Goal: Task Accomplishment & Management: Manage account settings

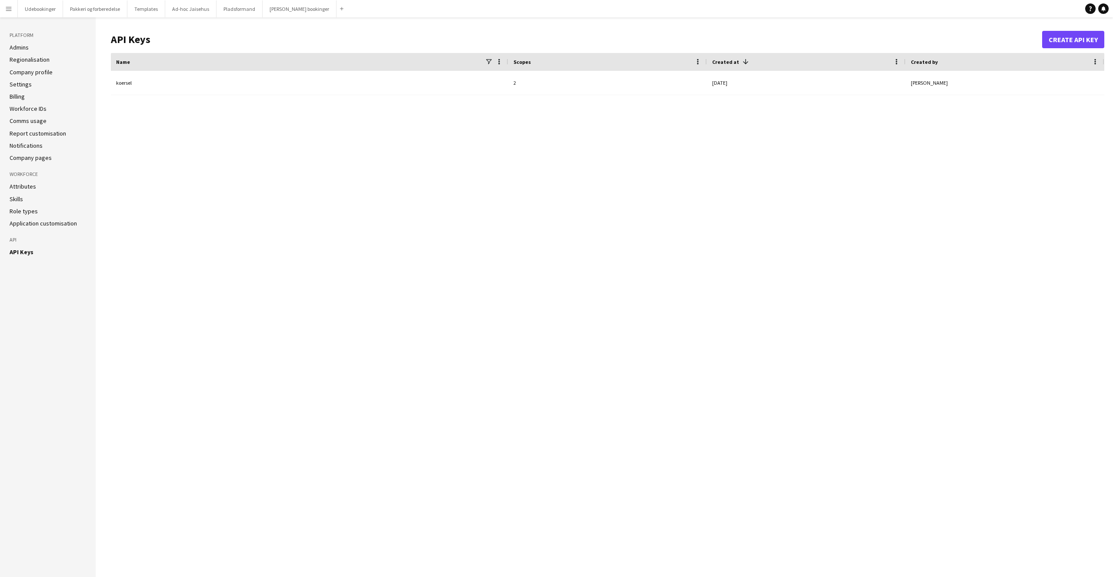
click at [3, 8] on button "Menu" at bounding box center [8, 8] width 17 height 17
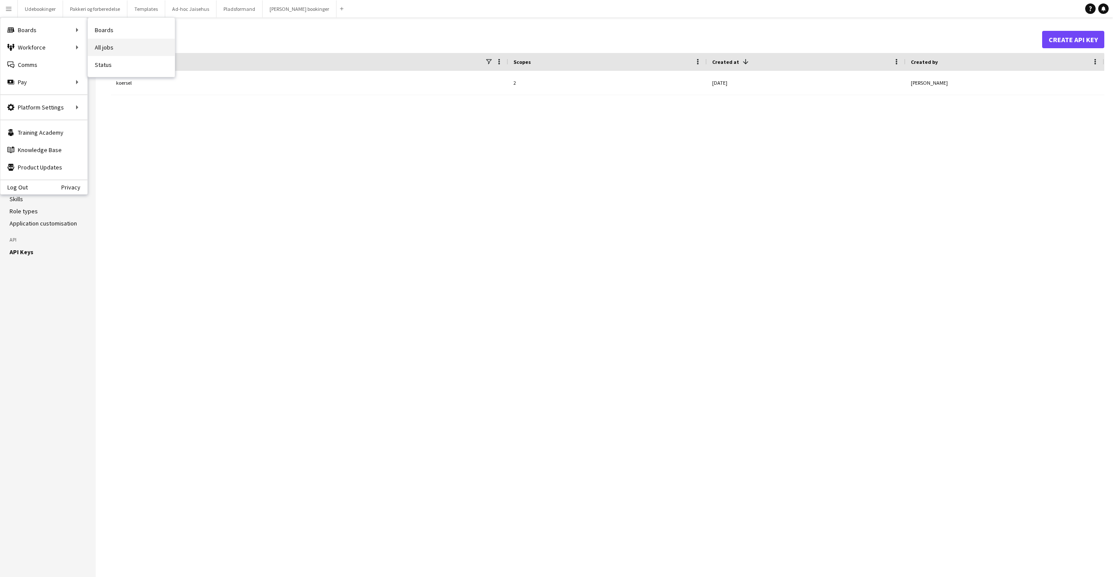
click at [117, 50] on link "All jobs" at bounding box center [131, 47] width 87 height 17
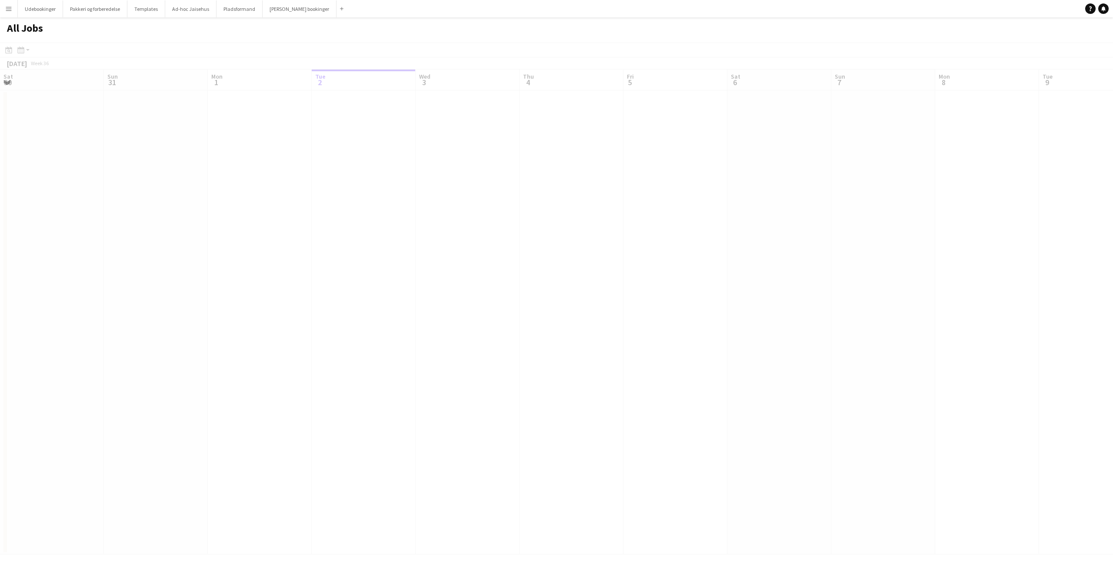
scroll to position [0, 208]
click at [235, 110] on link "08:00-18:00 CEST 1/3 180020" at bounding box center [261, 109] width 92 height 10
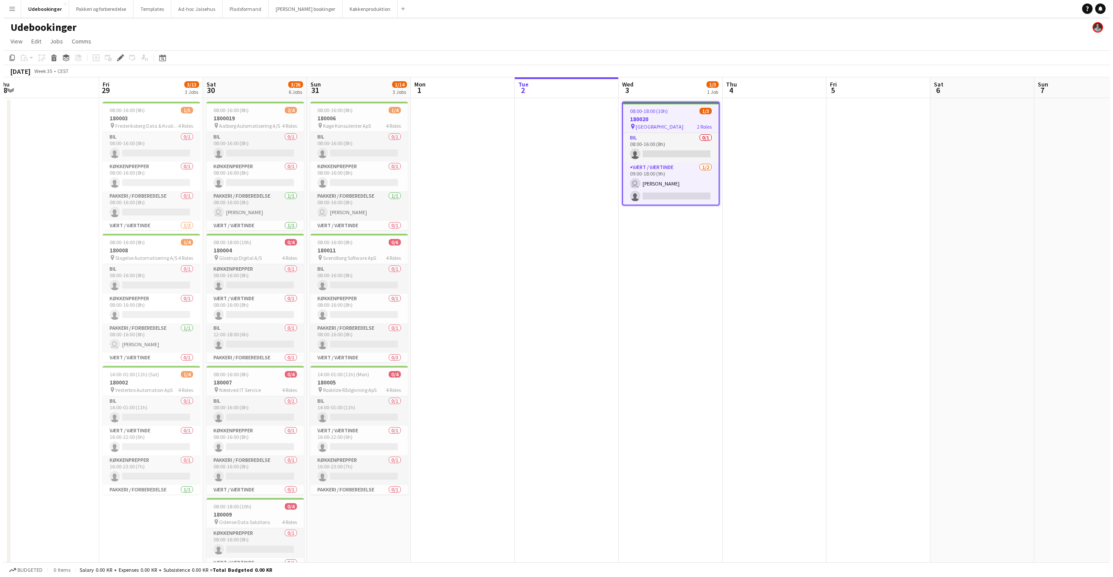
scroll to position [0, 198]
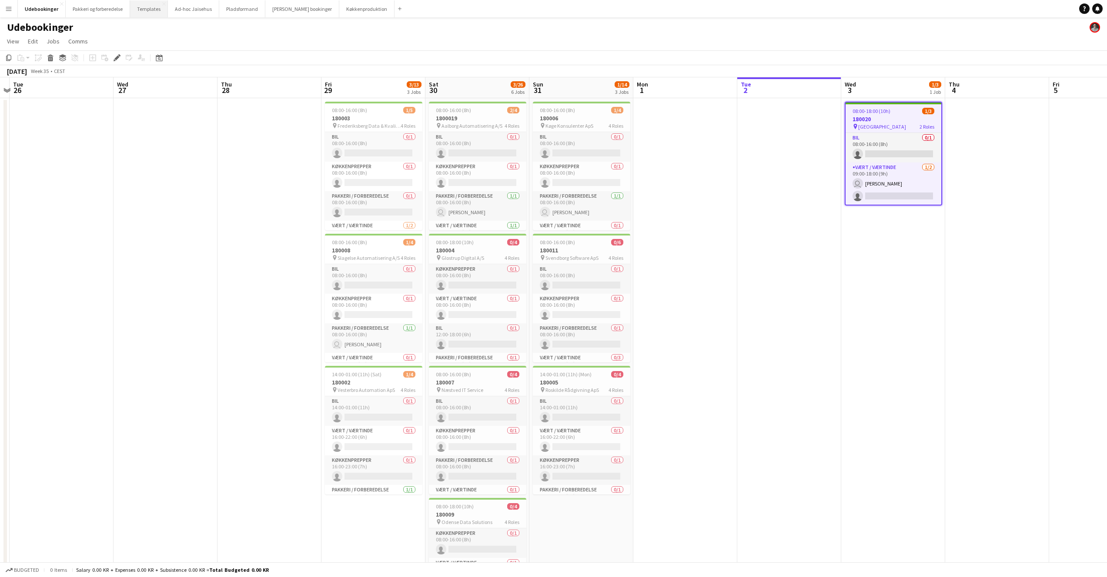
click at [147, 13] on button "Templates Close" at bounding box center [149, 8] width 38 height 17
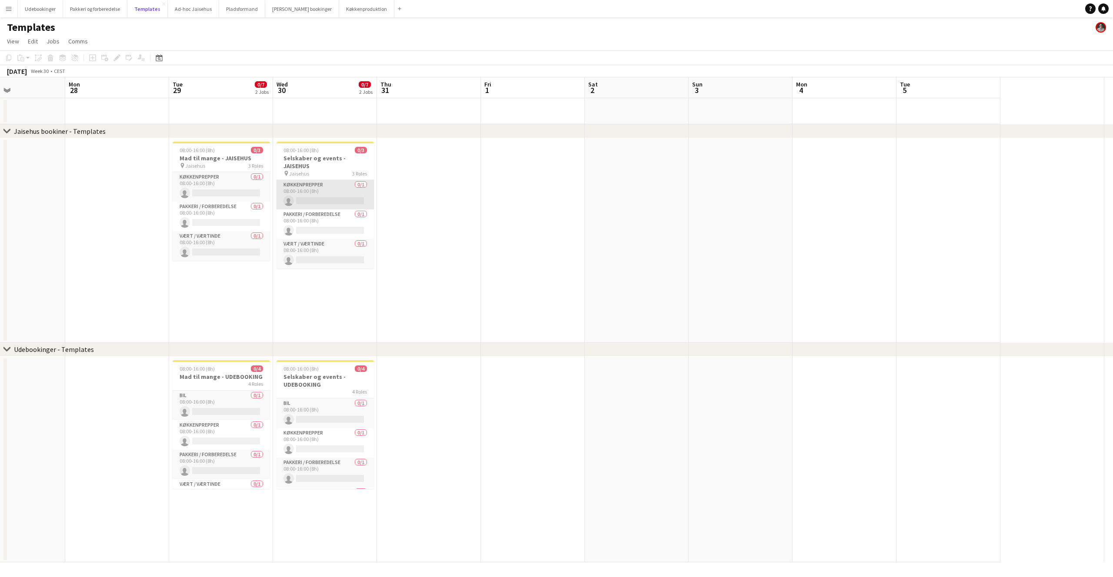
scroll to position [0, 270]
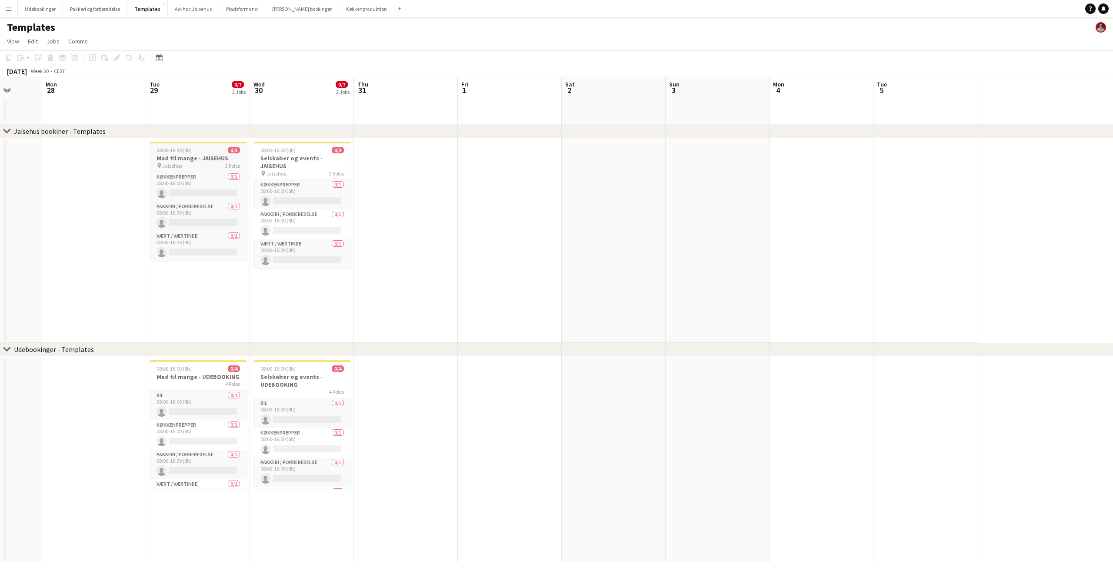
click at [188, 158] on h3 "Mad til mange - JAISEHUS" at bounding box center [198, 158] width 97 height 8
click at [187, 194] on app-card-role "Køkkenprepper 0/1 08:00-16:00 (8h) single-neutral-actions" at bounding box center [198, 188] width 96 height 30
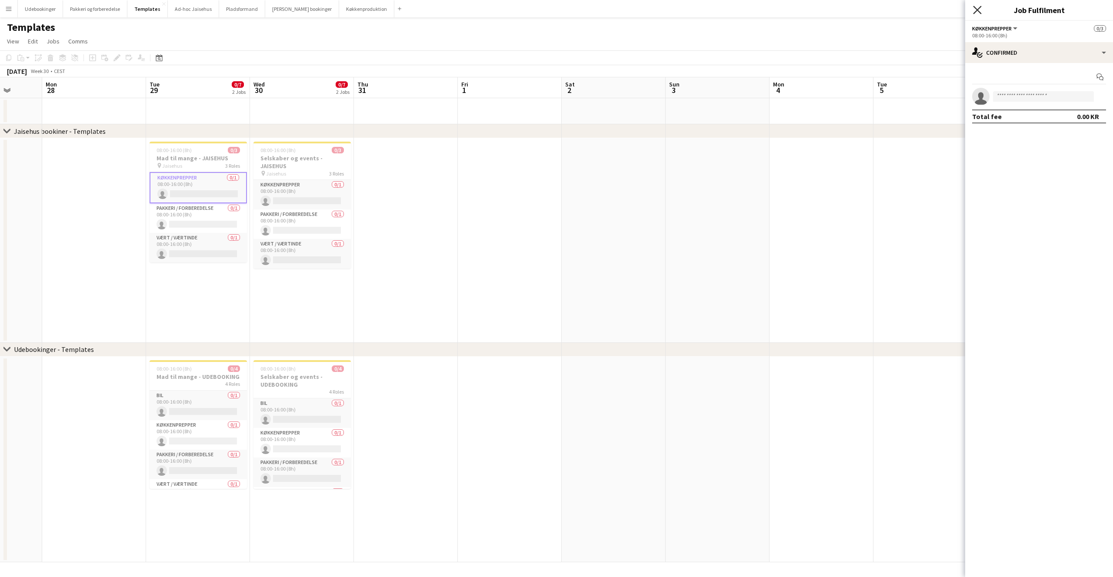
click at [978, 12] on icon "Close pop-in" at bounding box center [977, 10] width 8 height 8
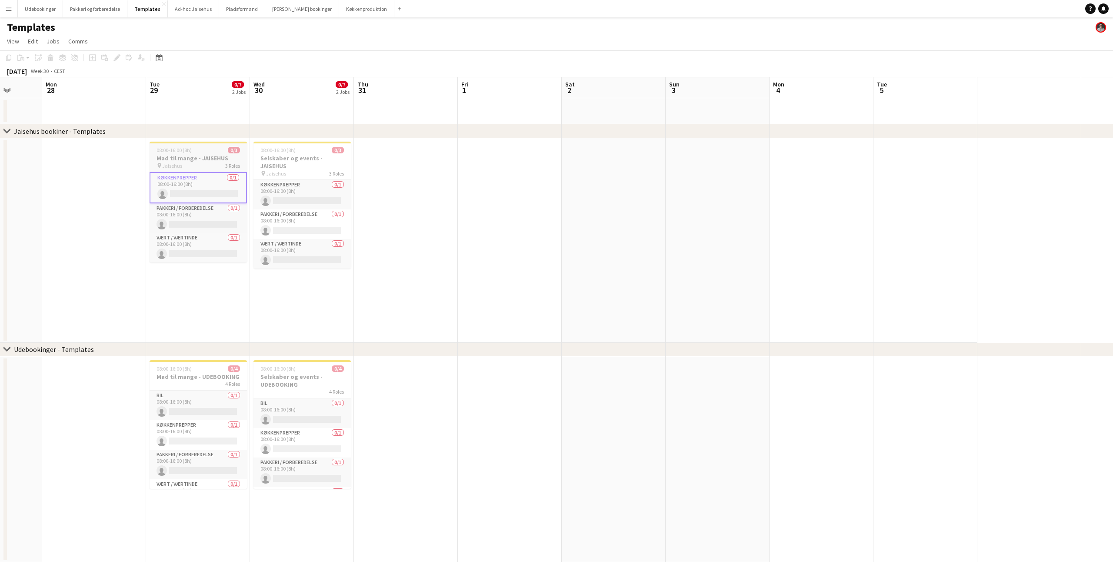
click at [176, 161] on h3 "Mad til mange - JAISEHUS" at bounding box center [198, 158] width 97 height 8
click at [117, 58] on icon at bounding box center [116, 58] width 5 height 5
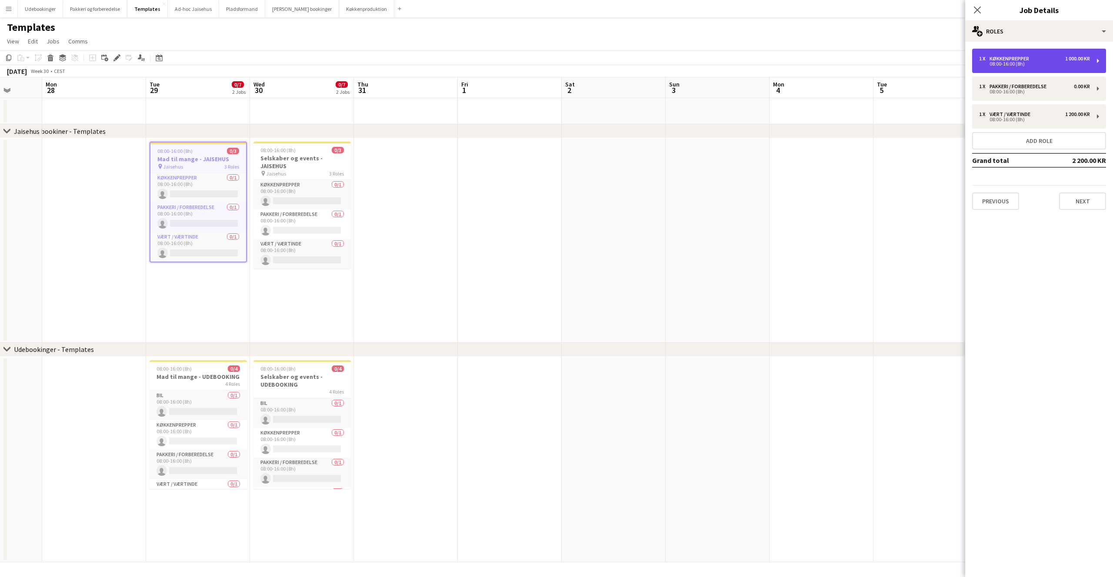
click at [1096, 60] on div "1 x Køkkenprepper 1 000.00 KR 08:00-16:00 (8h)" at bounding box center [1039, 61] width 134 height 24
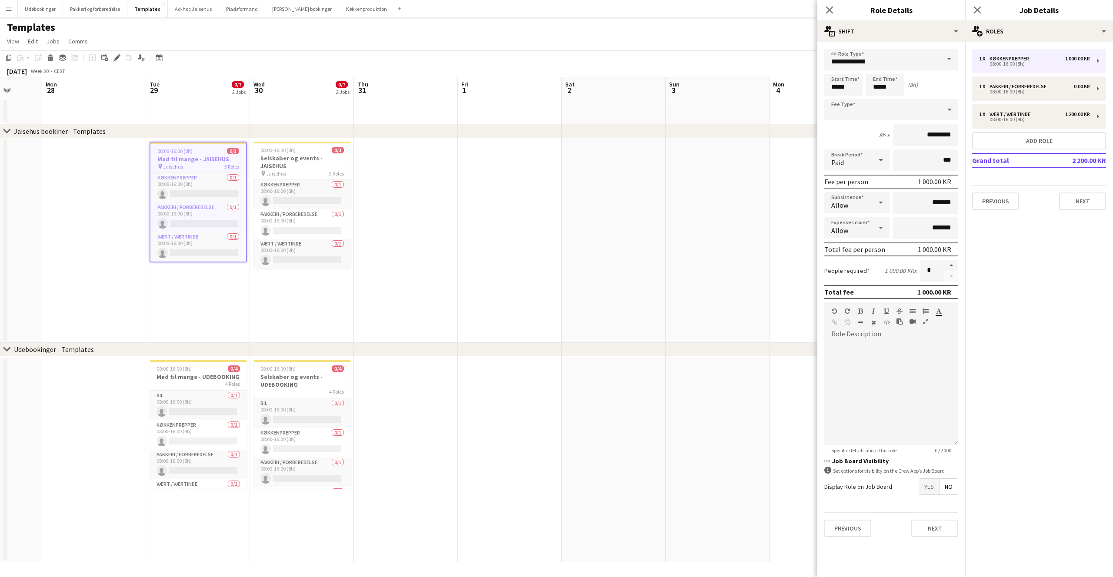
click at [928, 47] on div "**********" at bounding box center [892, 293] width 148 height 503
click at [928, 37] on div "multiple-actions-text Shift" at bounding box center [892, 31] width 148 height 21
click at [919, 106] on div "bin-2 Delete Role" at bounding box center [920, 103] width 86 height 17
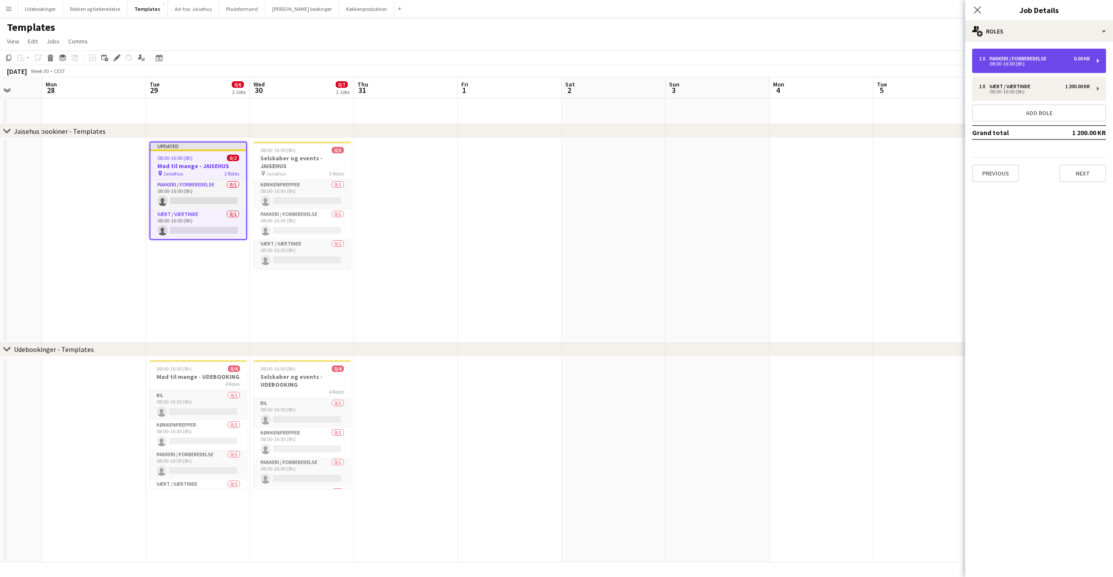
click at [1098, 62] on div "1 x Pakkeri / forberedelse 0.00 KR 08:00-16:00 (8h)" at bounding box center [1039, 61] width 134 height 24
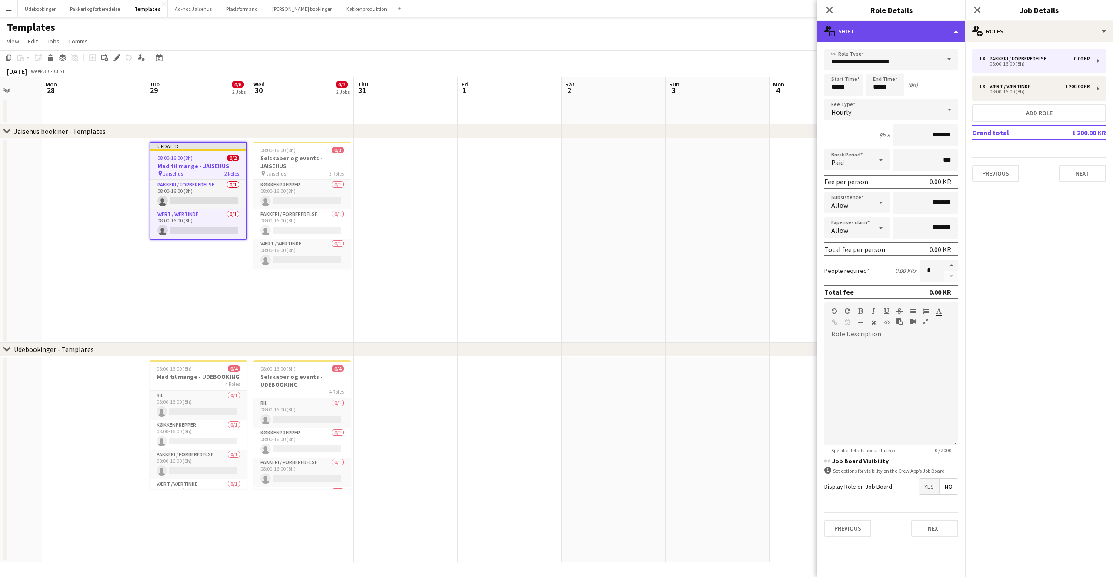
click at [899, 35] on div "multiple-actions-text Shift" at bounding box center [892, 31] width 148 height 21
click at [898, 106] on div "bin-2 Delete Role" at bounding box center [920, 103] width 86 height 17
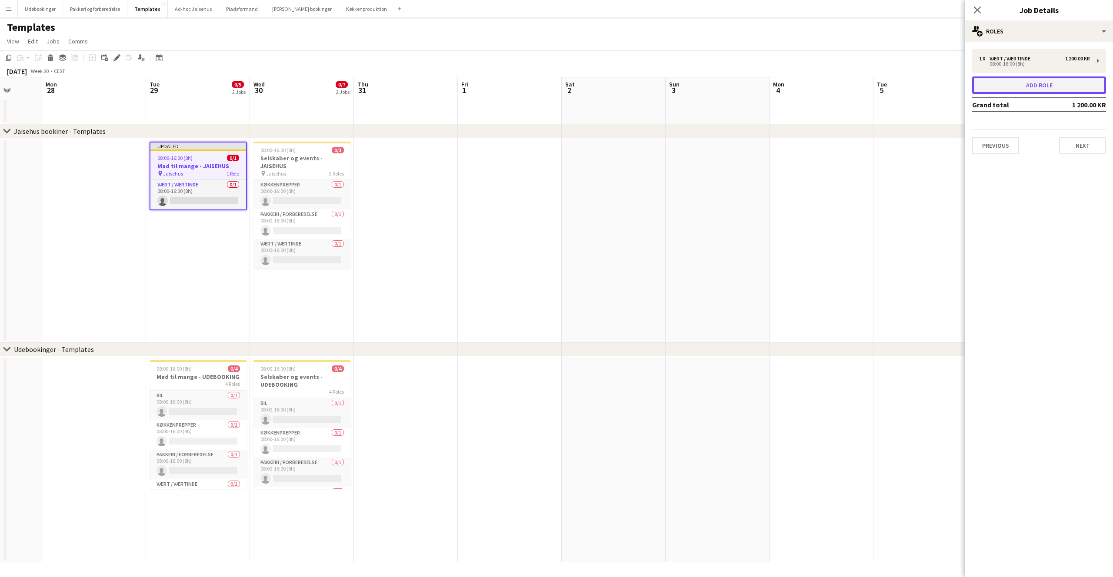
click at [1063, 82] on button "Add role" at bounding box center [1039, 85] width 134 height 17
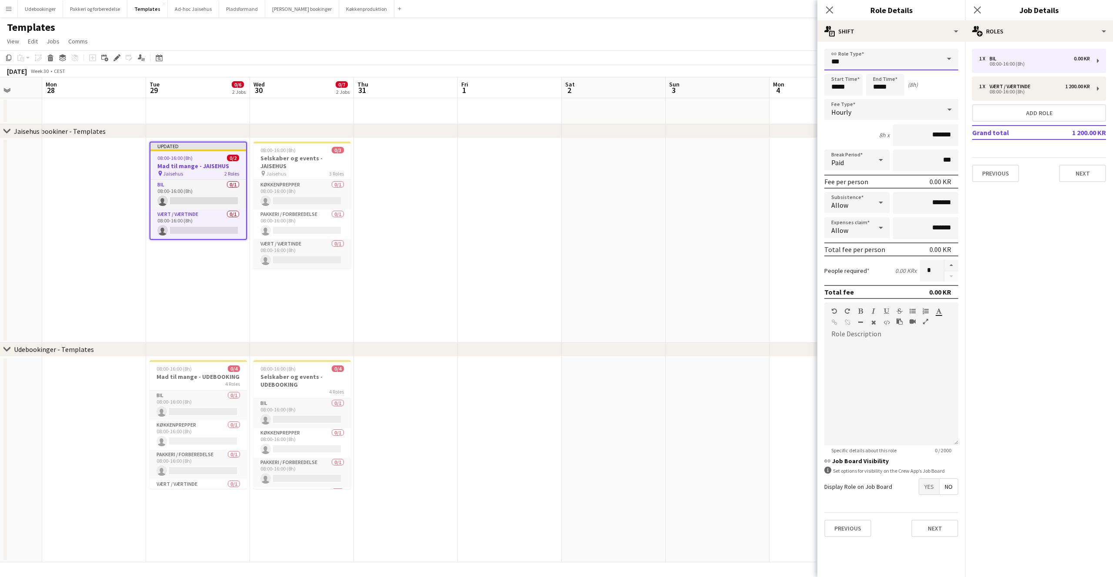
click at [902, 61] on input "***" at bounding box center [891, 60] width 134 height 22
click at [1096, 243] on mat-expansion-panel "pencil3 General details 1 x Bil 0.00 KR 08:00-16:00 (8h) 1 x Vært / Værtinde 1 …" at bounding box center [1039, 310] width 148 height 536
click at [1047, 109] on button "Add role" at bounding box center [1039, 112] width 134 height 17
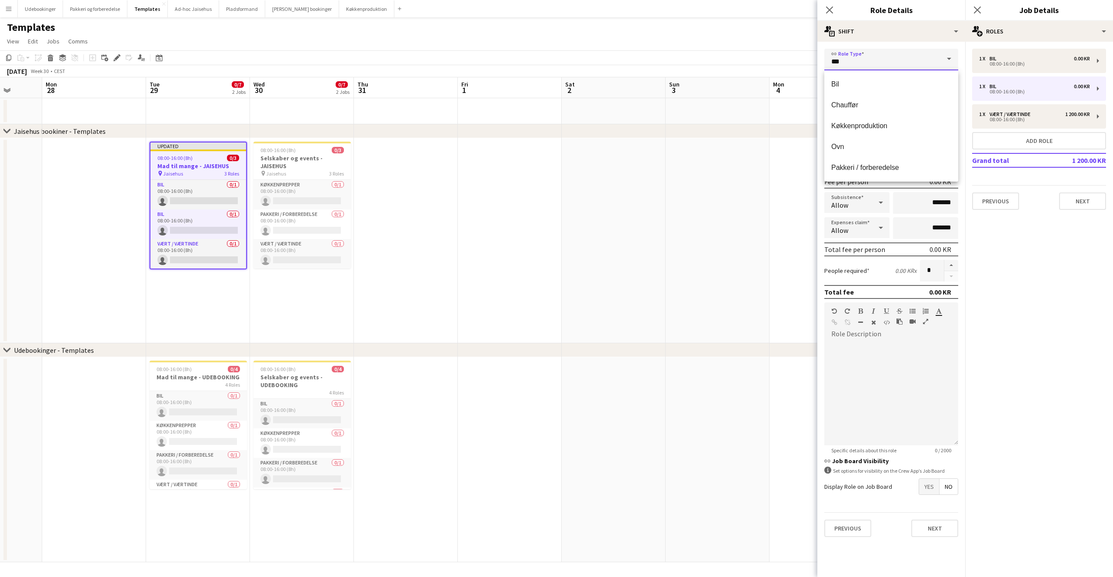
click at [903, 63] on input "***" at bounding box center [891, 60] width 134 height 22
click at [879, 170] on span "Vært / Værtinde" at bounding box center [891, 168] width 120 height 8
type input "**********"
type input "*********"
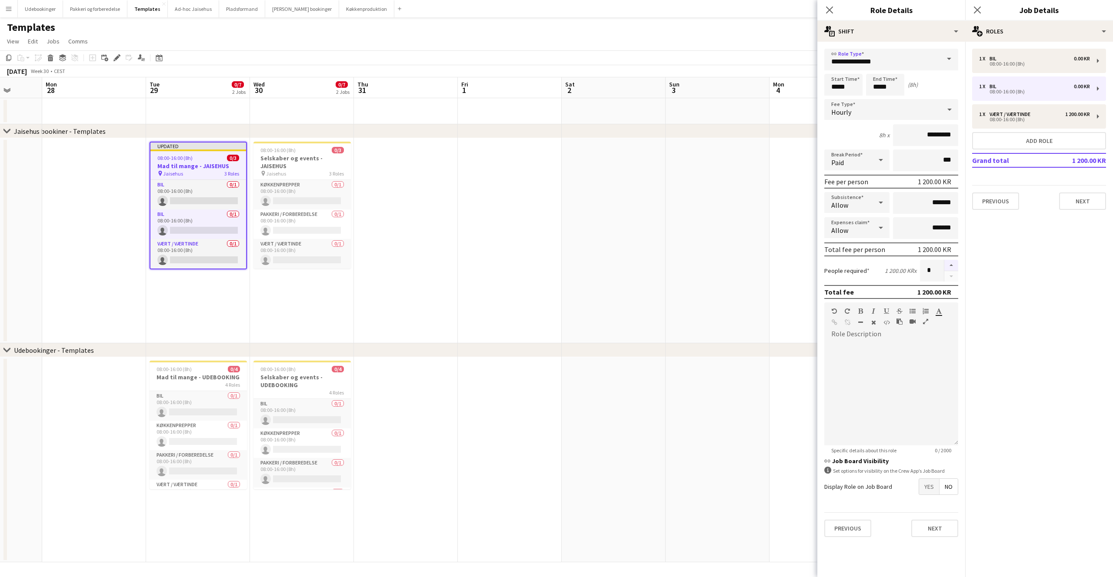
click at [949, 267] on button "button" at bounding box center [952, 265] width 14 height 11
click at [956, 276] on button "button" at bounding box center [952, 276] width 14 height 11
click at [952, 278] on button "button" at bounding box center [952, 276] width 14 height 11
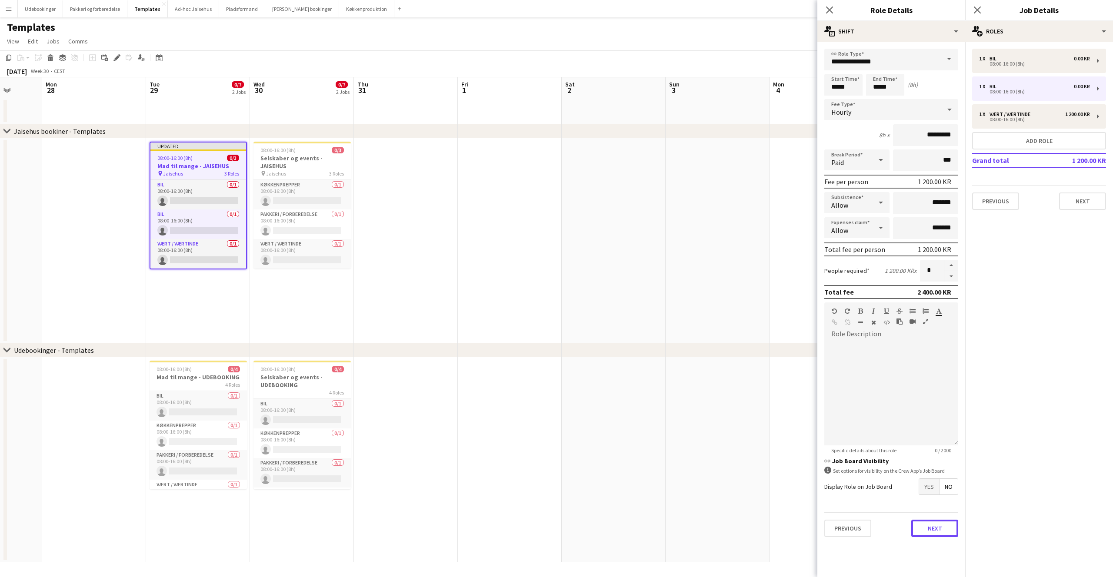
click at [938, 532] on button "Next" at bounding box center [934, 528] width 47 height 17
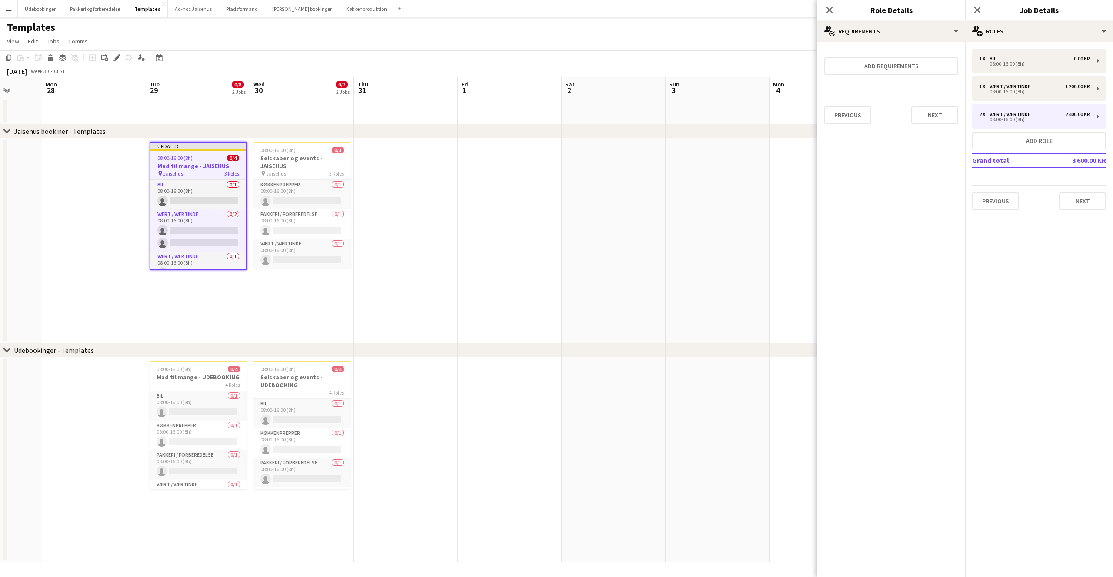
click at [1018, 253] on mat-expansion-panel "pencil3 General details 1 x Bil 0.00 KR 08:00-16:00 (8h) 1 x Vært / Værtinde 1 …" at bounding box center [1039, 310] width 148 height 536
click at [1029, 96] on div "1 x Vært / Værtinde 1 200.00 KR 08:00-16:00 (8h)" at bounding box center [1039, 89] width 134 height 24
type input "*"
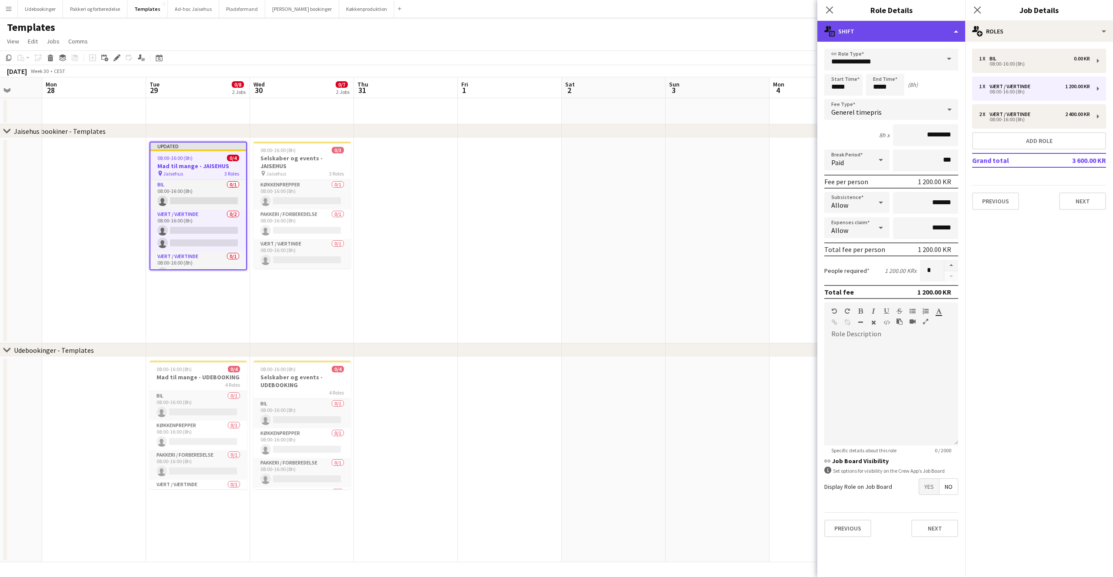
click at [927, 37] on div "multiple-actions-text Shift" at bounding box center [892, 31] width 148 height 21
click at [908, 66] on span "Requirements" at bounding box center [916, 68] width 37 height 8
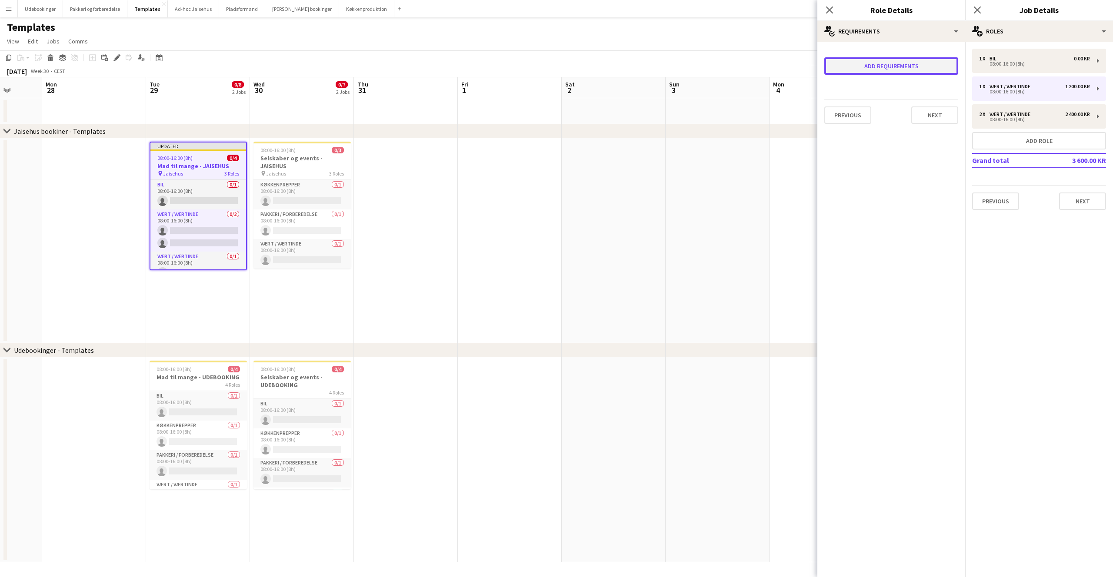
click at [892, 60] on button "Add requirements" at bounding box center [891, 65] width 134 height 17
click at [883, 71] on div "Please select" at bounding box center [883, 74] width 106 height 21
click at [855, 107] on mat-option "Skills" at bounding box center [892, 99] width 124 height 22
click at [855, 105] on input "text" at bounding box center [892, 100] width 124 height 22
type input "****"
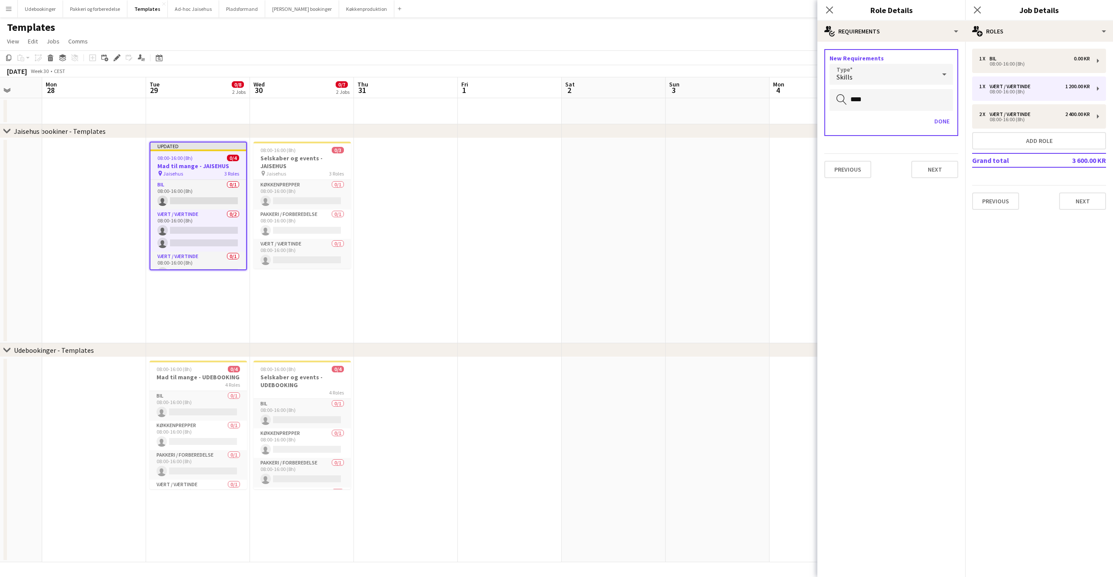
click at [896, 82] on div "Skills" at bounding box center [883, 74] width 106 height 21
click at [852, 123] on span "Tags" at bounding box center [892, 121] width 110 height 8
click at [858, 97] on input "****" at bounding box center [892, 100] width 124 height 22
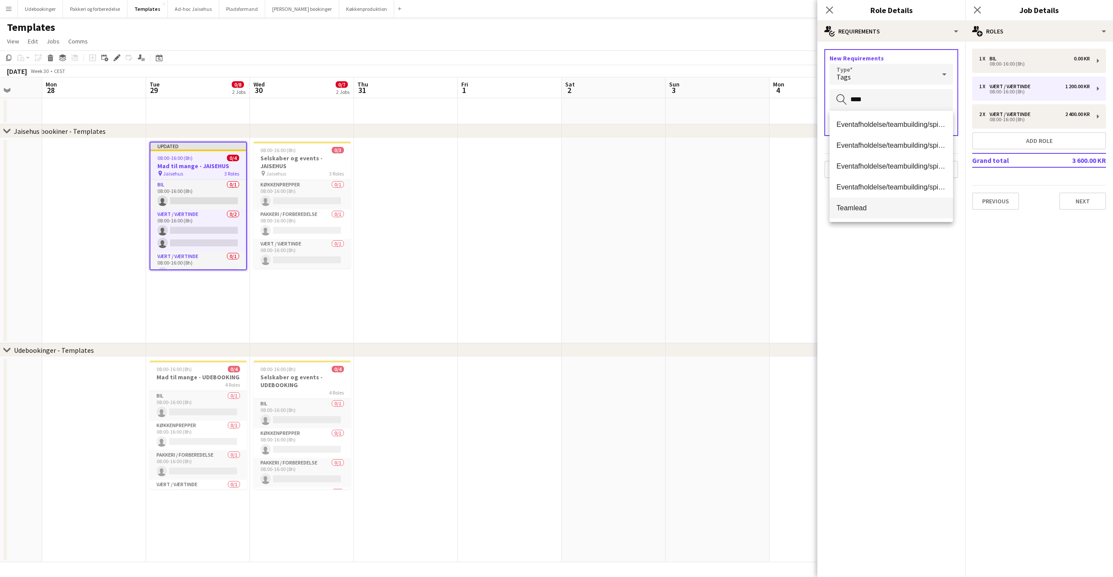
click at [843, 214] on mat-option "Teamlead" at bounding box center [892, 208] width 124 height 21
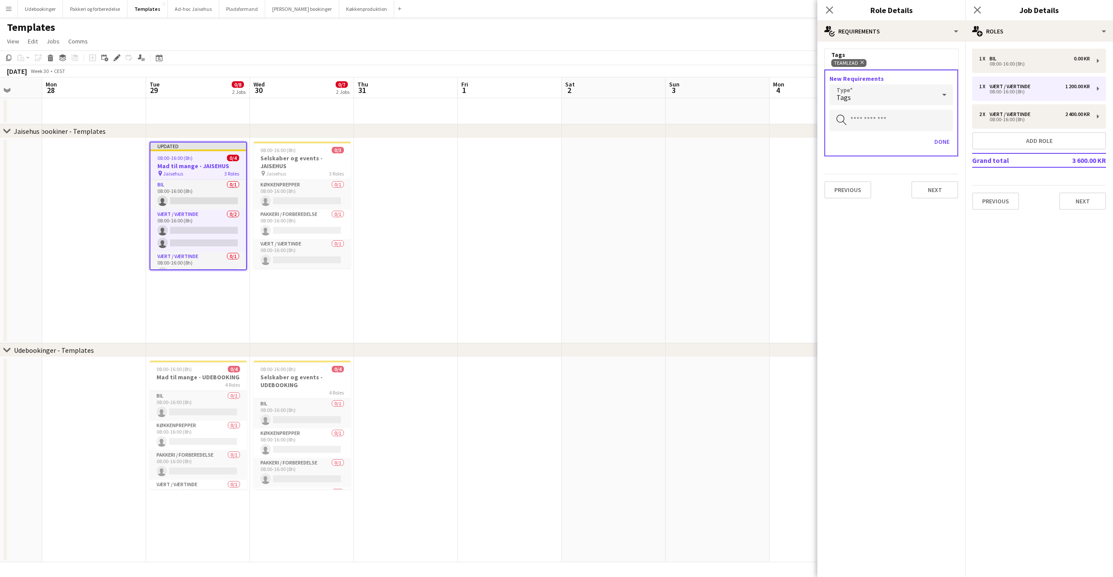
click at [885, 230] on mat-expansion-panel "medal-empty Requirements Tags Teamlead Remove New Requirements Type Tags Search…" at bounding box center [892, 310] width 148 height 536
click at [934, 136] on button "Done" at bounding box center [942, 142] width 22 height 14
click at [907, 241] on mat-expansion-panel "medal-empty Requirements Tags Teamlead Remove Add requirements Previous Next" at bounding box center [892, 310] width 148 height 536
click at [934, 140] on button "Next" at bounding box center [934, 135] width 47 height 17
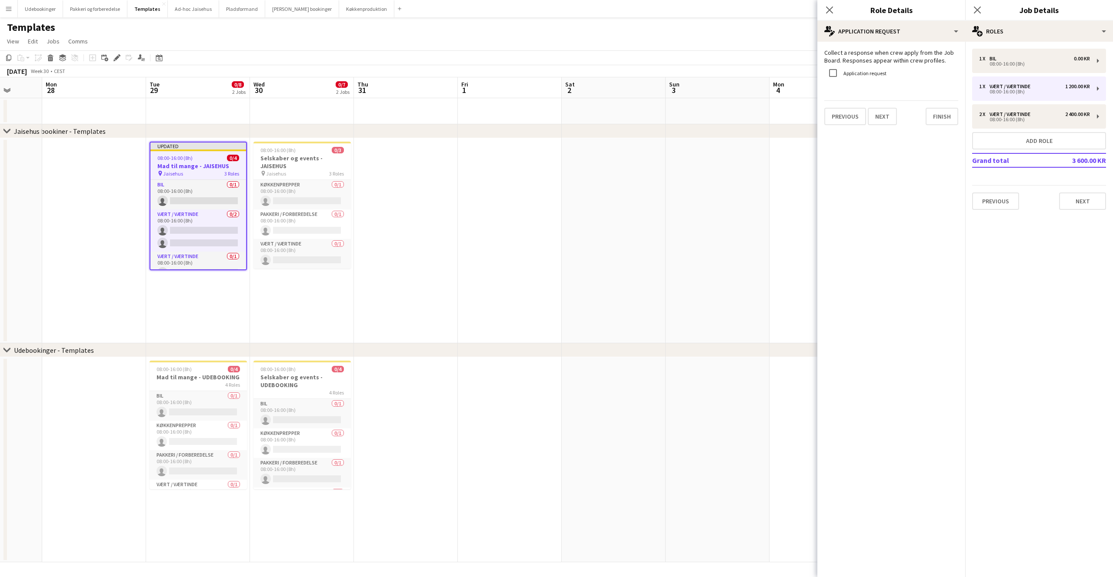
click at [1017, 300] on mat-expansion-panel "pencil3 General details 1 x Bil 0.00 KR 08:00-16:00 (8h) 1 x Vært / Værtinde 1 …" at bounding box center [1039, 310] width 148 height 536
click at [939, 114] on button "Finish" at bounding box center [942, 116] width 33 height 17
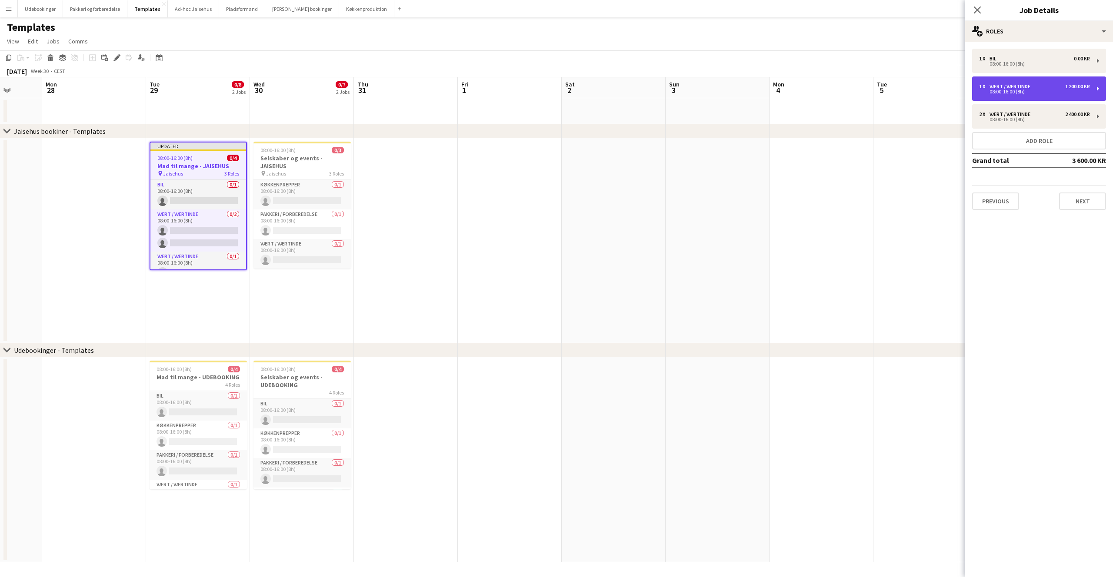
click at [1005, 85] on div "Vært / Værtinde" at bounding box center [1012, 86] width 44 height 6
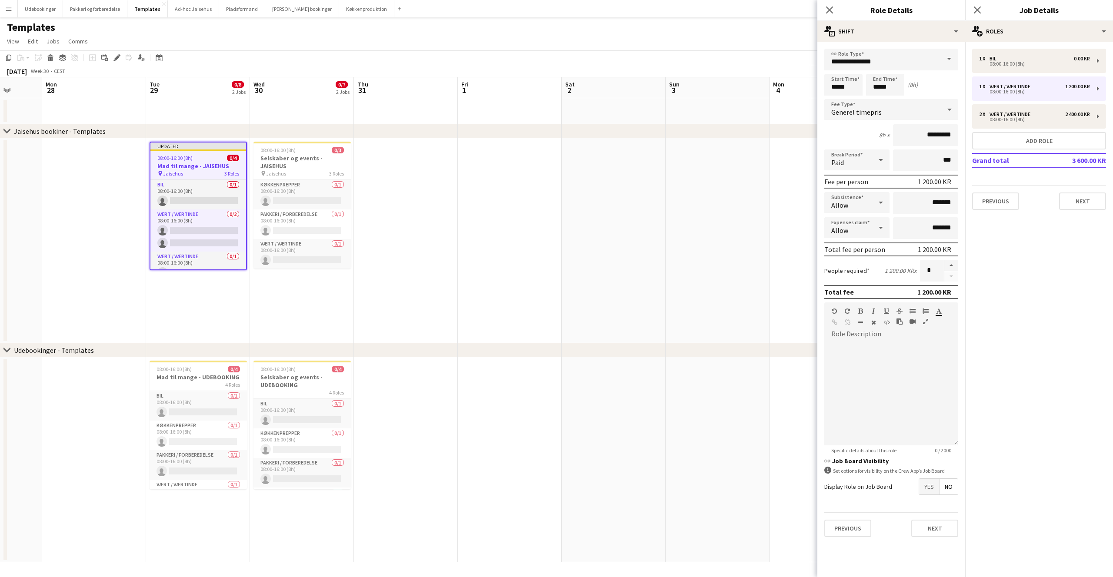
click at [879, 113] on span "Generel timepris" at bounding box center [856, 112] width 50 height 9
click at [844, 222] on span "Teamlead timepris" at bounding box center [891, 221] width 120 height 8
click at [1020, 267] on mat-expansion-panel "pencil3 General details 1 x Bil 0.00 KR 08:00-16:00 (8h) 1 x Vært / Værtinde 1 …" at bounding box center [1039, 310] width 148 height 536
click at [1026, 257] on mat-expansion-panel "pencil3 General details 1 x Bil 0.00 KR 08:00-16:00 (8h) 1 x Vært / Værtinde 1 …" at bounding box center [1039, 310] width 148 height 536
click at [1047, 288] on mat-expansion-panel "pencil3 General details 1 x Bil 0.00 KR 08:00-16:00 (8h) 1 x Vært / Værtinde 1 …" at bounding box center [1039, 310] width 148 height 536
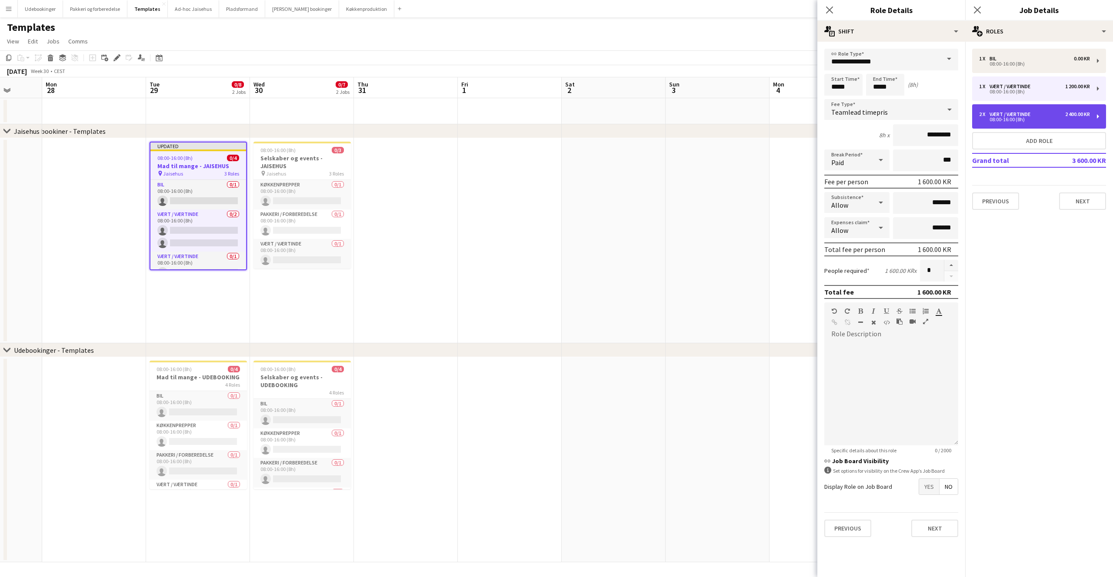
click at [1079, 119] on div "08:00-16:00 (8h)" at bounding box center [1034, 119] width 111 height 4
type input "*********"
type input "*"
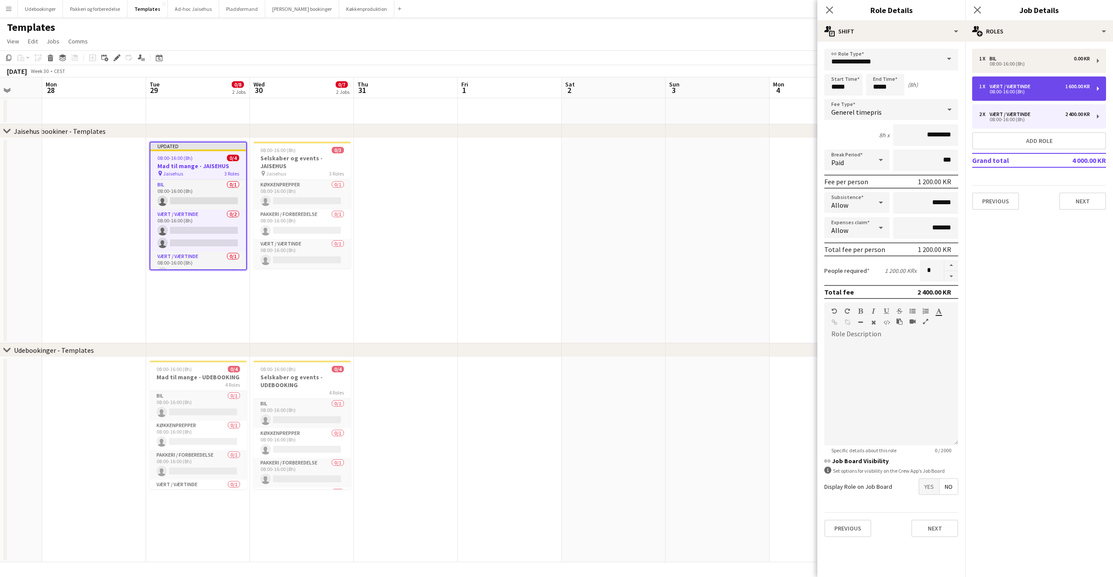
click at [1023, 96] on div "1 x Vært / Værtinde 1 600.00 KR 08:00-16:00 (8h)" at bounding box center [1039, 89] width 134 height 24
type input "*********"
type input "*"
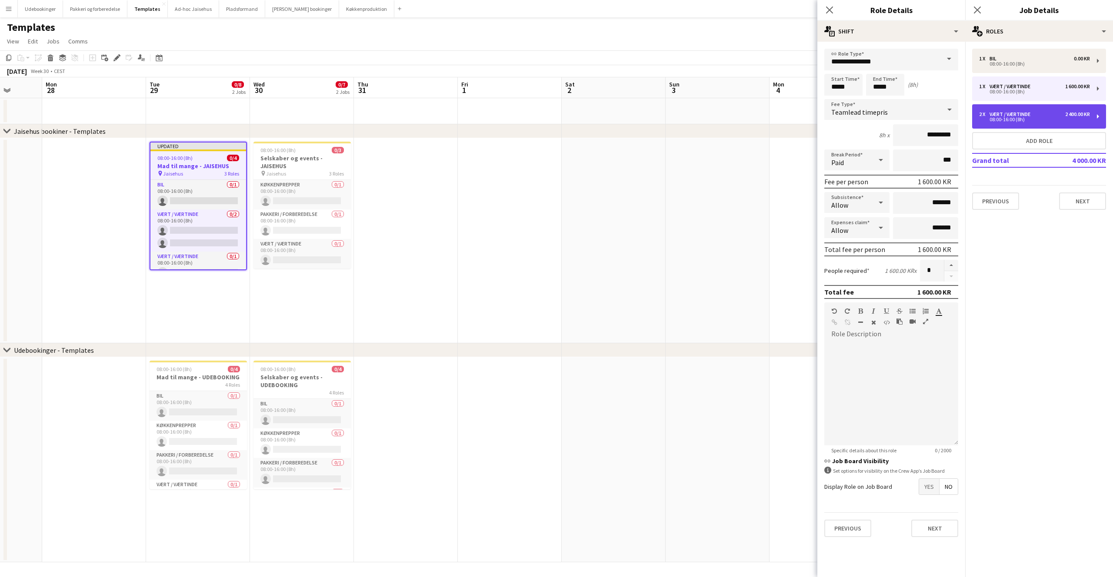
click at [1053, 112] on div "2 x Vært / Værtinde 2 400.00 KR" at bounding box center [1034, 114] width 111 height 6
type input "*********"
type input "*"
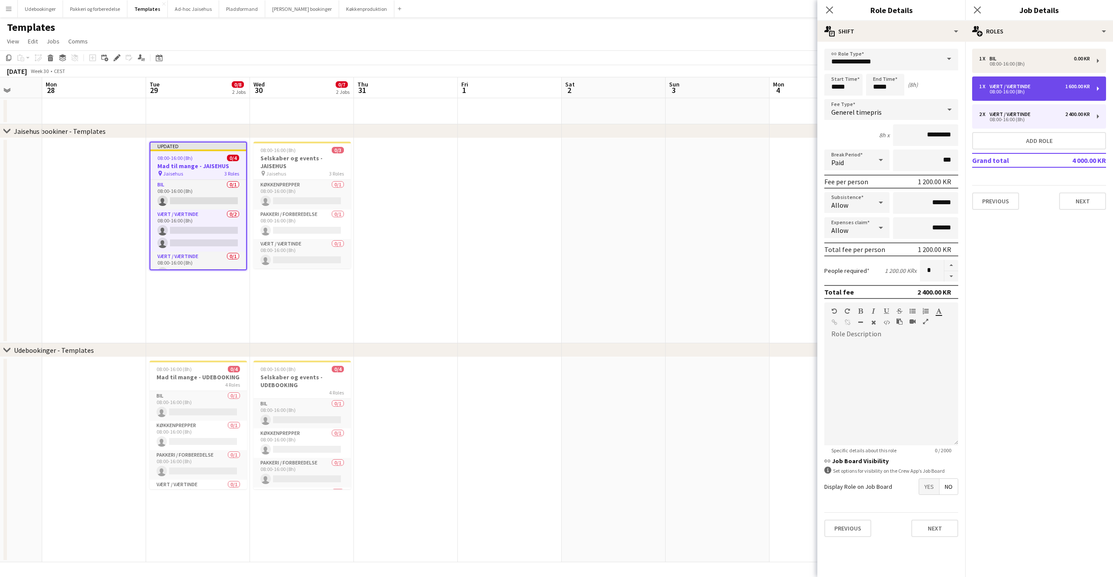
click at [1042, 90] on div "08:00-16:00 (8h)" at bounding box center [1034, 92] width 111 height 4
type input "*********"
type input "*"
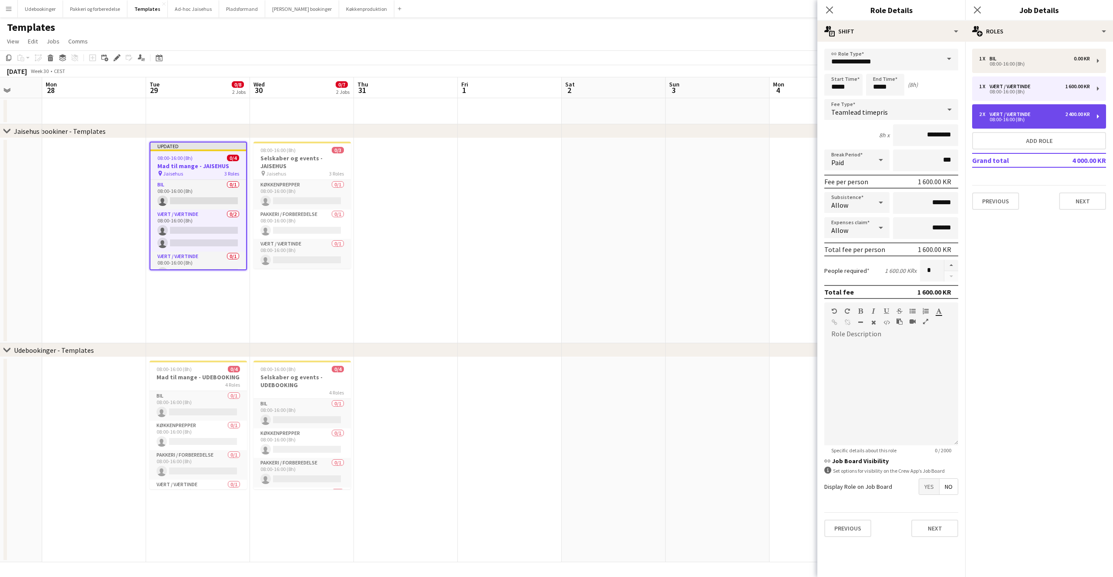
click at [1050, 112] on div "2 x Vært / Værtinde 2 400.00 KR" at bounding box center [1034, 114] width 111 height 6
type input "*********"
type input "*"
click at [1045, 372] on mat-expansion-panel "pencil3 General details 1 x Bil 0.00 KR 08:00-16:00 (8h) 1 x Vært / Værtinde 1 …" at bounding box center [1039, 310] width 148 height 536
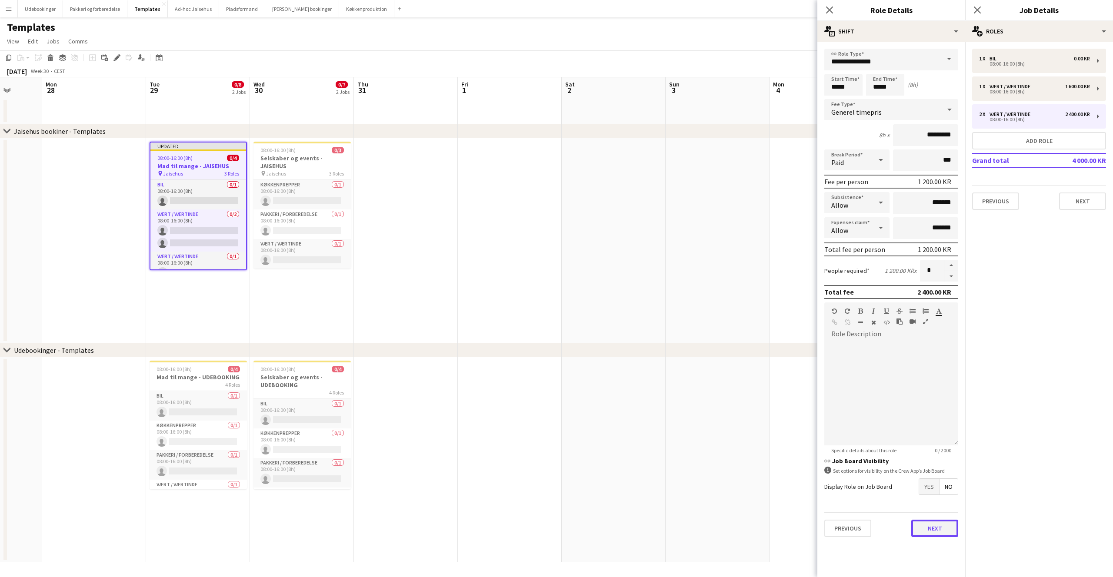
click at [936, 531] on button "Next" at bounding box center [934, 528] width 47 height 17
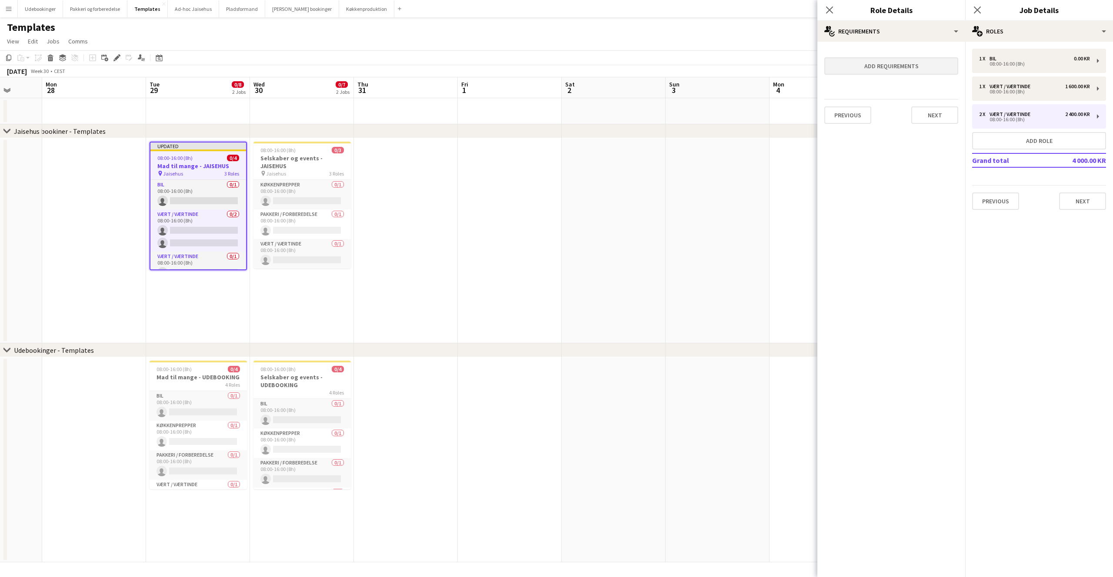
drag, startPoint x: 918, startPoint y: 77, endPoint x: 915, endPoint y: 72, distance: 6.0
click at [917, 75] on form "Add requirements Previous Next" at bounding box center [892, 90] width 148 height 82
click at [915, 72] on button "Add requirements" at bounding box center [891, 65] width 134 height 17
click at [826, 8] on icon "Close pop-in" at bounding box center [829, 10] width 8 height 8
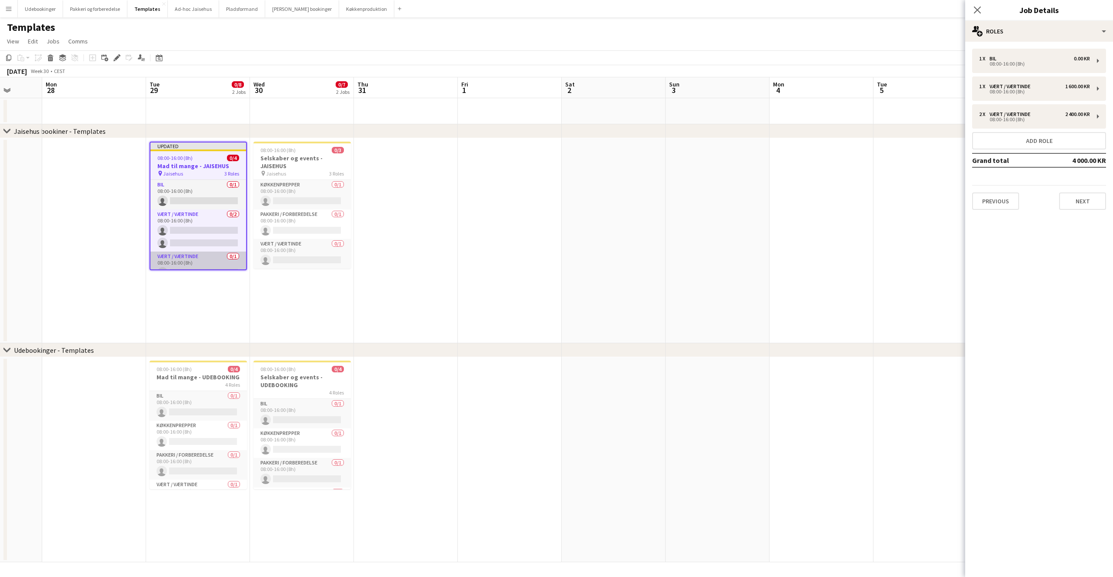
click at [207, 265] on app-card-role "Vært / Værtinde 0/1 08:00-16:00 (8h) single-neutral-actions" at bounding box center [198, 267] width 96 height 30
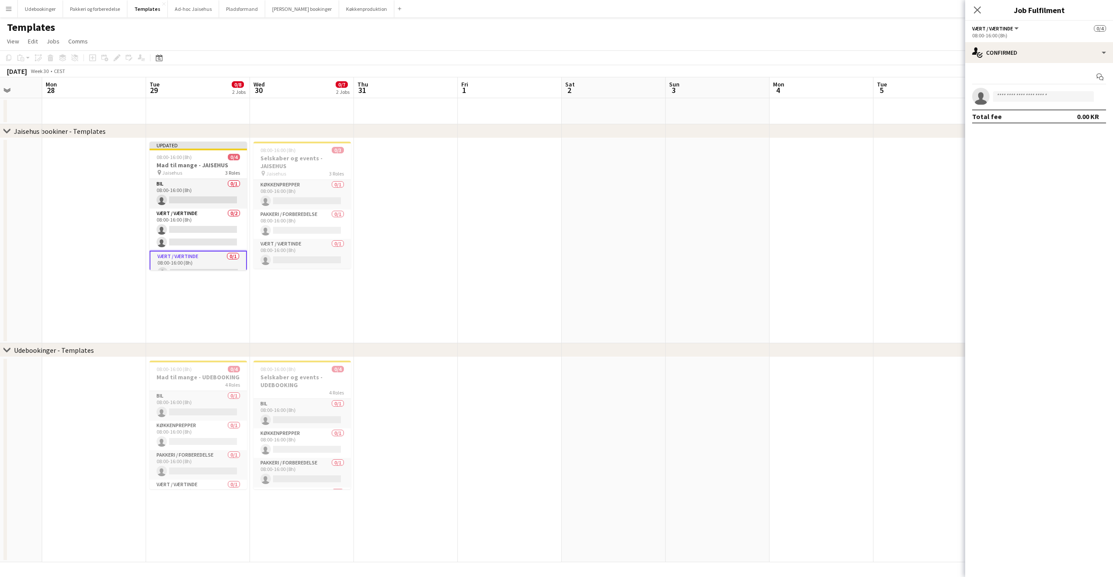
click at [1005, 29] on span "Vært / Værtinde" at bounding box center [992, 28] width 41 height 7
click at [979, 10] on icon "Close pop-in" at bounding box center [977, 10] width 8 height 8
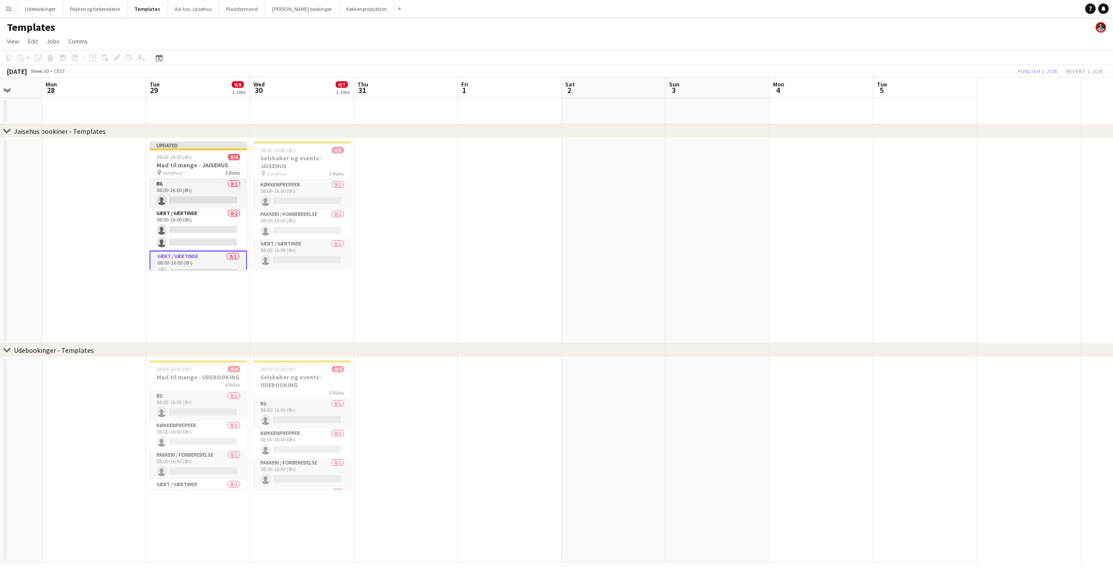
click at [275, 135] on div "chevron-right Jaisehus bookiner - Templates" at bounding box center [556, 131] width 1113 height 14
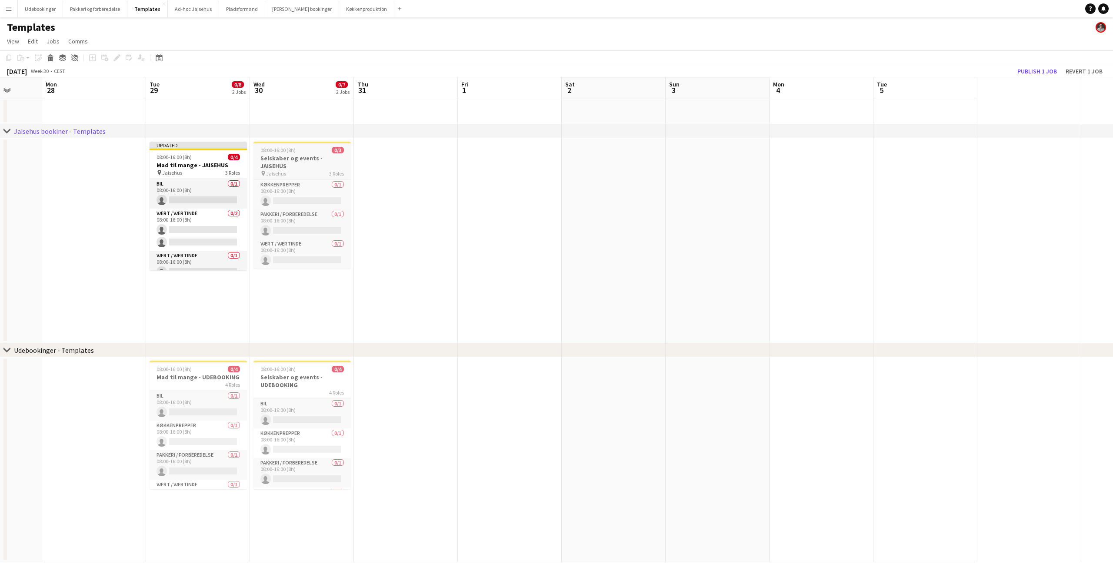
click at [277, 166] on h3 "Selskaber og events - JAISEHUS" at bounding box center [302, 162] width 97 height 16
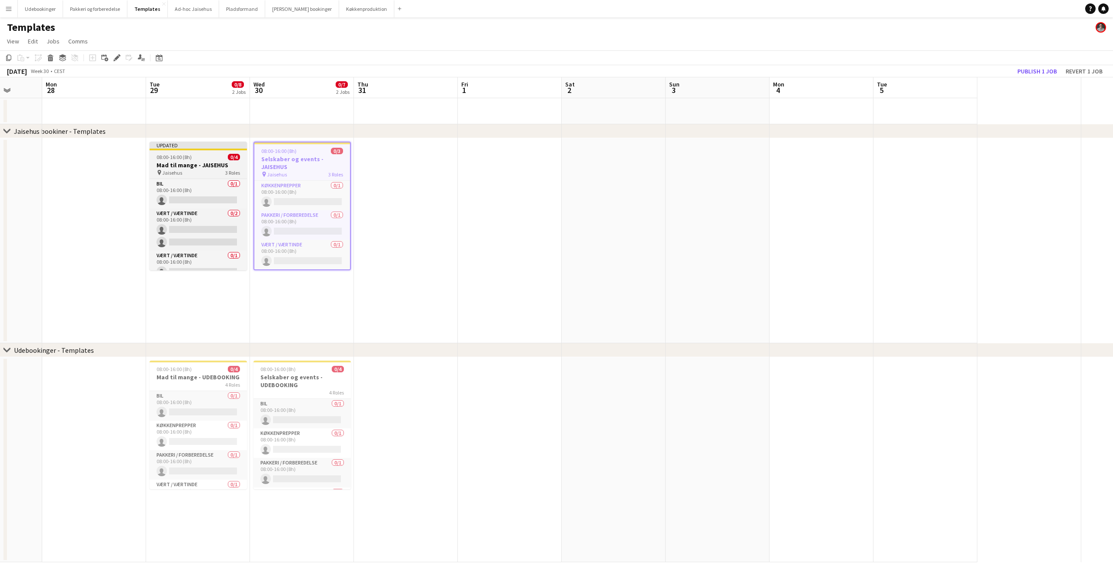
click at [185, 159] on span "08:00-16:00 (8h)" at bounding box center [174, 157] width 35 height 7
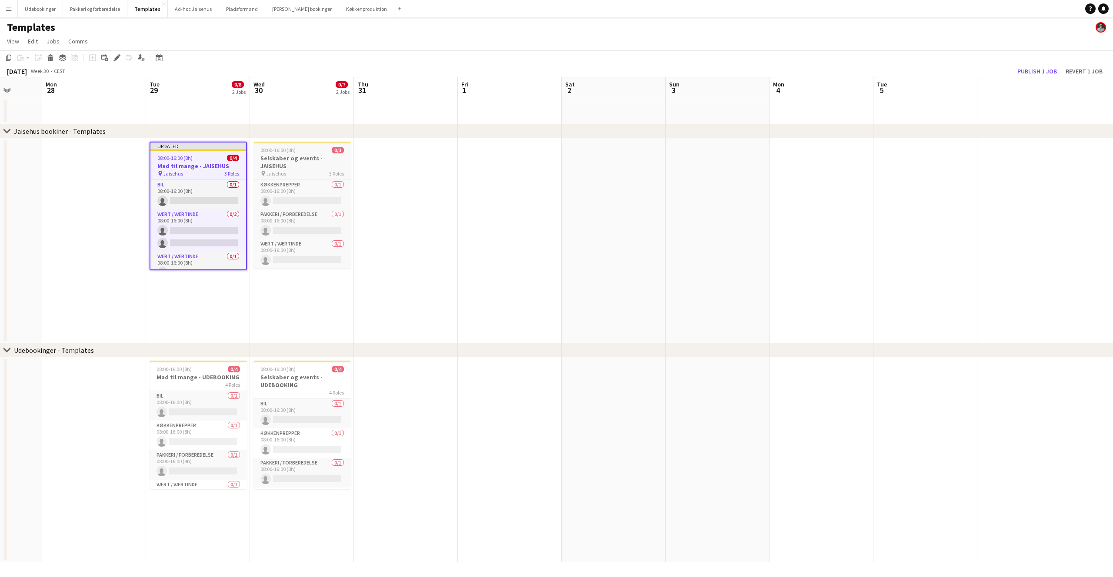
click at [276, 153] on span "08:00-16:00 (8h)" at bounding box center [277, 150] width 35 height 7
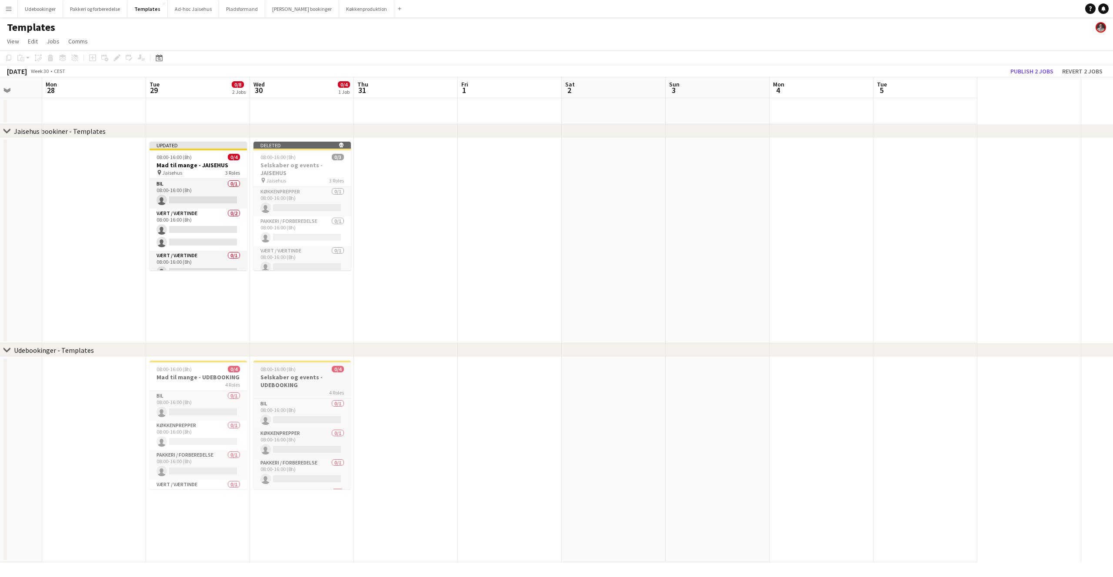
click at [284, 377] on h3 "Selskaber og events - UDEBOOKING" at bounding box center [302, 382] width 97 height 16
click at [211, 377] on h3 "Mad til mange - UDEBOOKING" at bounding box center [198, 378] width 97 height 8
click at [284, 376] on h3 "Selskaber og events - UDEBOOKING" at bounding box center [302, 382] width 97 height 16
click at [194, 378] on h3 "Mad til mange - UDEBOOKING" at bounding box center [198, 378] width 97 height 8
click at [291, 376] on h3 "Selskaber og events - UDEBOOKING" at bounding box center [302, 382] width 97 height 16
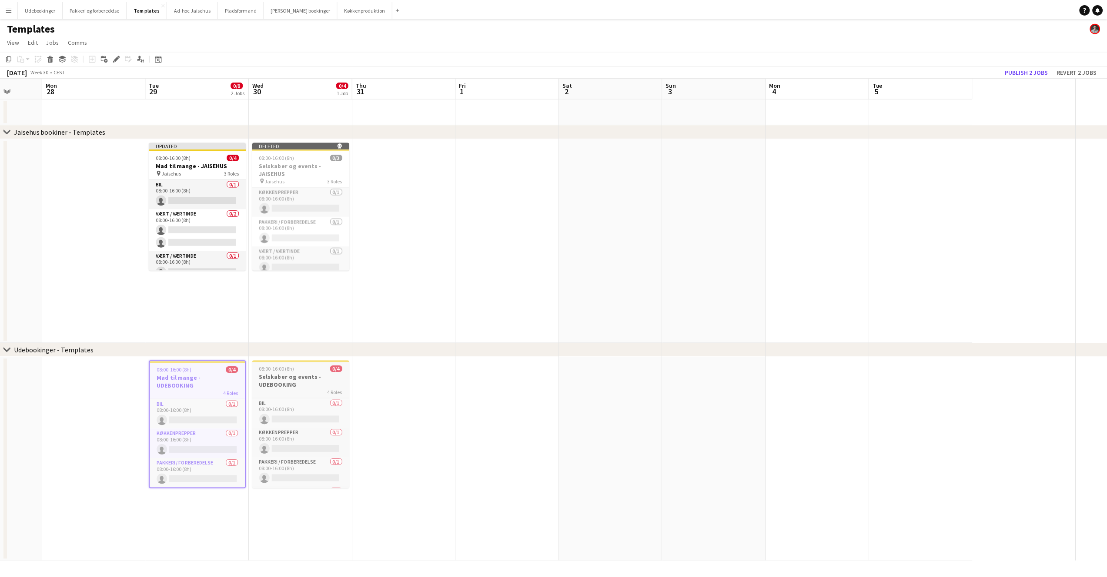
scroll to position [0, 268]
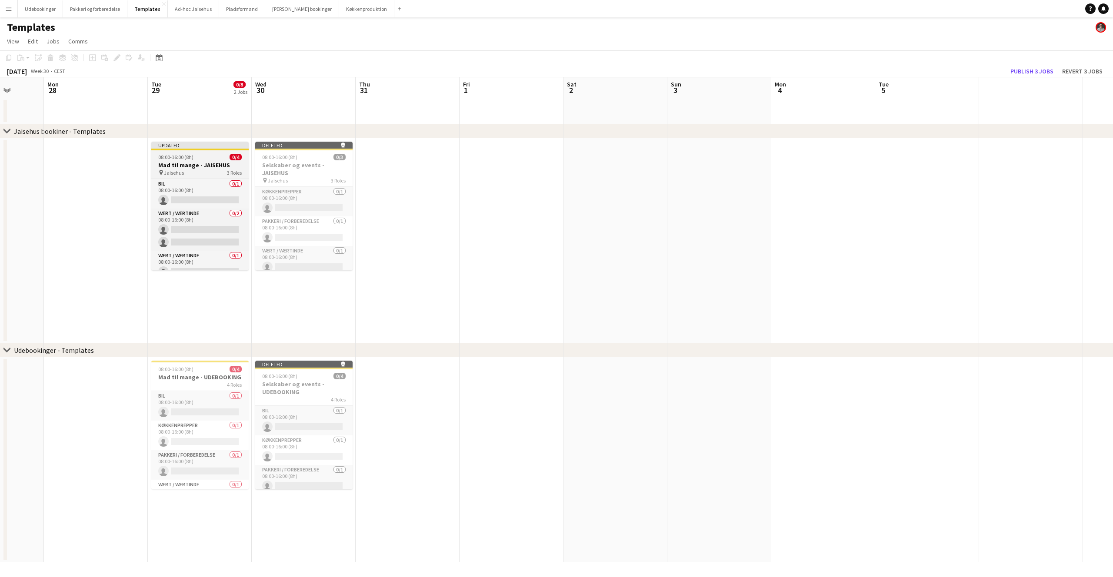
click at [204, 150] on div at bounding box center [199, 150] width 97 height 2
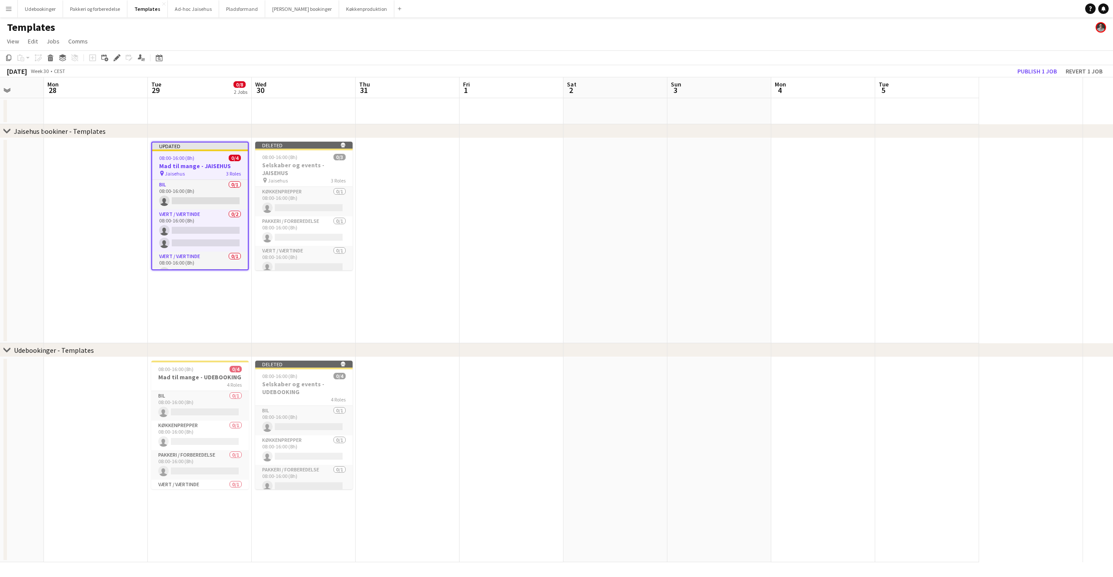
click at [290, 282] on app-date-cell "Deleted skull 08:00-16:00 (8h) 0/3 Selskaber og events - [GEOGRAPHIC_DATA] pin …" at bounding box center [304, 240] width 104 height 205
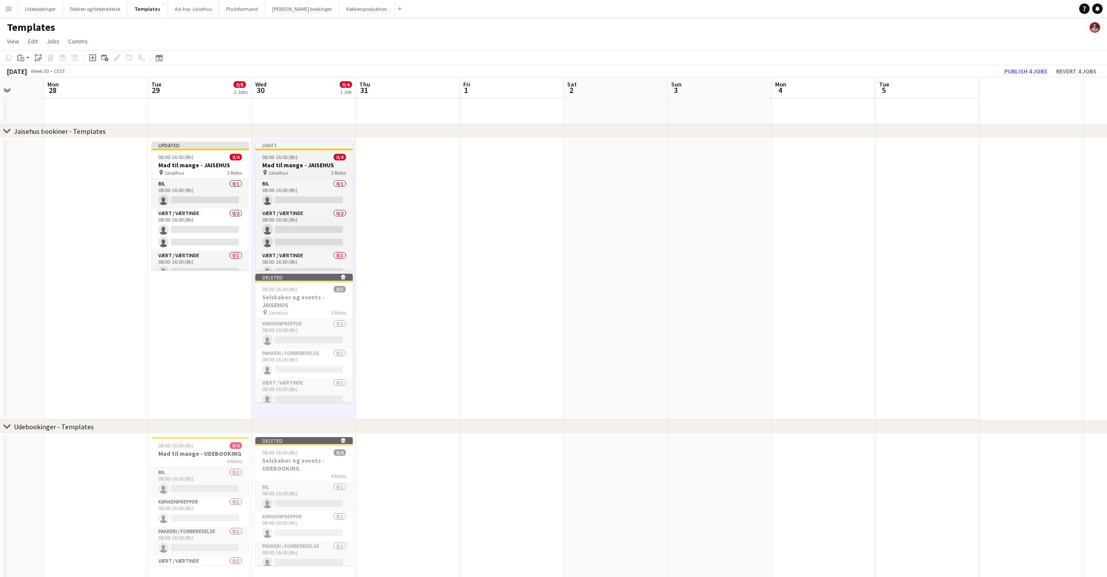
click at [288, 167] on h3 "Mad til mange - JAISEHUS" at bounding box center [303, 165] width 97 height 8
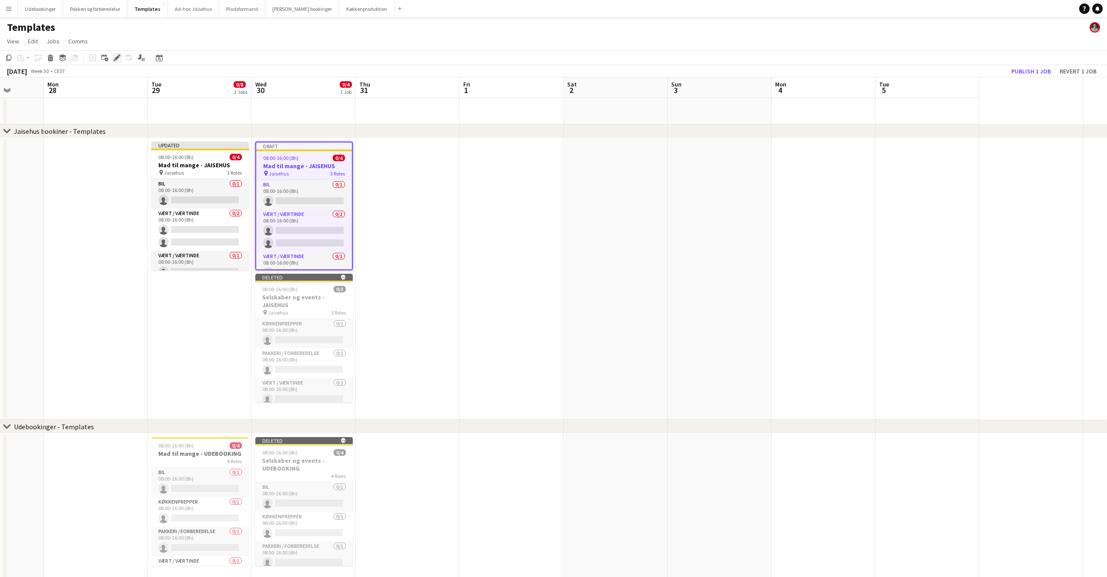
click at [120, 54] on icon "Edit" at bounding box center [116, 57] width 7 height 7
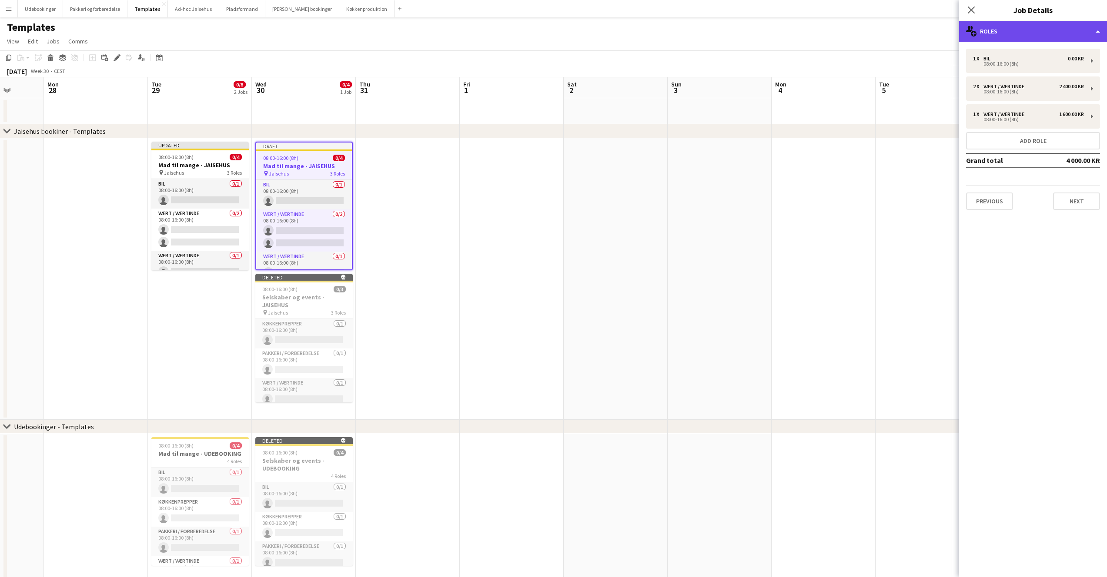
click at [992, 25] on div "multiple-users-add Roles" at bounding box center [1033, 31] width 148 height 21
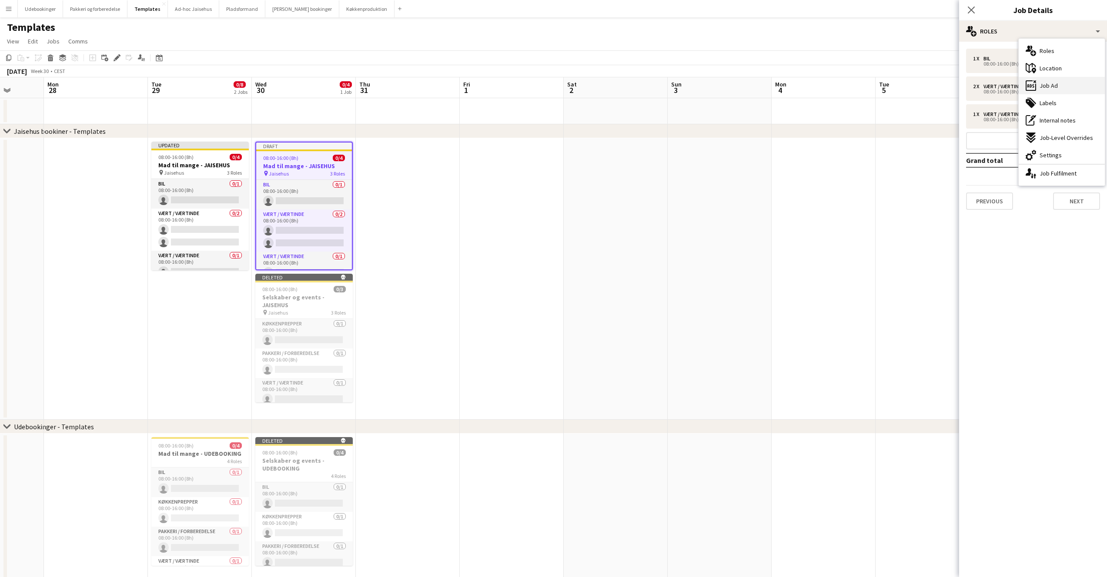
click at [1055, 83] on span "Job Ad" at bounding box center [1048, 86] width 18 height 8
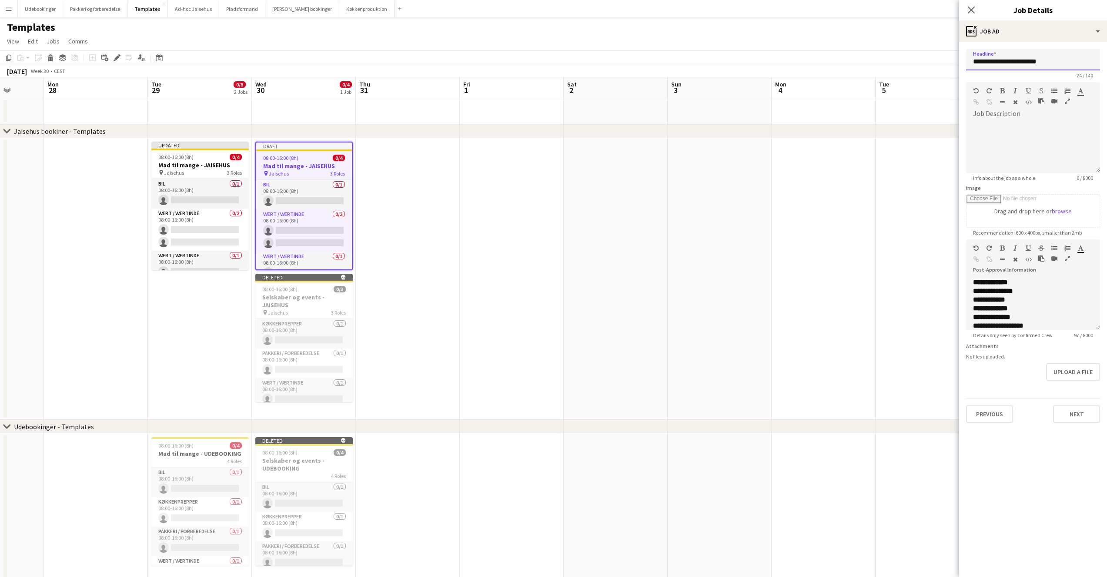
drag, startPoint x: 1055, startPoint y: 62, endPoint x: 1016, endPoint y: 64, distance: 38.4
click at [1016, 64] on input "**********" at bounding box center [1033, 60] width 134 height 22
click at [1000, 65] on input "**********" at bounding box center [1033, 60] width 134 height 22
drag, startPoint x: 974, startPoint y: 61, endPoint x: 1012, endPoint y: 62, distance: 38.7
click at [1012, 62] on input "**********" at bounding box center [1033, 60] width 134 height 22
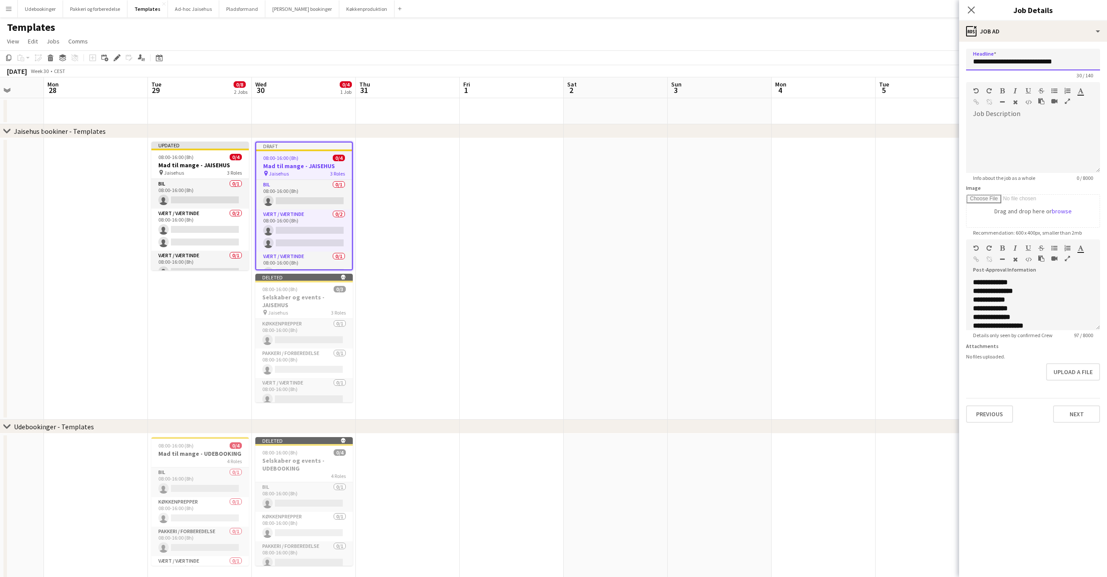
scroll to position [7, 0]
type input "**********"
drag, startPoint x: 1029, startPoint y: 308, endPoint x: 970, endPoint y: 298, distance: 59.5
click at [970, 298] on div "**********" at bounding box center [1033, 304] width 134 height 52
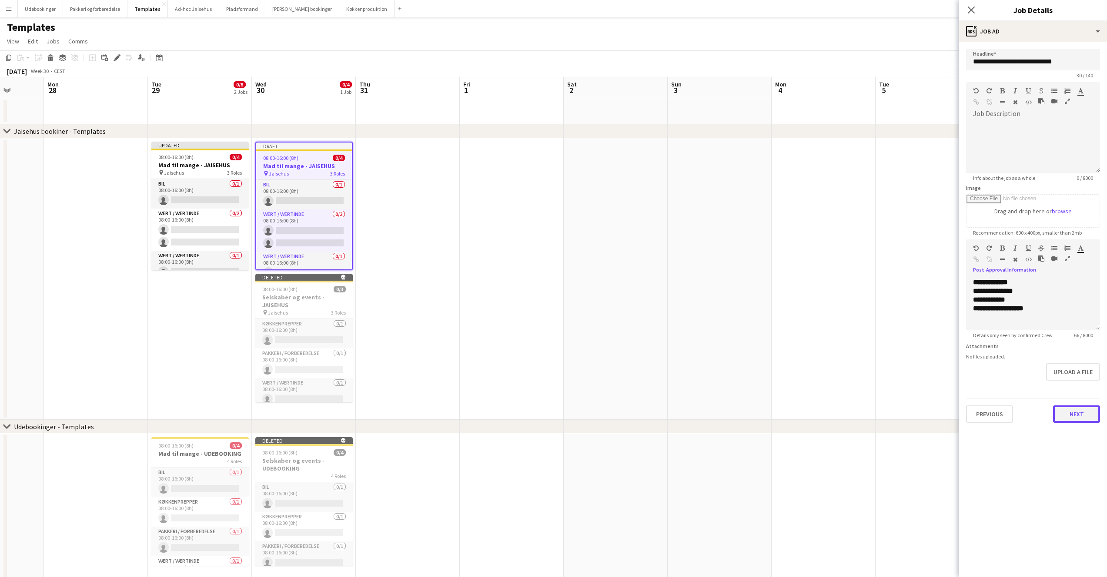
click at [1067, 416] on button "Next" at bounding box center [1076, 414] width 47 height 17
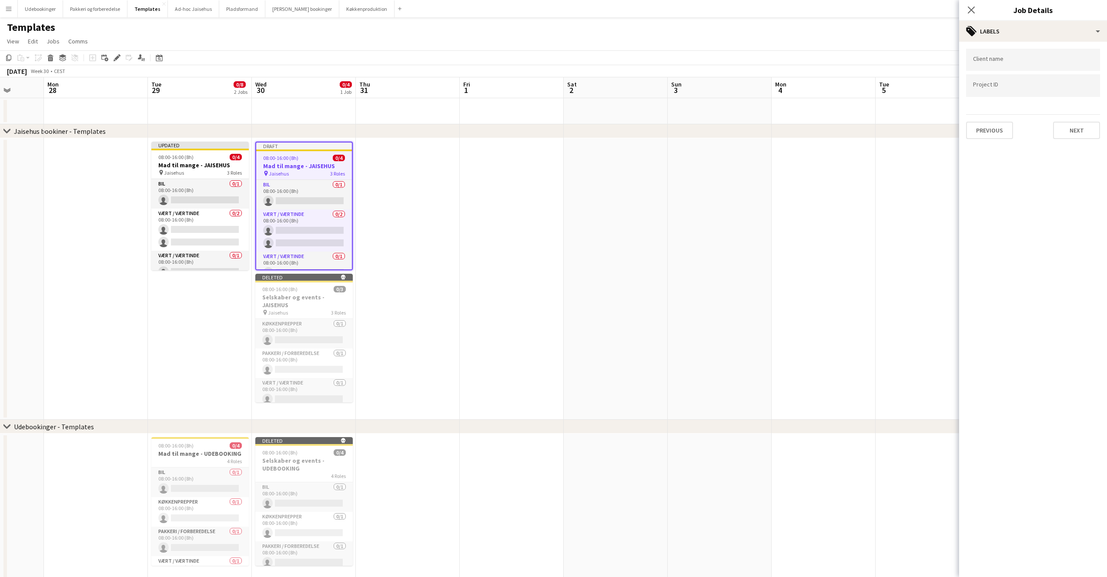
click at [921, 314] on app-date-cell at bounding box center [927, 279] width 104 height 282
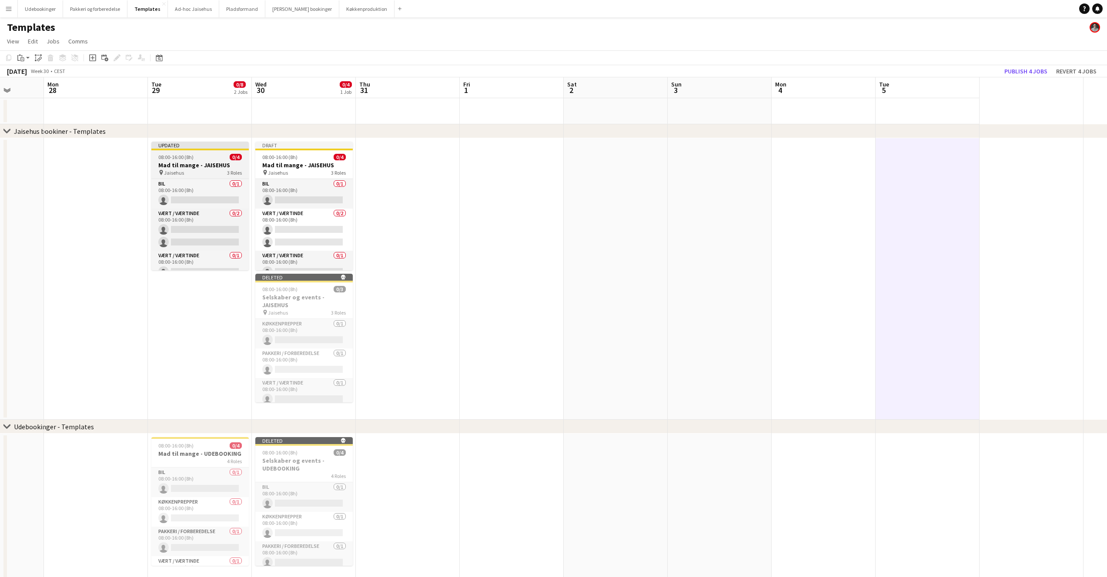
click at [197, 160] on div "08:00-16:00 (8h) 0/4" at bounding box center [199, 157] width 97 height 7
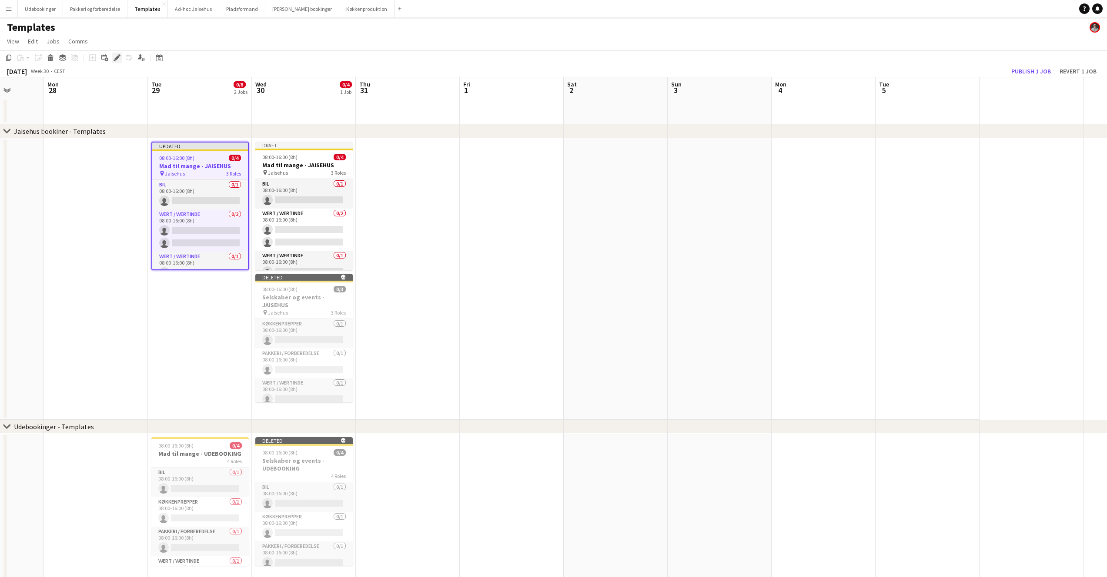
click at [118, 60] on icon "Edit" at bounding box center [116, 57] width 7 height 7
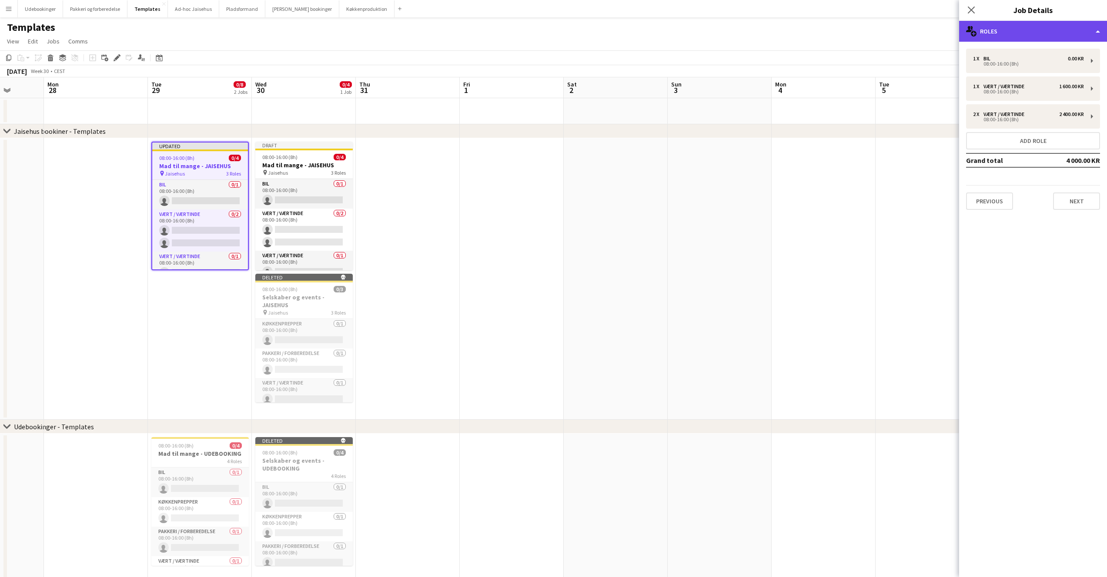
click at [1005, 37] on div "multiple-users-add Roles" at bounding box center [1033, 31] width 148 height 21
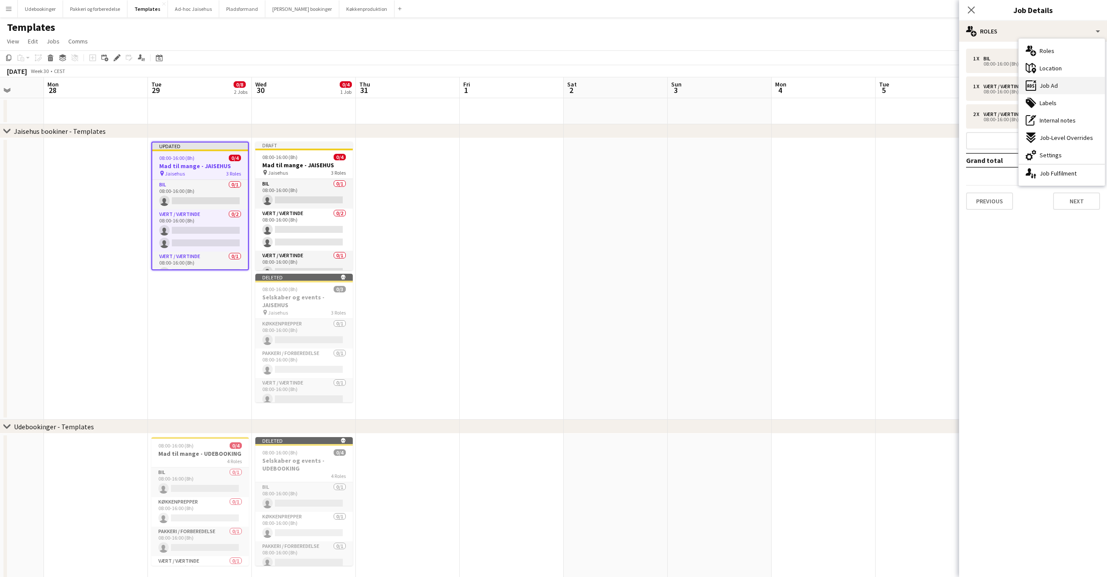
click at [1041, 91] on div "ads-window Job Ad" at bounding box center [1061, 85] width 86 height 17
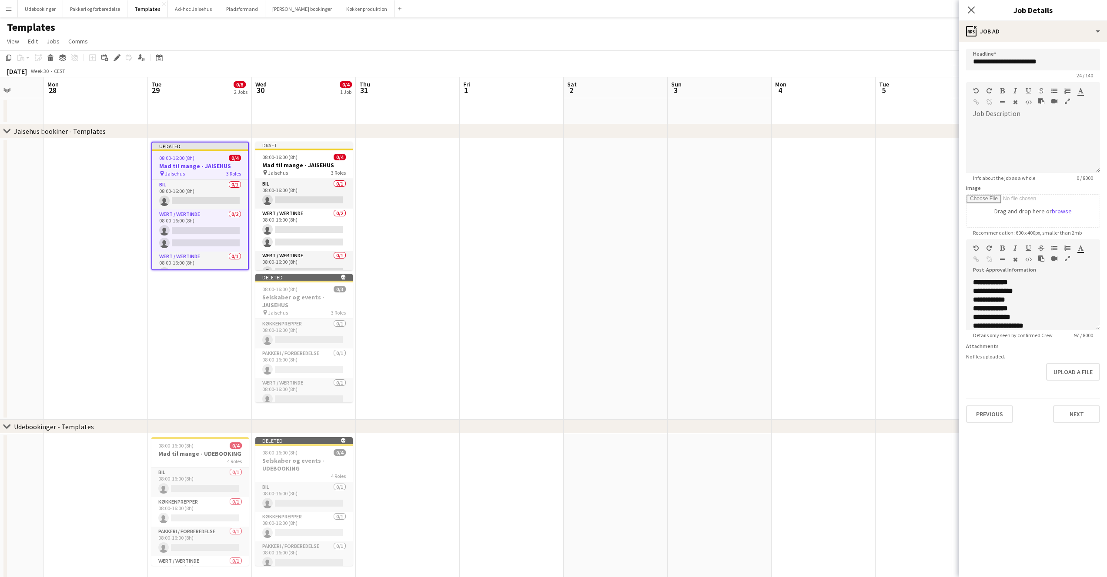
scroll to position [7, 0]
drag, startPoint x: 1048, startPoint y: 320, endPoint x: 1002, endPoint y: 310, distance: 47.6
click at [1001, 310] on div "**********" at bounding box center [1033, 304] width 134 height 52
drag, startPoint x: 1002, startPoint y: 310, endPoint x: 983, endPoint y: 297, distance: 22.3
click at [1002, 309] on b "**********" at bounding box center [991, 310] width 37 height 7
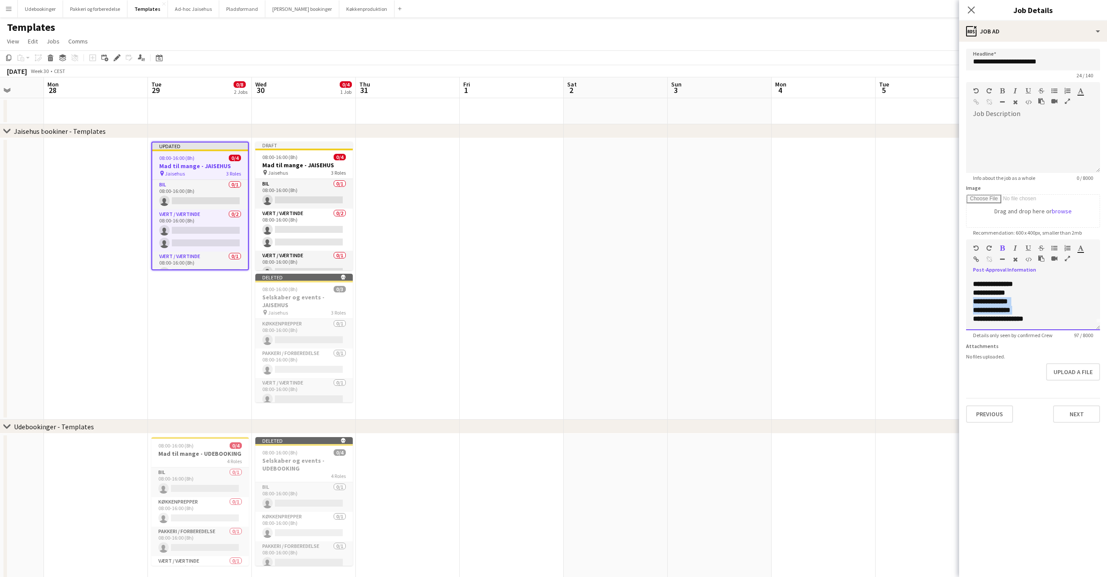
drag, startPoint x: 971, startPoint y: 300, endPoint x: 1046, endPoint y: 311, distance: 76.0
click at [1046, 311] on div "**********" at bounding box center [1033, 304] width 134 height 52
click at [1076, 418] on button "Next" at bounding box center [1076, 414] width 47 height 17
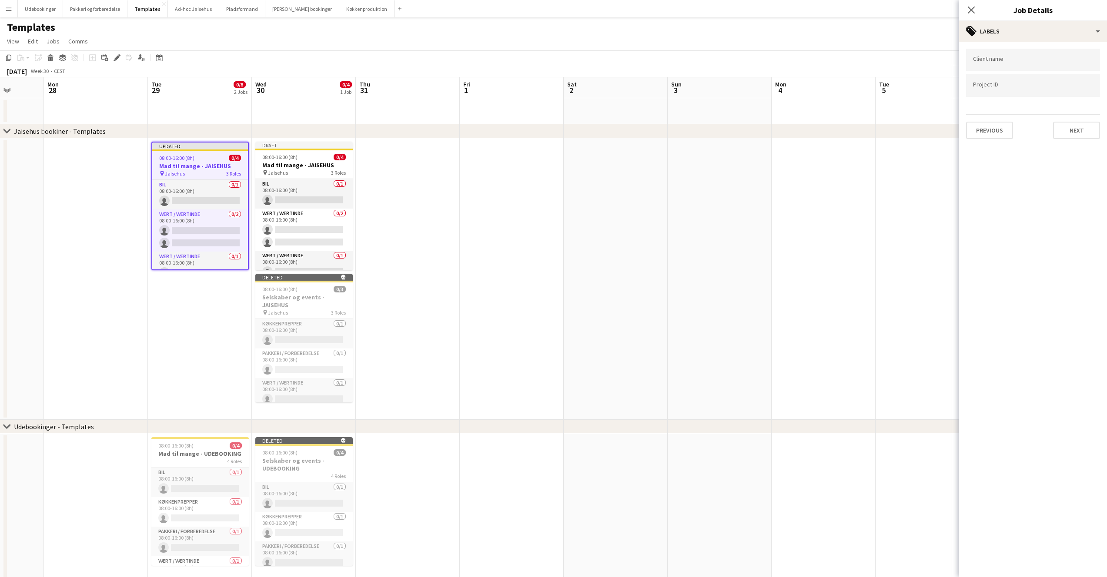
click at [864, 240] on app-date-cell at bounding box center [823, 279] width 104 height 282
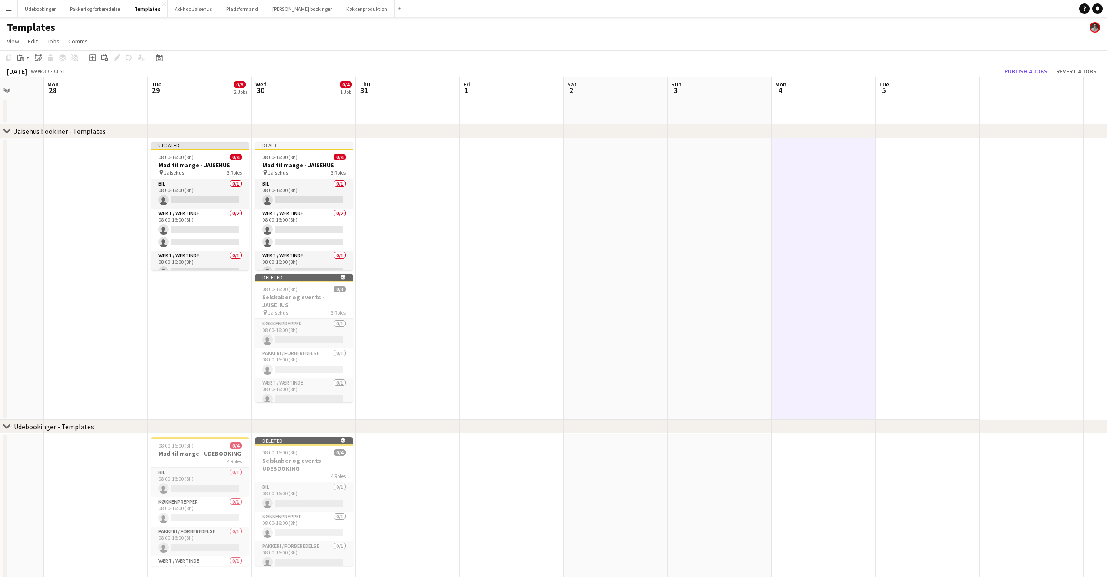
scroll to position [5, 0]
click at [199, 452] on h3 "Mad til mange - UDEBOOKING" at bounding box center [199, 454] width 97 height 8
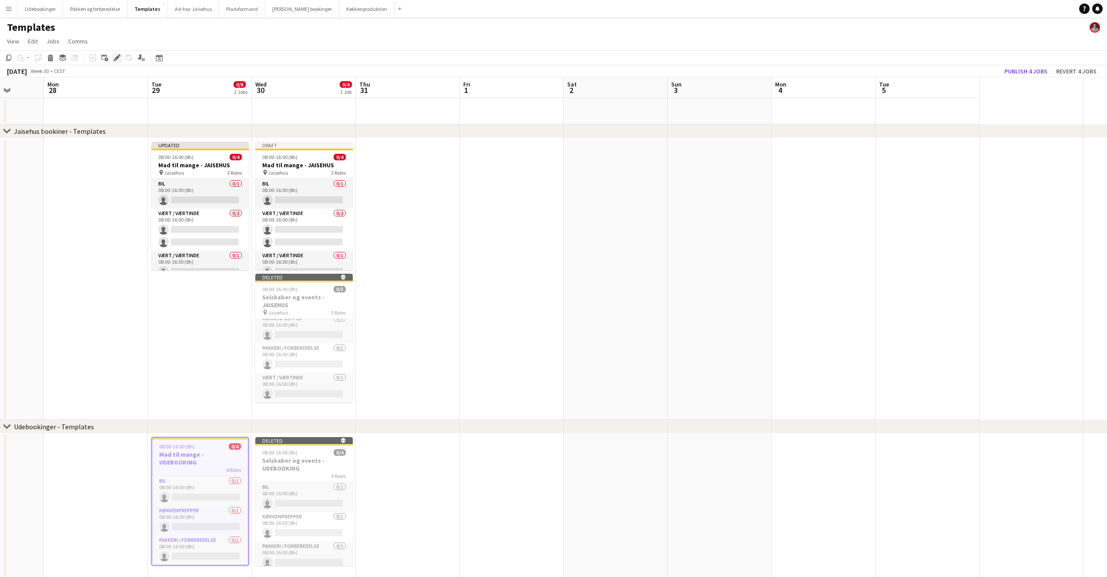
click at [115, 57] on icon "Edit" at bounding box center [116, 57] width 7 height 7
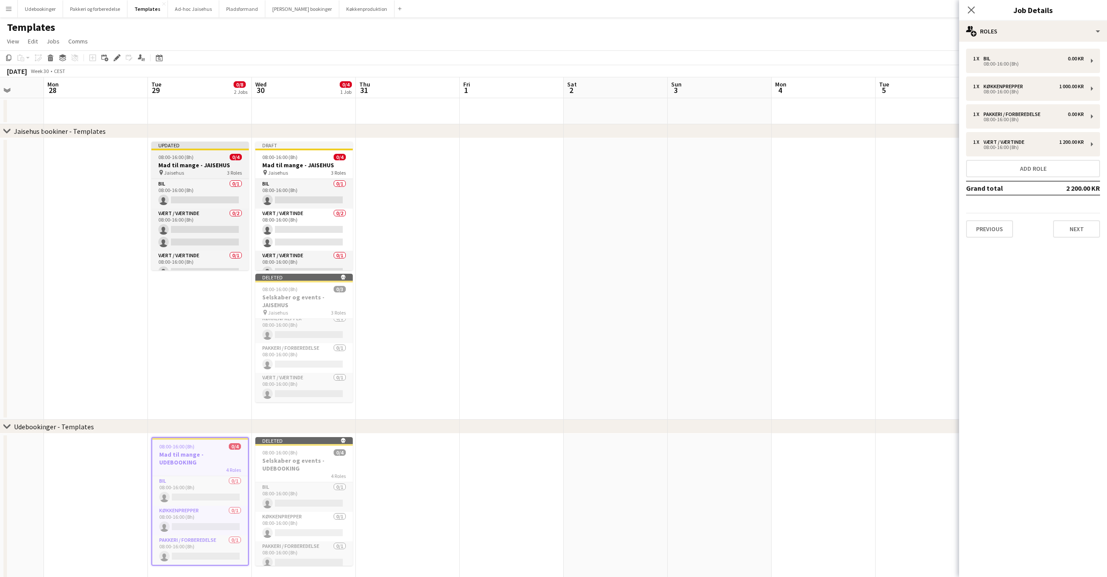
click at [186, 157] on span "08:00-16:00 (8h)" at bounding box center [175, 157] width 35 height 7
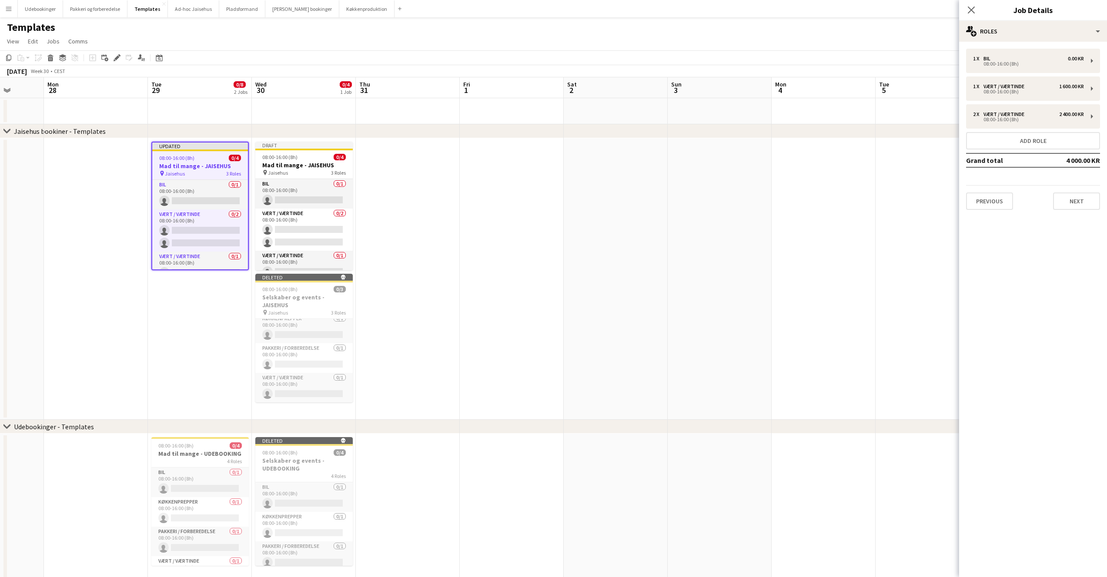
scroll to position [6, 0]
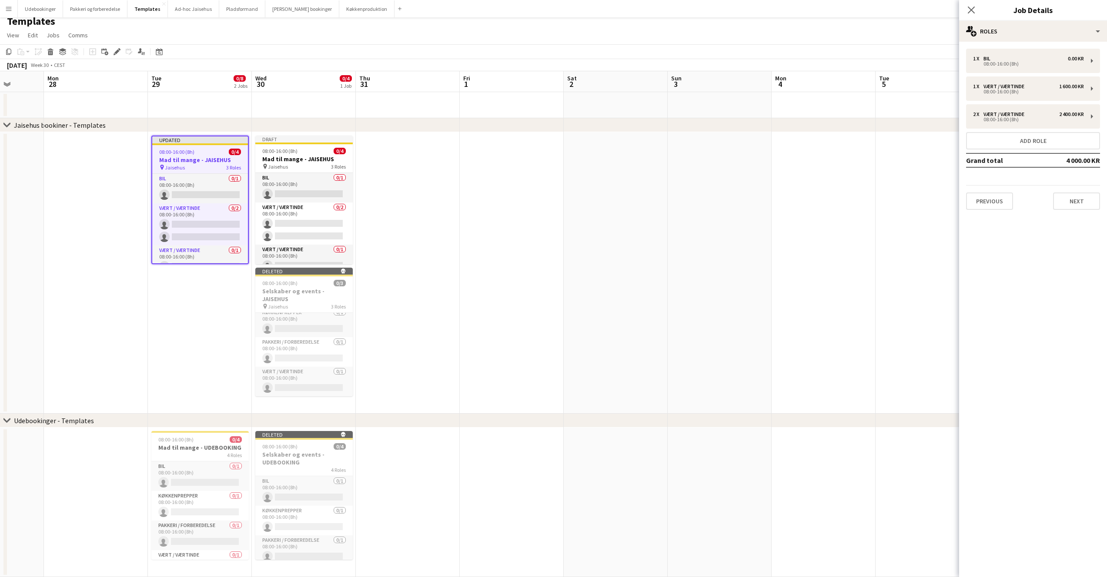
click at [161, 427] on div "chevron-right Udebookinger - Templates" at bounding box center [553, 421] width 1107 height 14
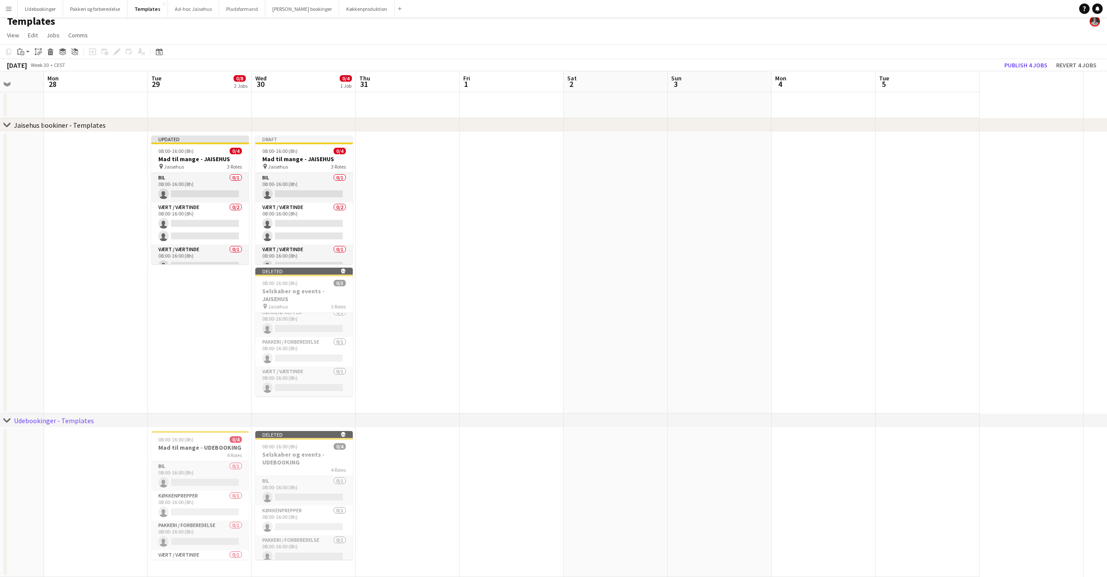
click at [237, 572] on app-date-cell "08:00-16:00 (8h) 0/4 Mad til mange - UDEBOOKING 4 Roles Bil 0/1 08:00-16:00 (8h…" at bounding box center [200, 503] width 104 height 150
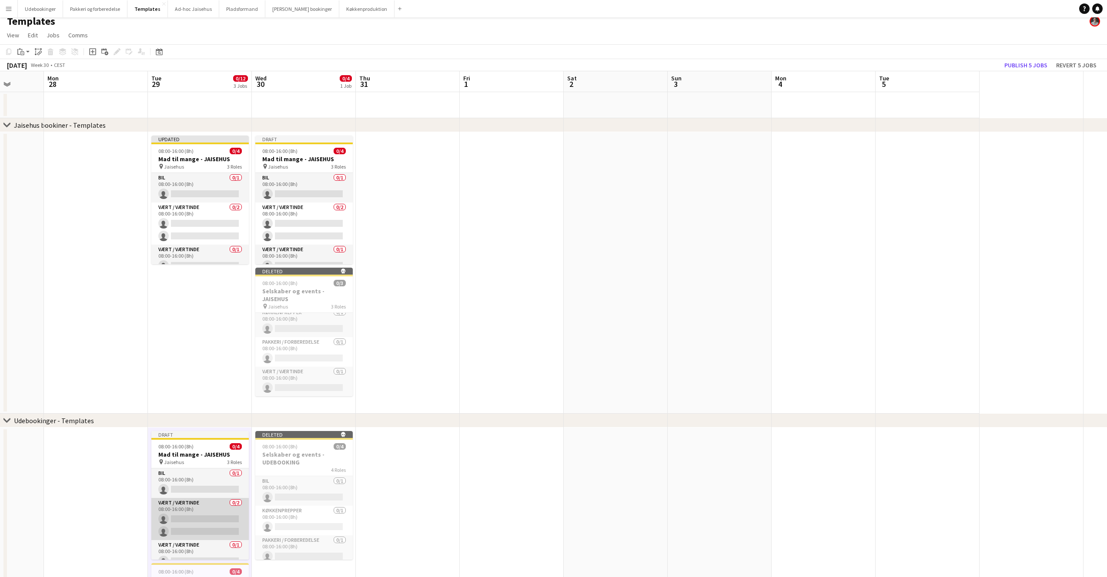
scroll to position [10, 0]
click at [205, 459] on div "pin Jaisehus 3 Roles" at bounding box center [199, 462] width 97 height 7
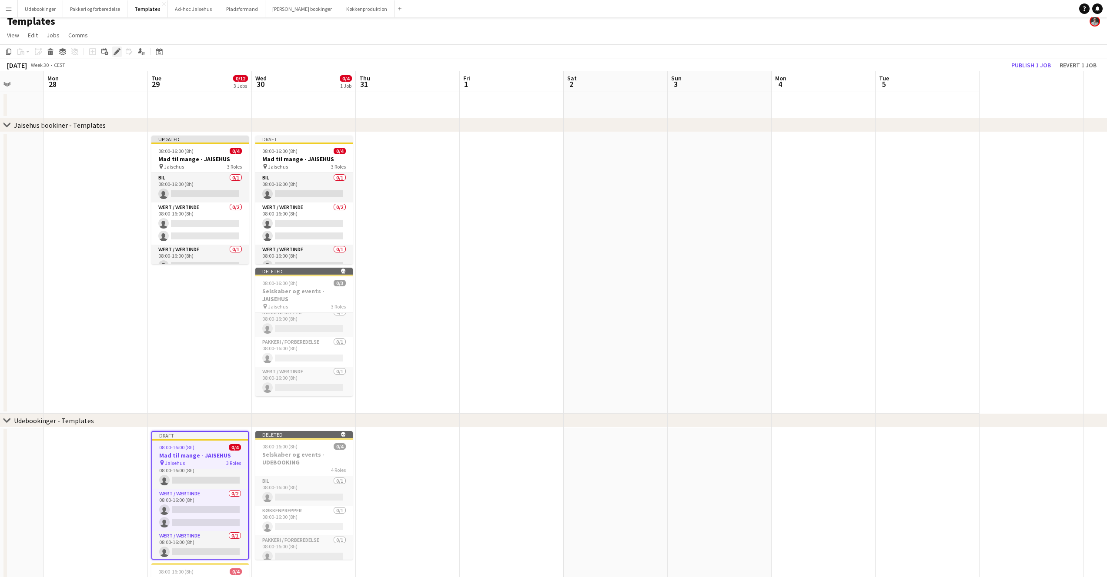
click at [122, 51] on div "Edit" at bounding box center [117, 52] width 10 height 10
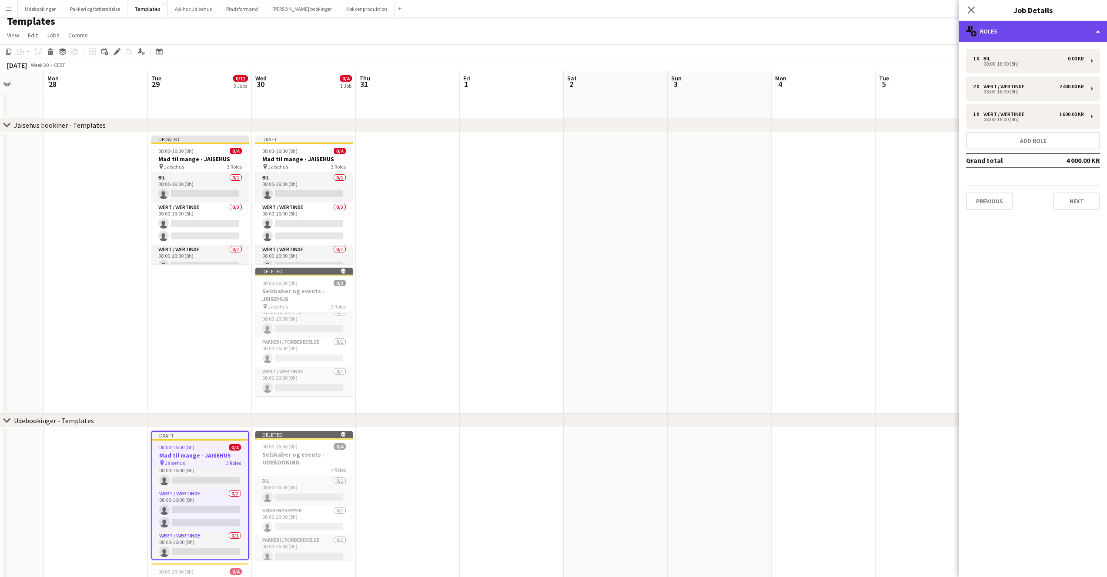
click at [1001, 27] on div "multiple-users-add Roles" at bounding box center [1033, 31] width 148 height 21
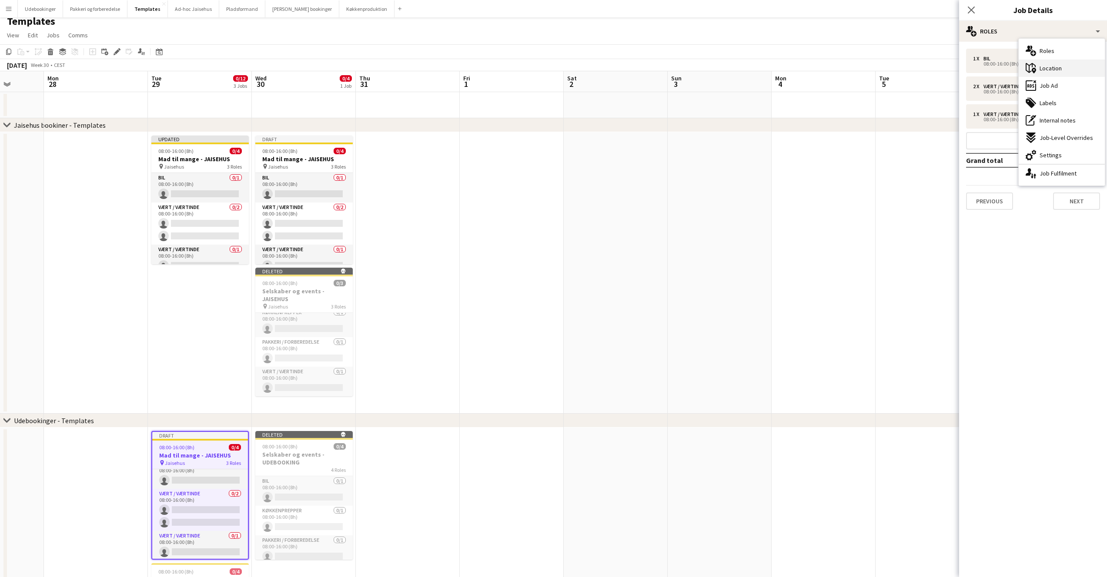
click at [1039, 66] on span "Location" at bounding box center [1050, 68] width 22 height 8
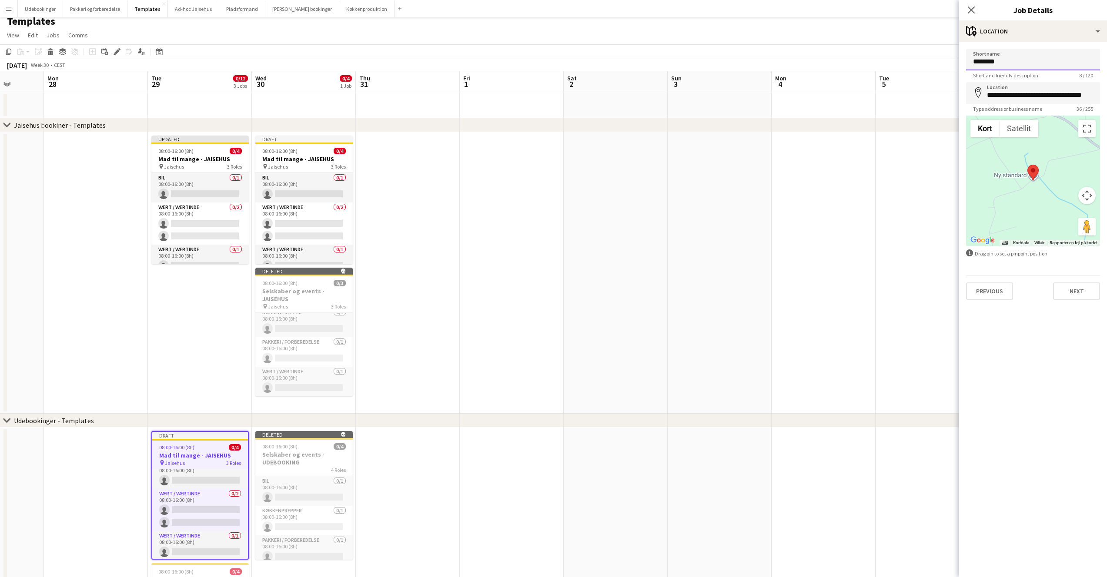
click at [1018, 62] on input "********" at bounding box center [1033, 60] width 134 height 22
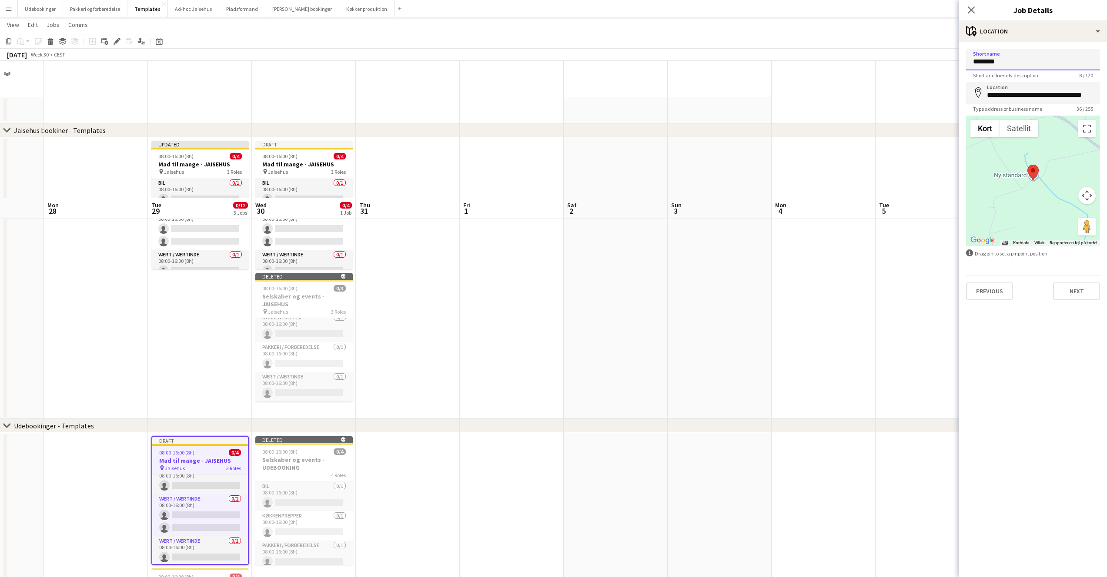
scroll to position [137, 0]
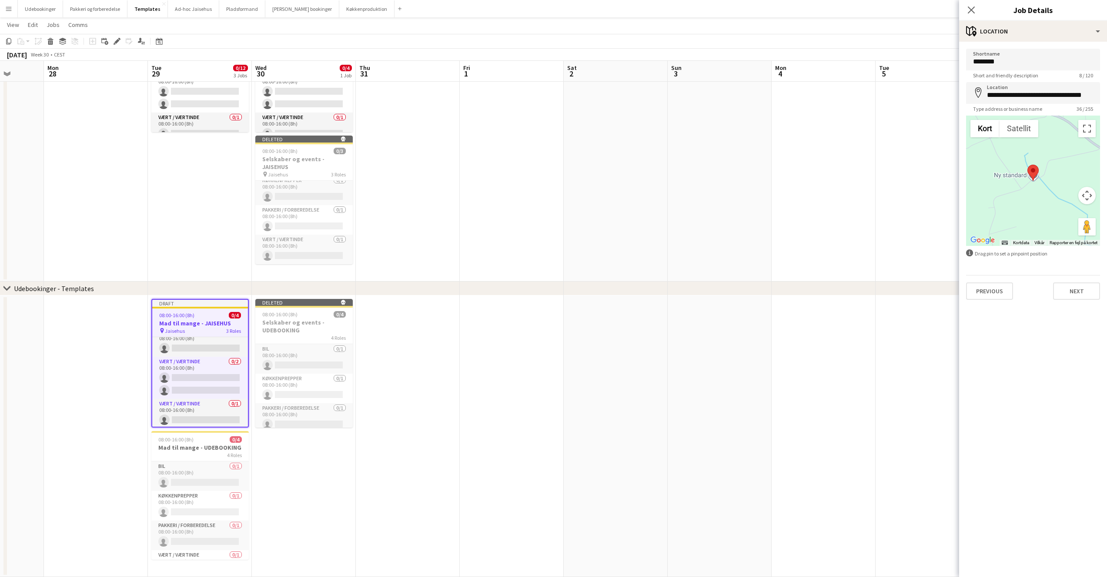
click at [205, 312] on div "08:00-16:00 (8h) 0/4" at bounding box center [200, 315] width 96 height 7
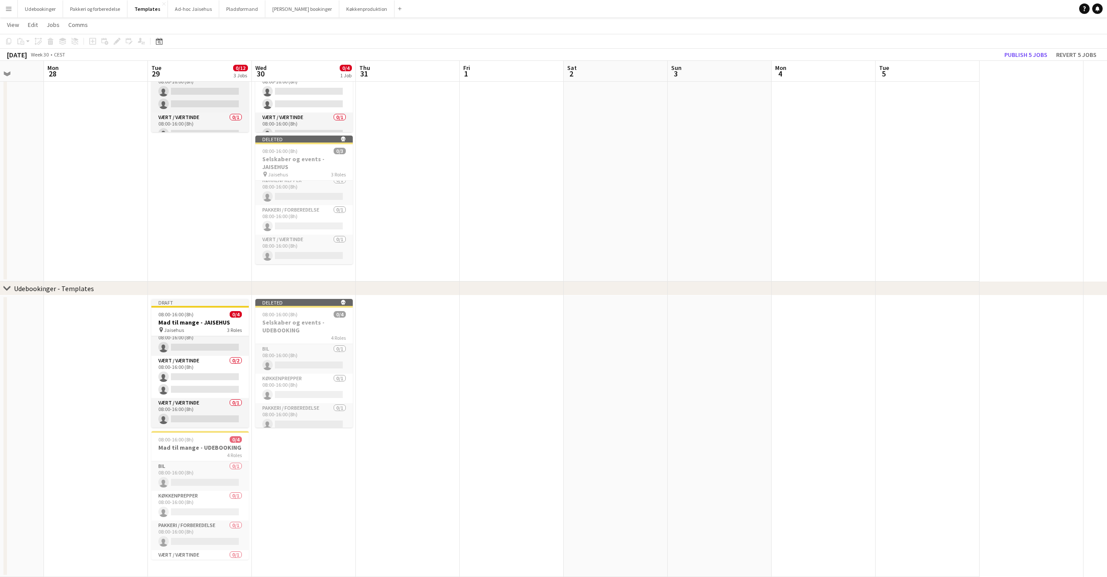
scroll to position [0, 0]
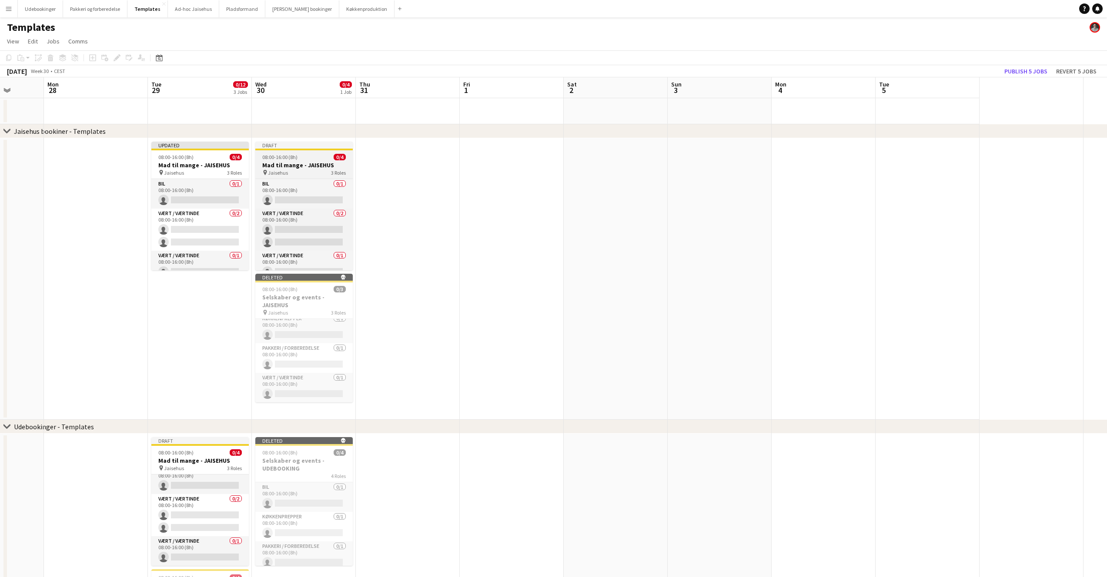
click at [289, 160] on span "08:00-16:00 (8h)" at bounding box center [279, 157] width 35 height 7
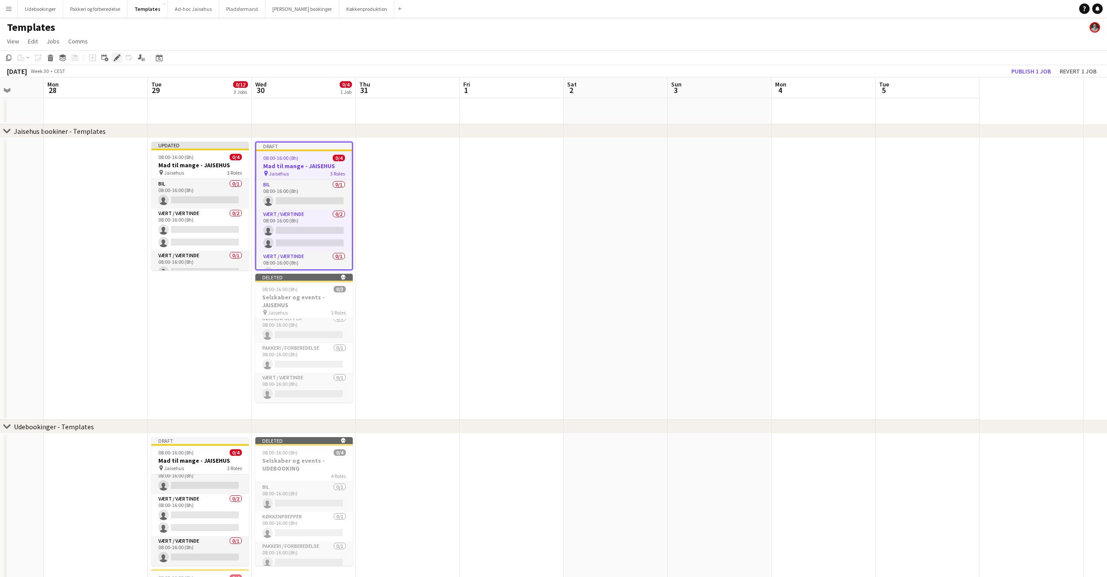
click at [112, 54] on div "Edit" at bounding box center [117, 58] width 10 height 10
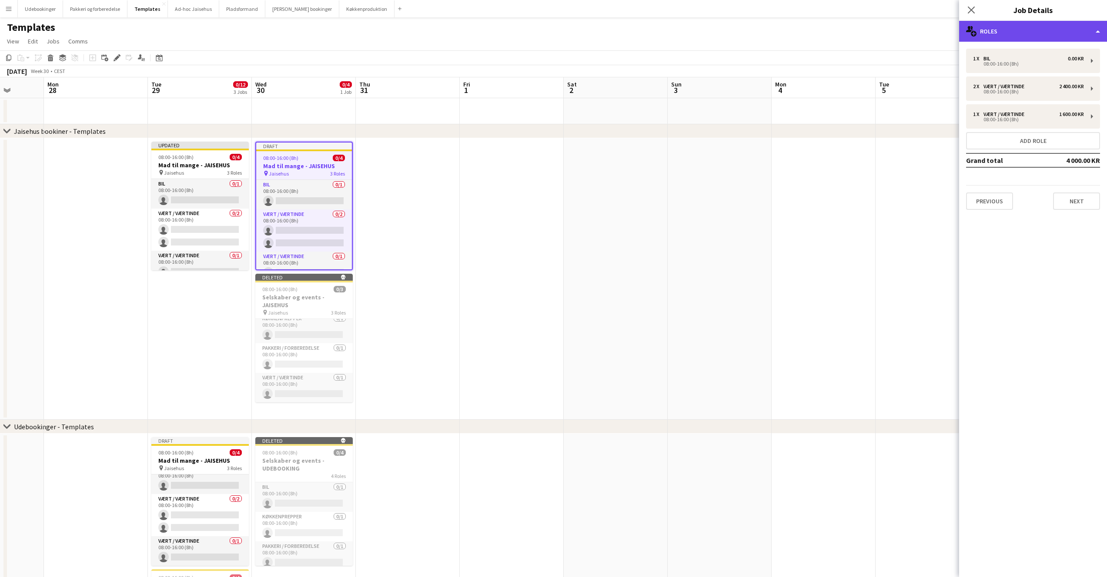
click at [1007, 35] on div "multiple-users-add Roles" at bounding box center [1033, 31] width 148 height 21
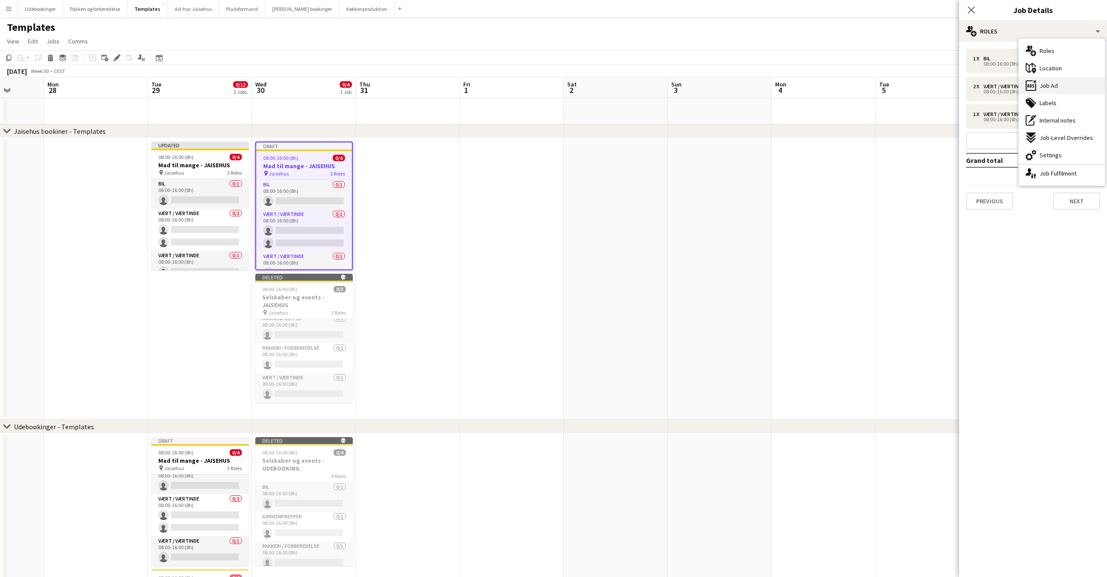
click at [1051, 83] on span "Job Ad" at bounding box center [1048, 86] width 18 height 8
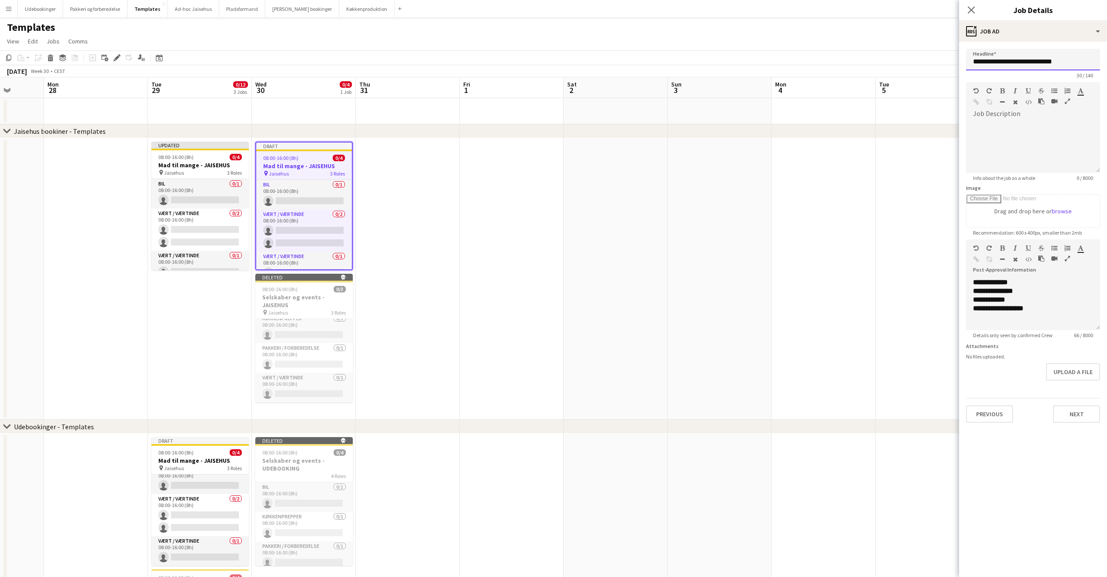
click at [1005, 57] on input "**********" at bounding box center [1033, 60] width 134 height 22
click at [1041, 56] on input "**********" at bounding box center [1033, 60] width 134 height 22
click at [1030, 31] on div "ads-window Job Ad" at bounding box center [1033, 31] width 148 height 21
click at [1056, 153] on span "Settings" at bounding box center [1050, 155] width 22 height 8
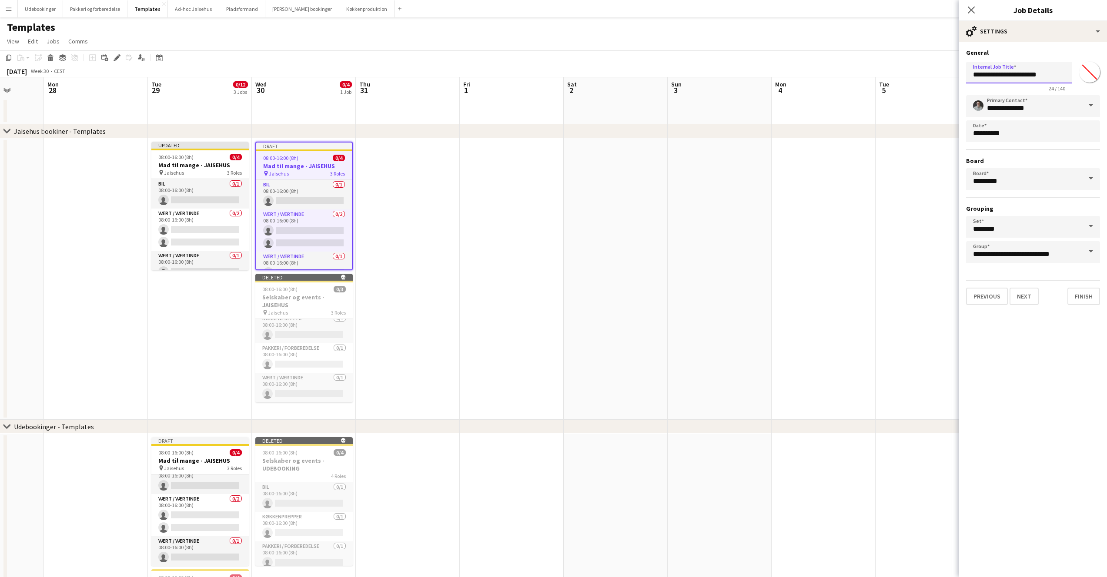
drag, startPoint x: 1011, startPoint y: 76, endPoint x: 972, endPoint y: 73, distance: 39.6
click at [972, 73] on input "**********" at bounding box center [1019, 73] width 106 height 22
type input "**********"
click at [1081, 298] on button "Finish" at bounding box center [1083, 296] width 33 height 17
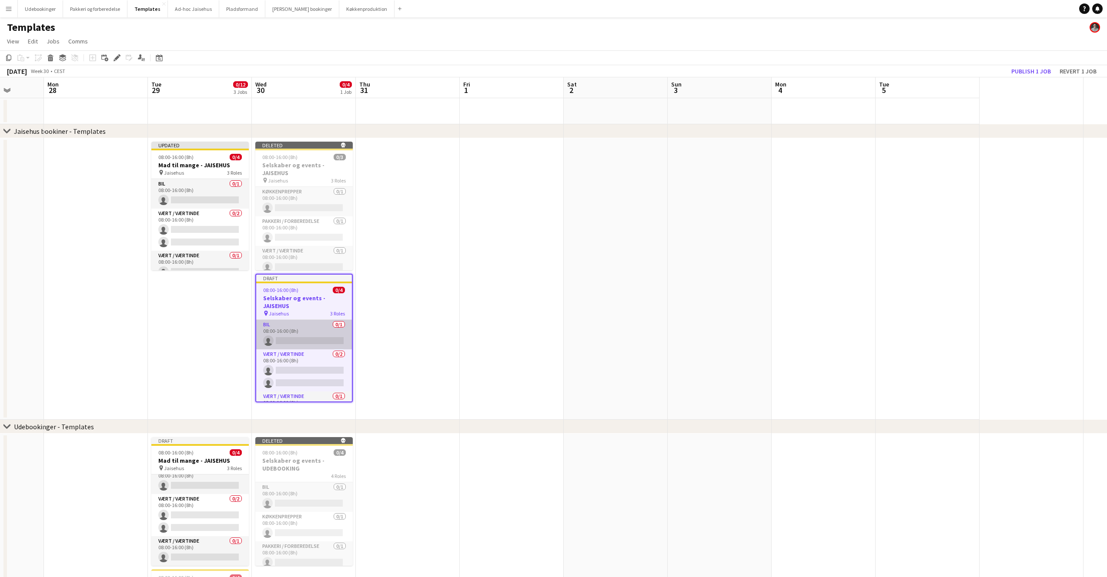
click at [294, 330] on app-card-role "Bil 0/1 08:00-16:00 (8h) single-neutral-actions" at bounding box center [304, 335] width 96 height 30
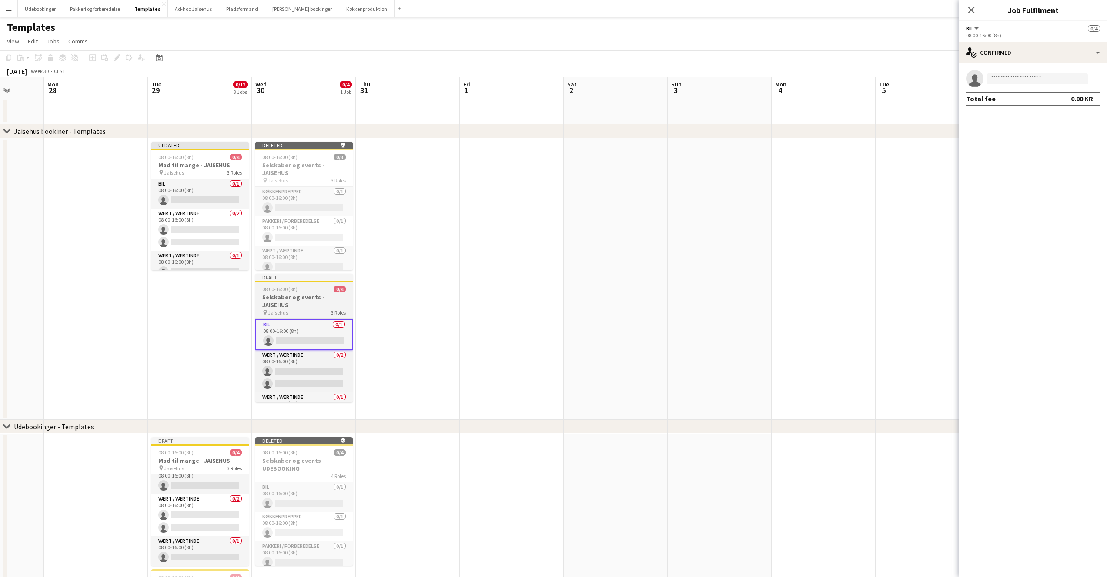
click at [295, 279] on div "Draft" at bounding box center [303, 277] width 97 height 7
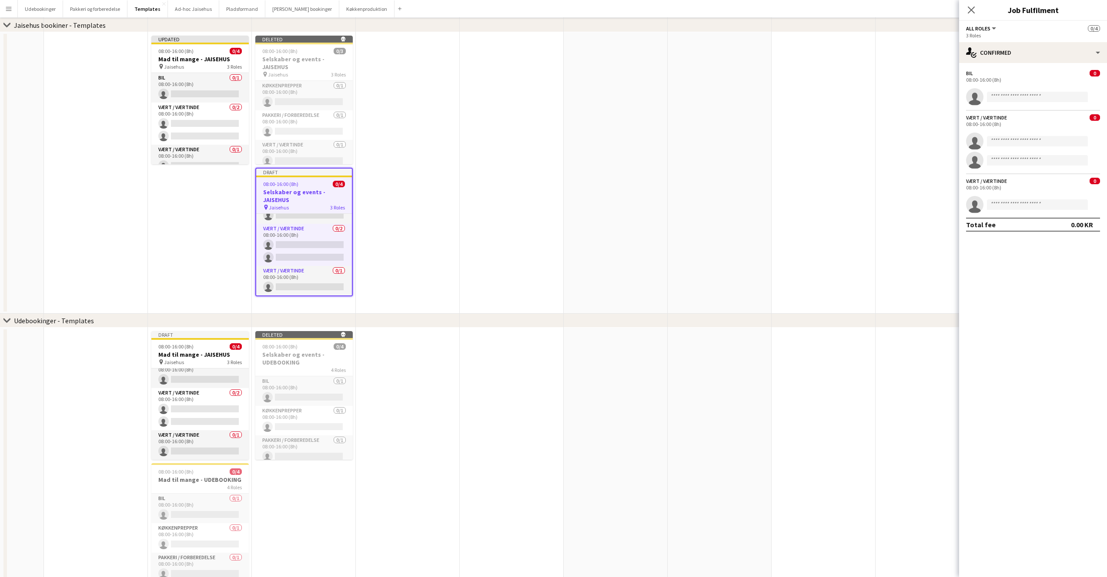
scroll to position [137, 0]
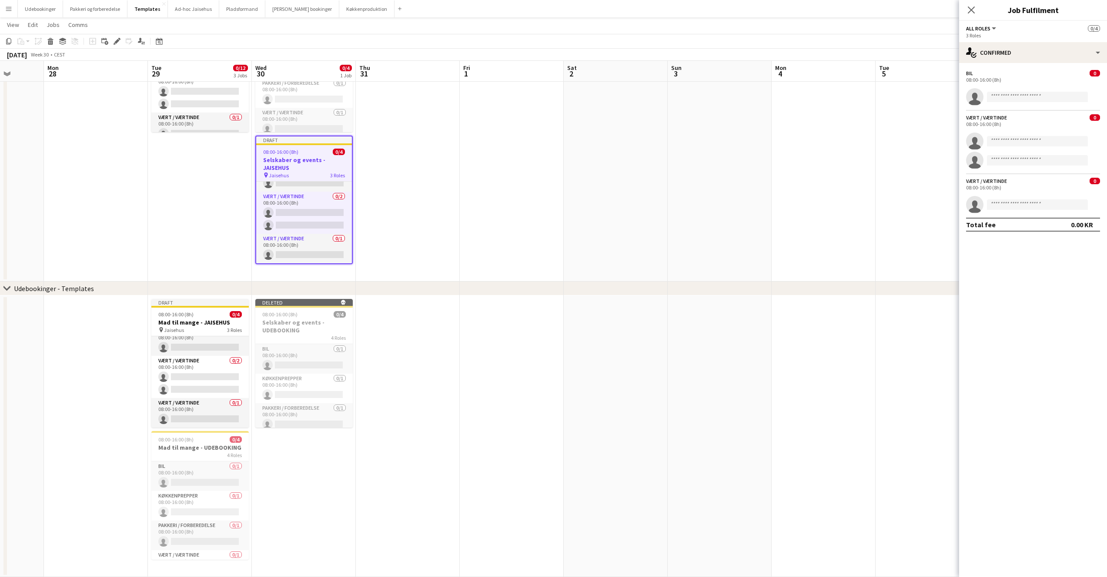
click at [302, 469] on app-date-cell "Deleted skull 08:00-16:00 (8h) 0/4 Selskaber og events - UDEBOOKING 4 Roles Bil…" at bounding box center [304, 437] width 104 height 282
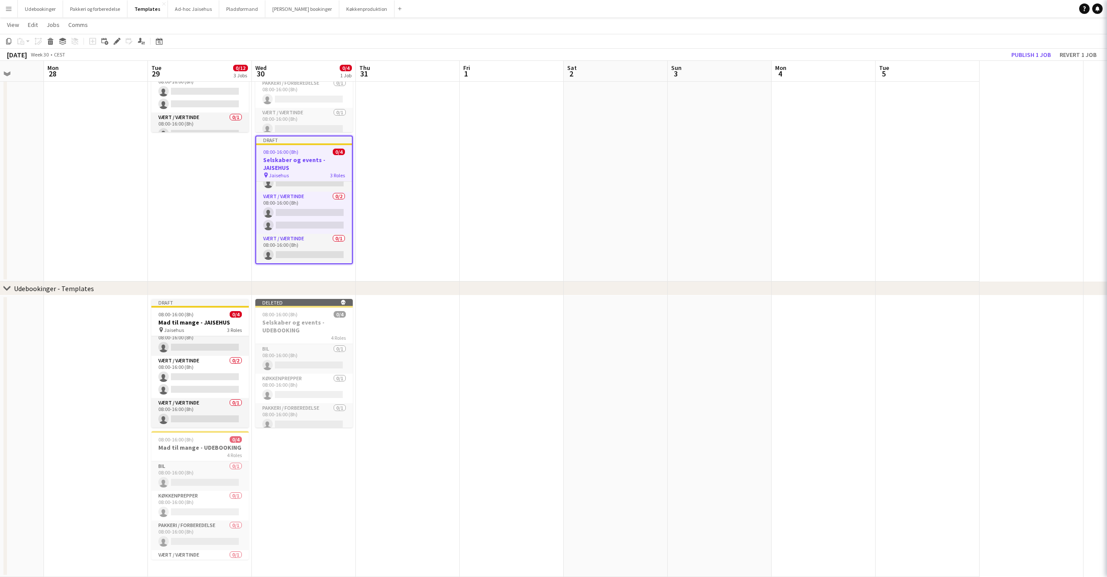
scroll to position [18, 0]
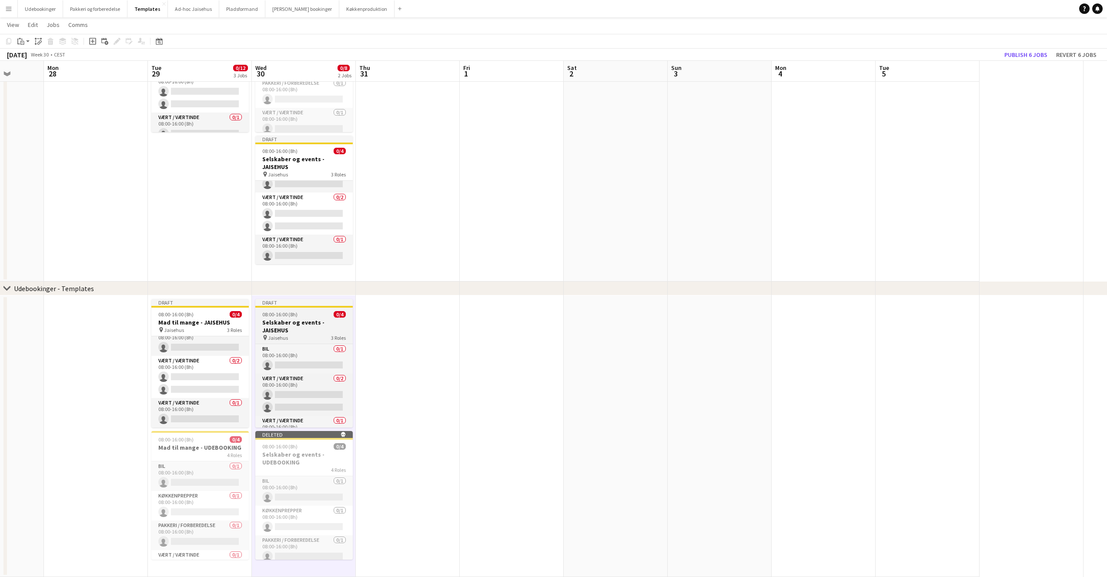
click at [282, 331] on h3 "Selskaber og events - JAISEHUS" at bounding box center [303, 327] width 97 height 16
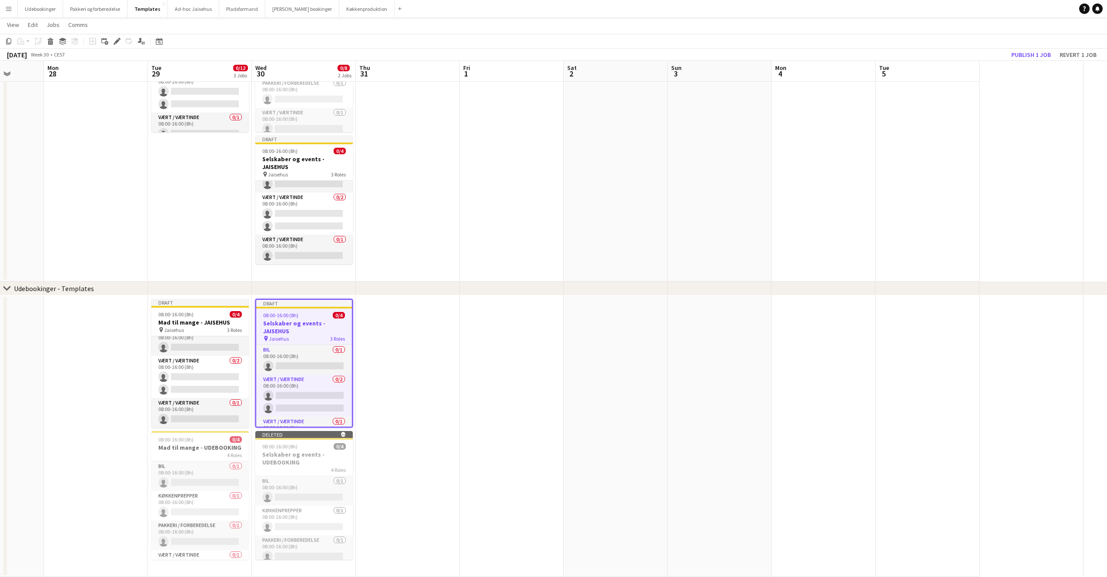
scroll to position [0, 268]
click at [120, 40] on icon "Edit" at bounding box center [116, 41] width 7 height 7
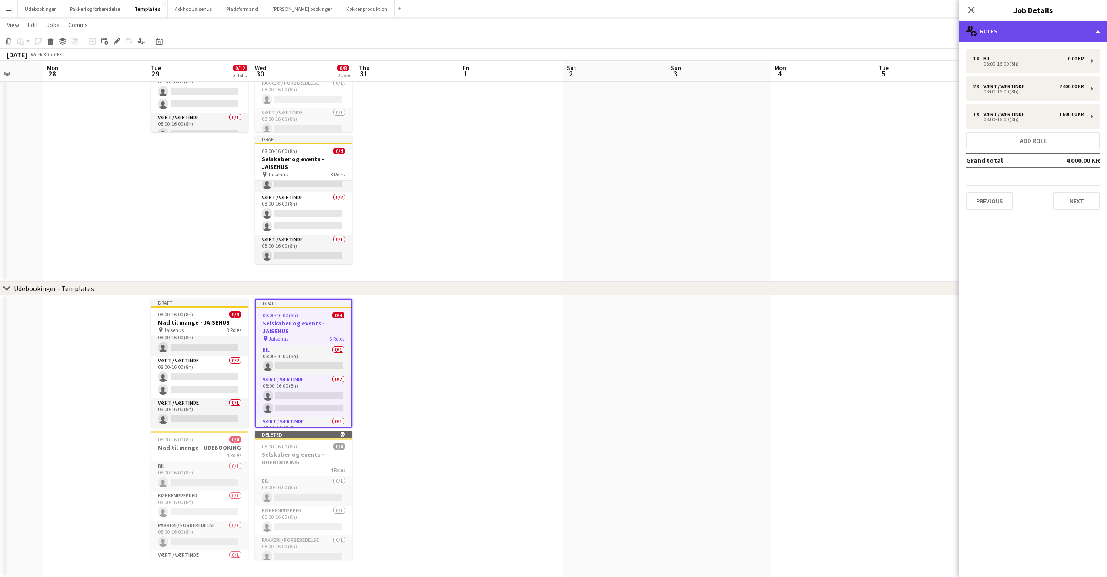
click at [977, 30] on div "multiple-users-add Roles" at bounding box center [1033, 31] width 148 height 21
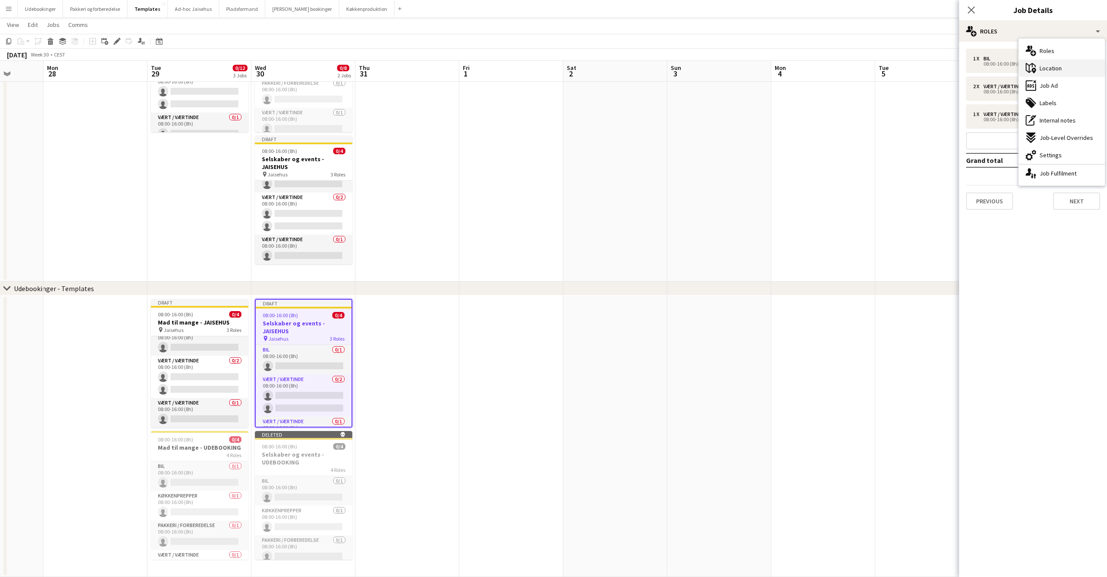
click at [1043, 71] on span "Location" at bounding box center [1050, 68] width 22 height 8
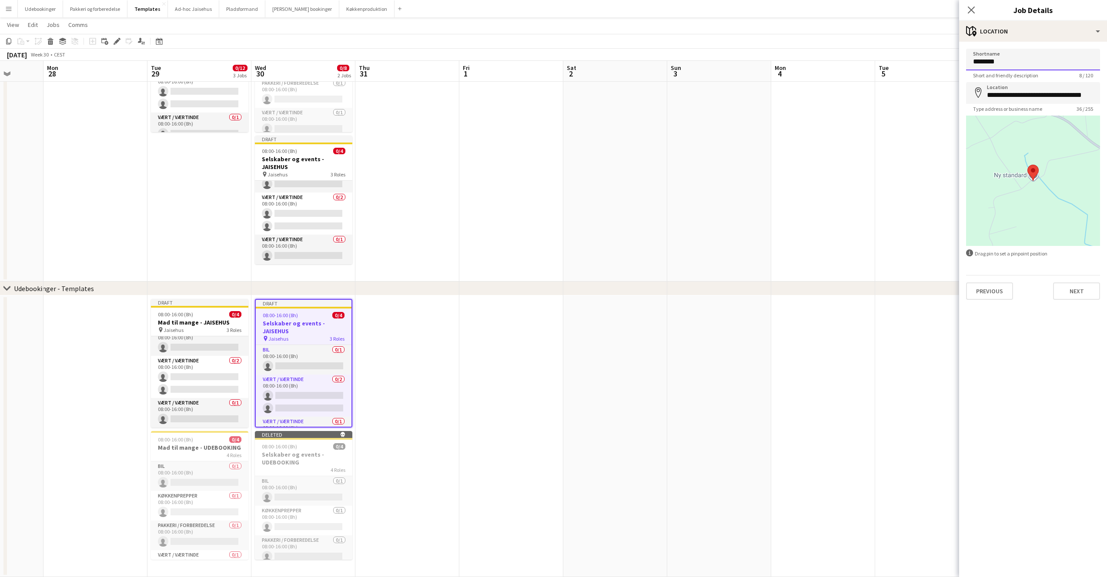
click at [1022, 64] on input "********" at bounding box center [1033, 60] width 134 height 22
drag, startPoint x: 1025, startPoint y: 102, endPoint x: 1024, endPoint y: 98, distance: 4.7
click at [1025, 102] on input "**********" at bounding box center [1033, 93] width 134 height 22
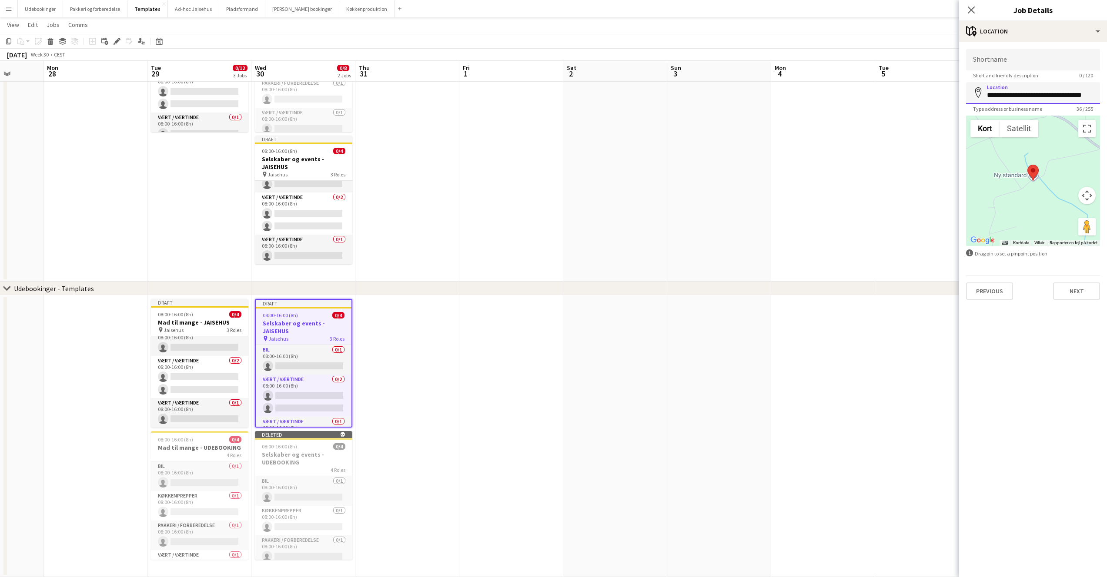
click at [1024, 98] on input "**********" at bounding box center [1033, 93] width 134 height 22
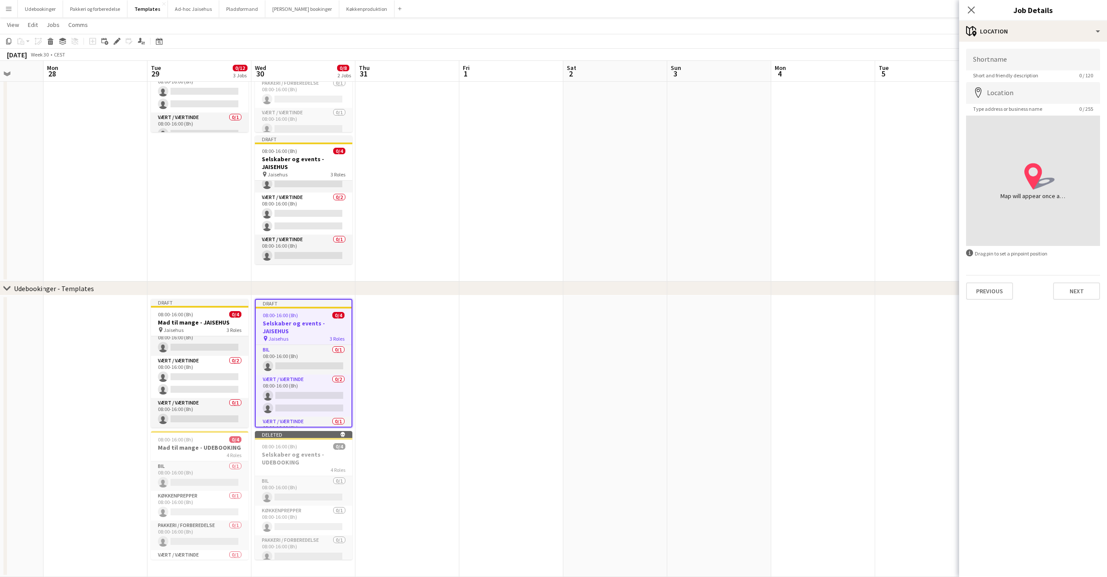
click at [1039, 297] on div "Previous Next" at bounding box center [1033, 287] width 134 height 25
click at [1005, 33] on div "maps-pin-1 Location" at bounding box center [1033, 31] width 148 height 21
click at [1038, 153] on div "cog-double-3 Settings" at bounding box center [1061, 155] width 86 height 17
type input "*******"
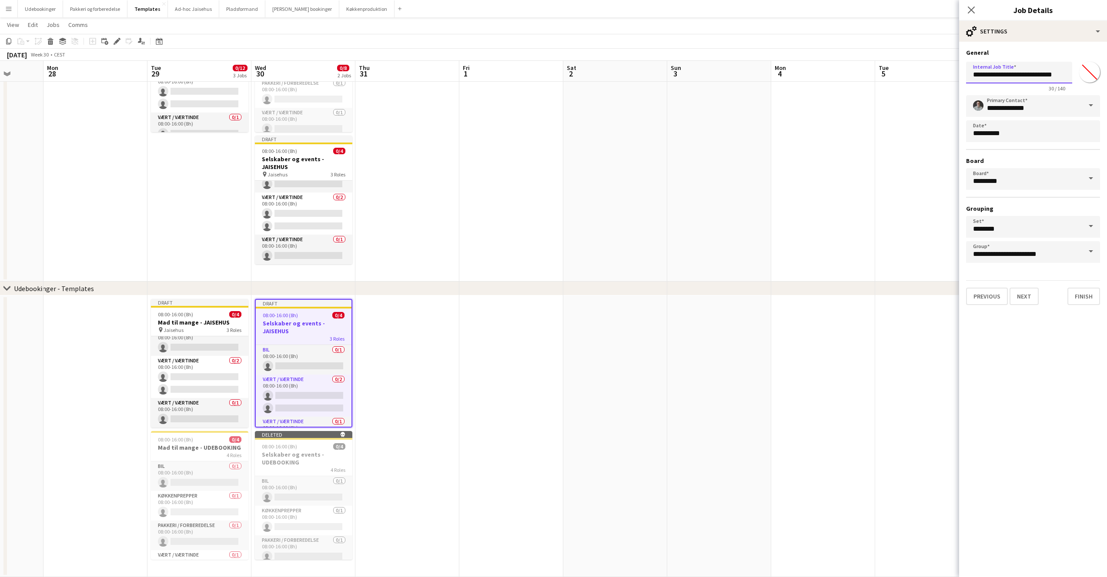
click at [974, 74] on input "**********" at bounding box center [1019, 73] width 106 height 22
drag, startPoint x: 1036, startPoint y: 74, endPoint x: 1075, endPoint y: 75, distance: 38.7
click at [1075, 74] on div "**********" at bounding box center [1033, 74] width 134 height 33
type input "**********"
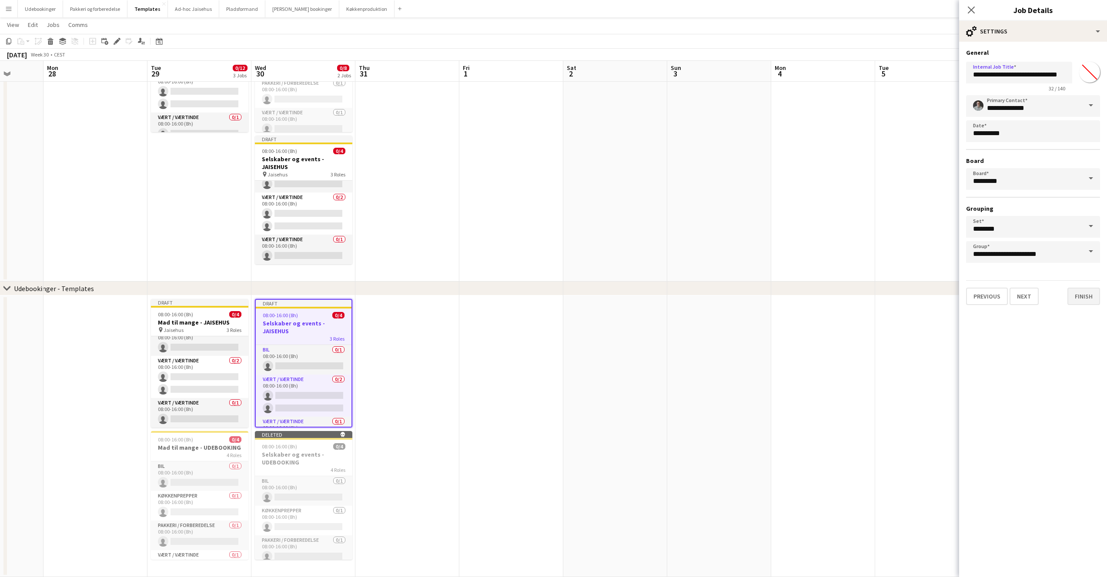
click at [1076, 305] on div "**********" at bounding box center [1033, 177] width 148 height 270
click at [1077, 298] on button "Finish" at bounding box center [1083, 296] width 33 height 17
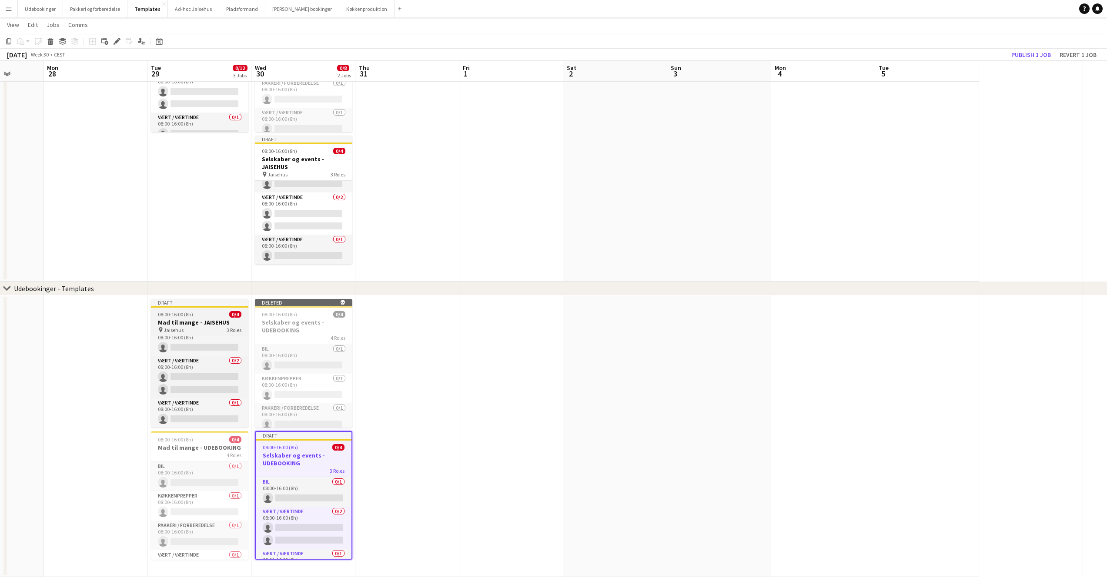
click at [202, 330] on div "pin Jaisehus 3 Roles" at bounding box center [199, 330] width 97 height 7
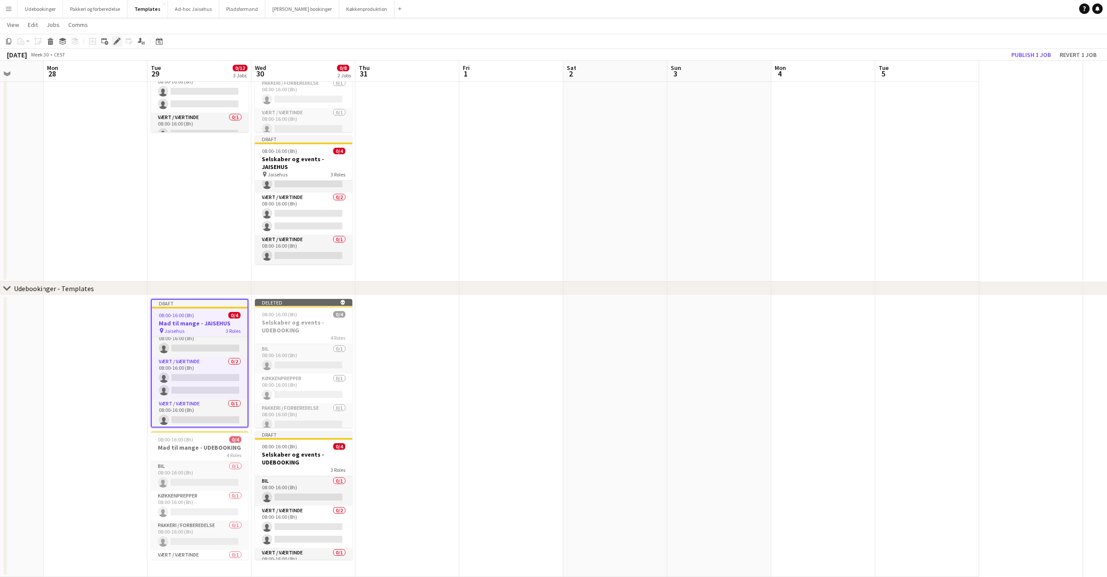
click at [119, 42] on icon "Edit" at bounding box center [116, 41] width 7 height 7
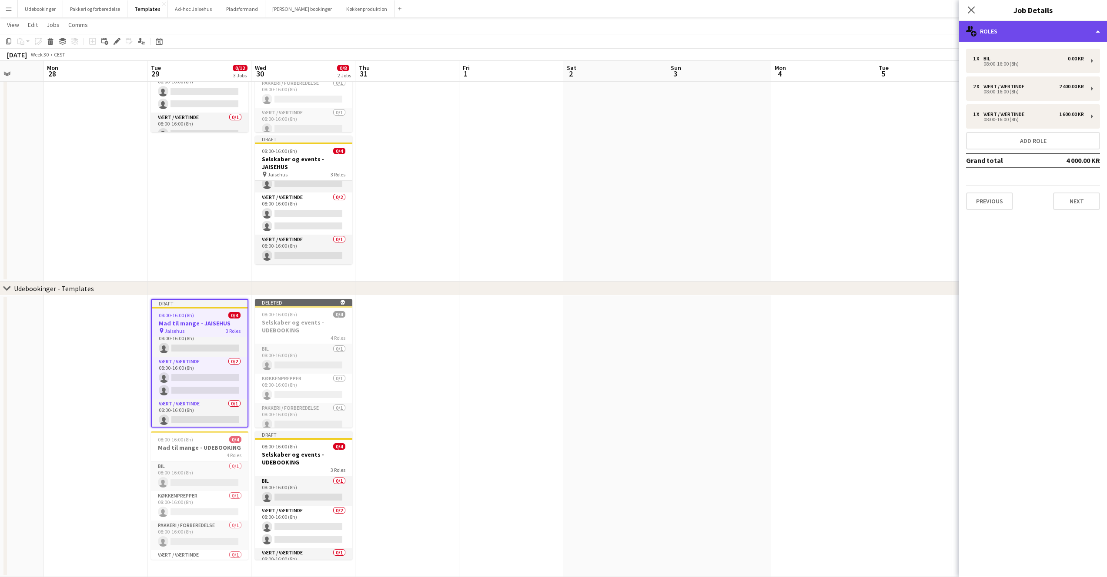
click at [993, 39] on div "multiple-users-add Roles" at bounding box center [1033, 31] width 148 height 21
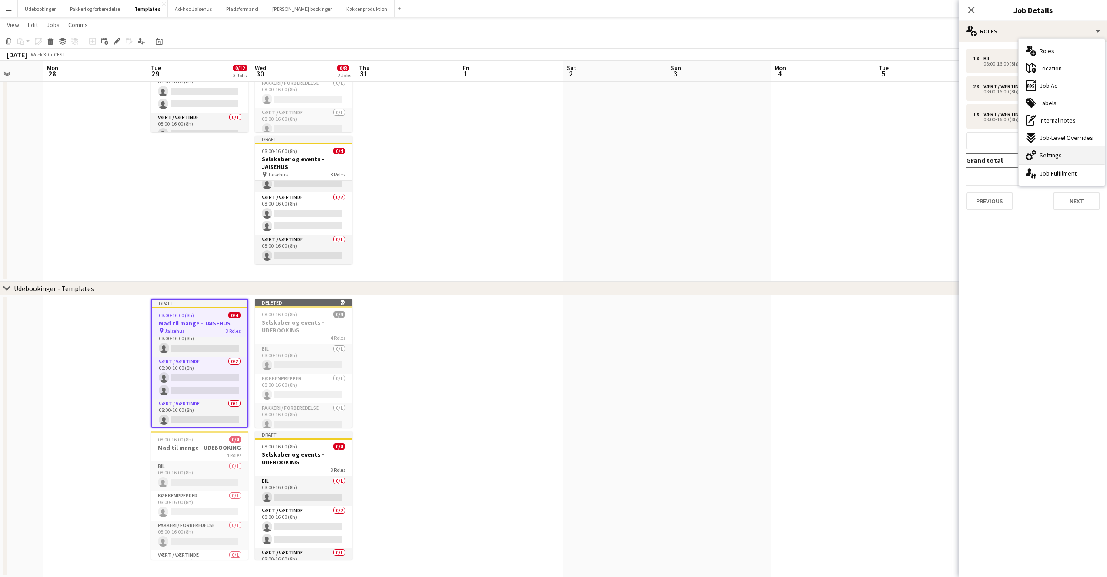
click at [1054, 150] on div "cog-double-3 Settings" at bounding box center [1061, 155] width 86 height 17
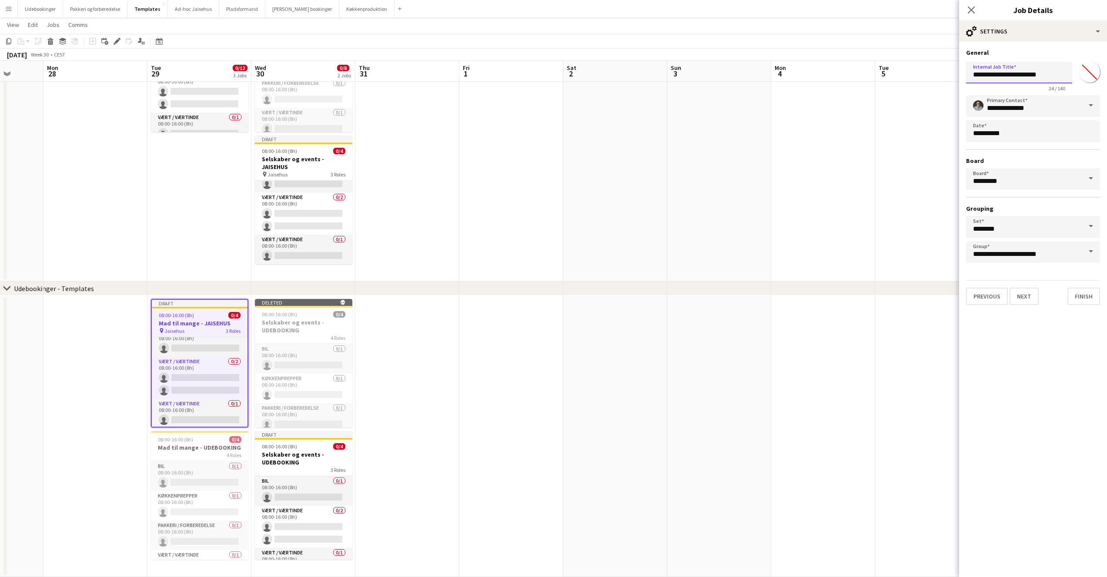
drag, startPoint x: 1021, startPoint y: 74, endPoint x: 1074, endPoint y: 77, distance: 52.7
click at [1074, 76] on div "**********" at bounding box center [1033, 74] width 134 height 33
type input "**********"
click at [1044, 34] on div "cog-double-3 Settings" at bounding box center [1033, 31] width 148 height 21
click at [1047, 83] on span "Job Ad" at bounding box center [1048, 86] width 18 height 8
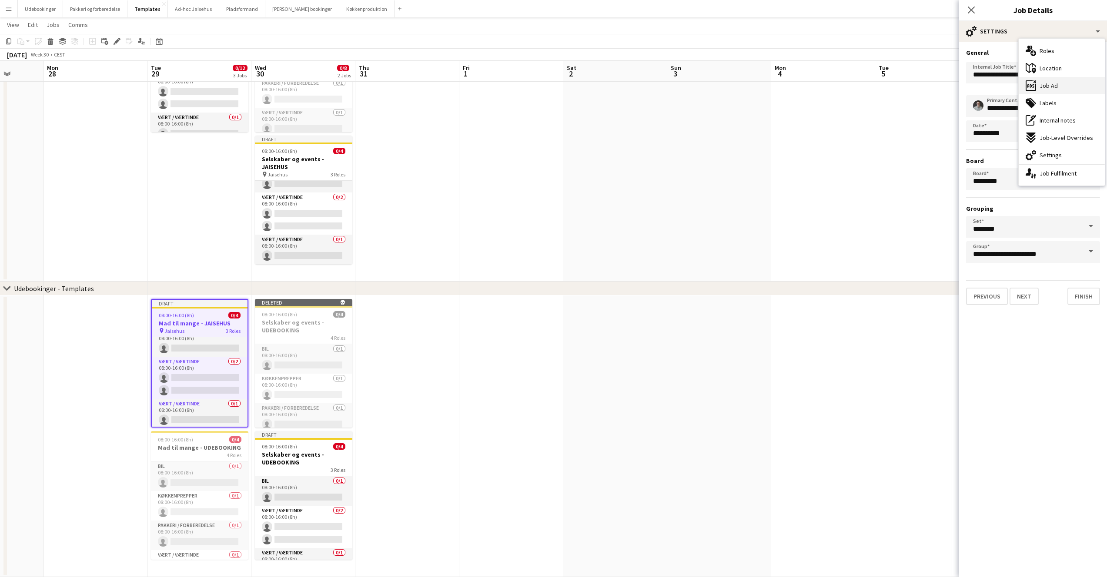
type input "**********"
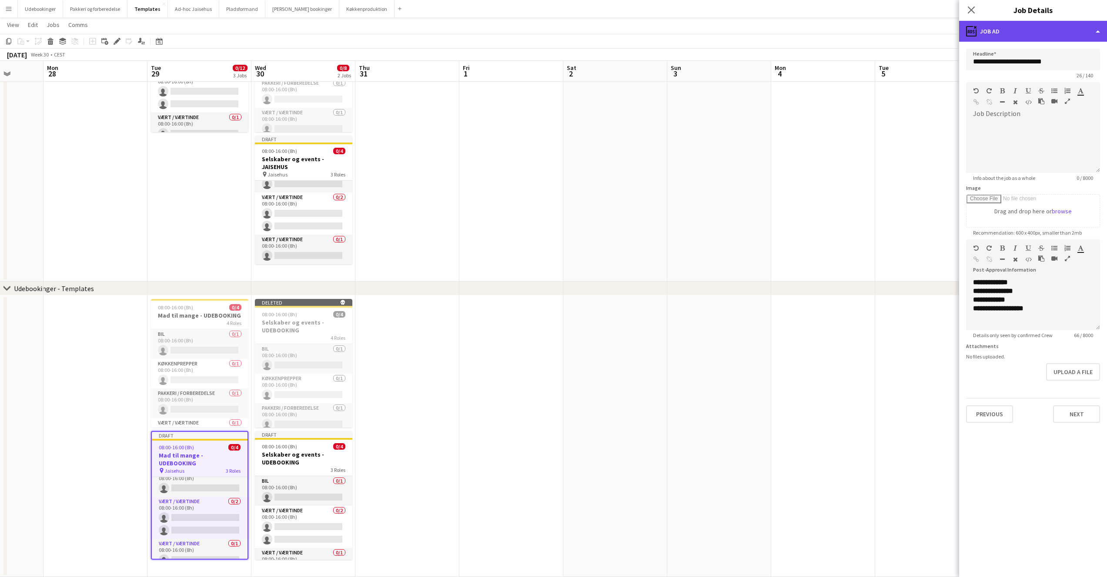
click at [1022, 39] on div "ads-window Job Ad" at bounding box center [1033, 31] width 148 height 21
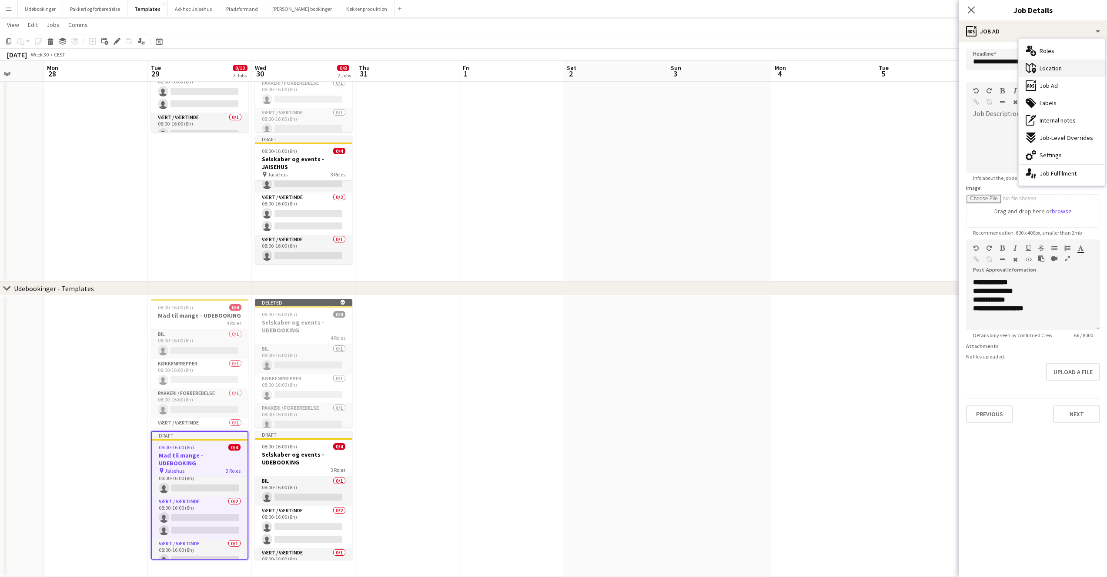
click at [1049, 68] on span "Location" at bounding box center [1050, 68] width 22 height 8
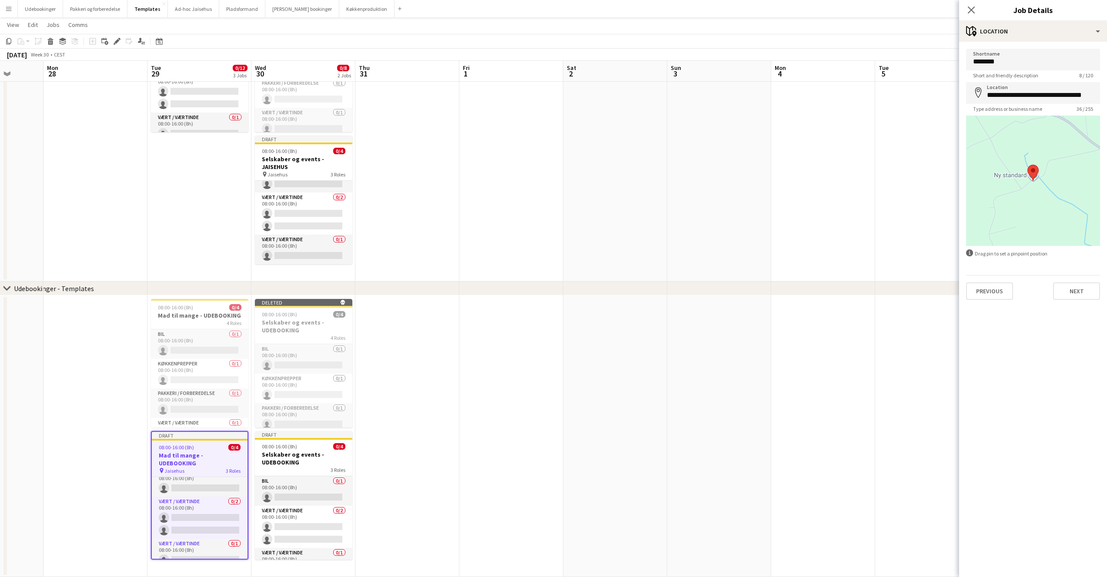
click at [1013, 70] on app-form-group "Shortname ******** Short and friendly description 8 / 120" at bounding box center [1033, 64] width 134 height 30
click at [1010, 64] on input "********" at bounding box center [1033, 60] width 134 height 22
click at [1010, 63] on input "********" at bounding box center [1033, 60] width 134 height 22
click at [1011, 96] on input "**********" at bounding box center [1033, 93] width 134 height 22
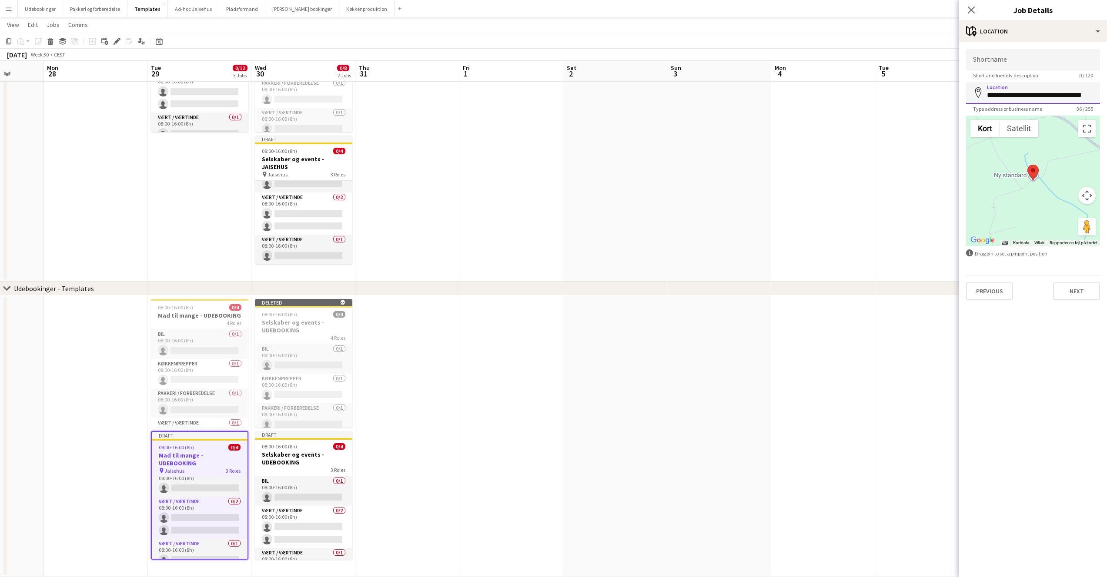
click at [1011, 96] on input "**********" at bounding box center [1033, 93] width 134 height 22
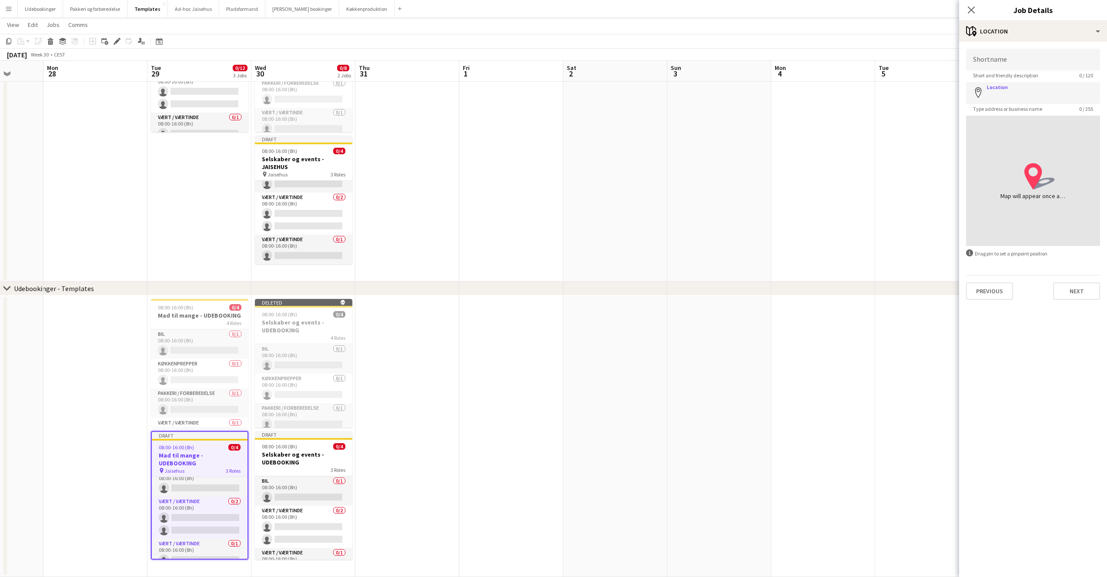
click at [1023, 368] on mat-expansion-panel "map-marker Location Shortname Short and friendly description 0 / 120 Location m…" at bounding box center [1033, 310] width 148 height 536
click at [1075, 297] on button "Next" at bounding box center [1076, 291] width 47 height 17
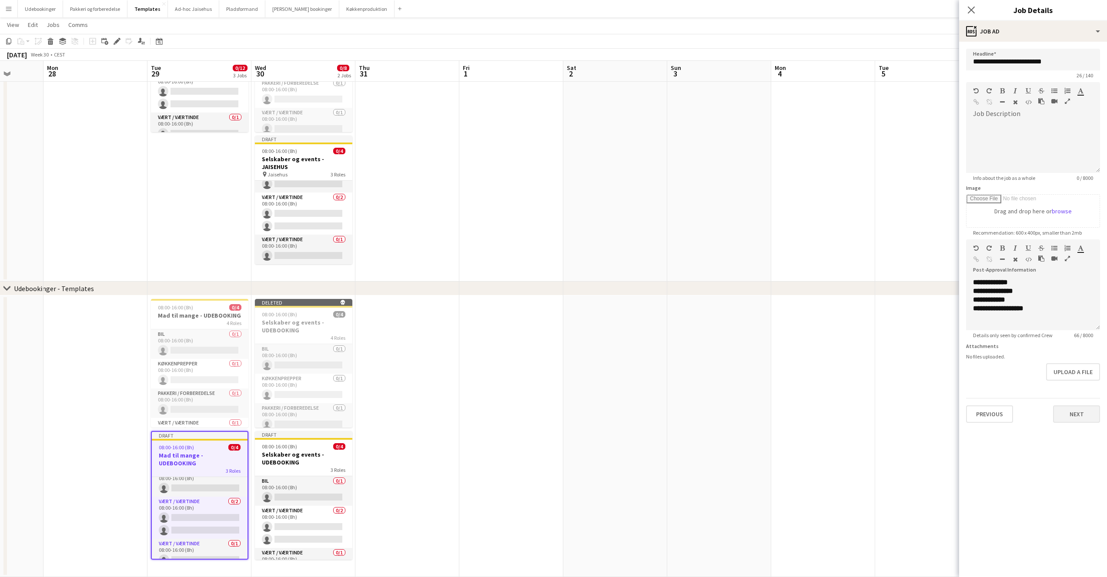
drag, startPoint x: 1063, startPoint y: 401, endPoint x: 1068, endPoint y: 409, distance: 9.5
click at [1063, 402] on div "Previous Next" at bounding box center [1033, 410] width 134 height 25
click at [1068, 409] on button "Next" at bounding box center [1076, 414] width 47 height 17
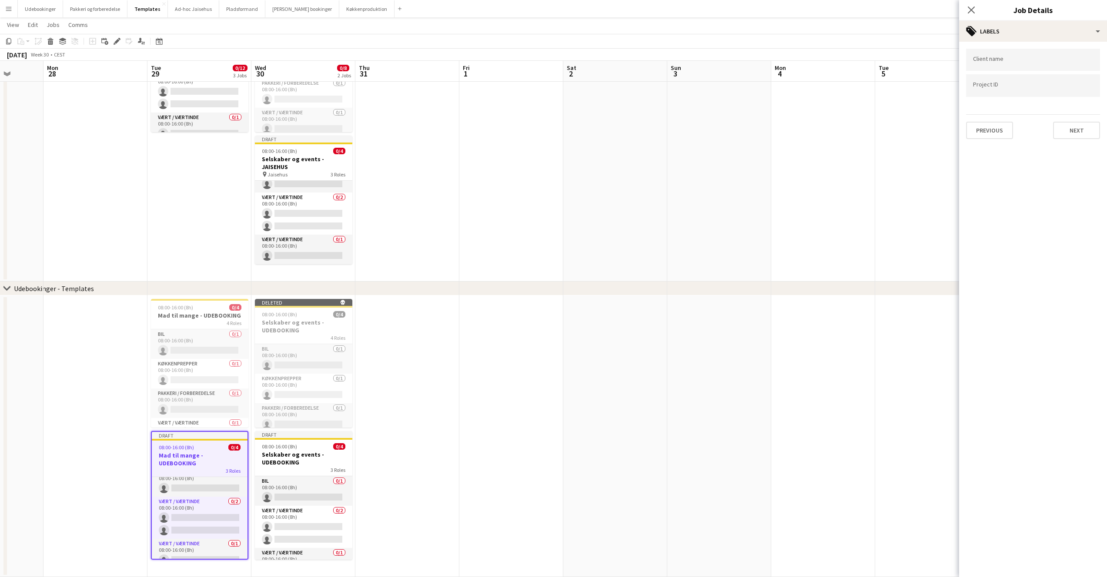
click at [615, 451] on app-date-cell at bounding box center [615, 437] width 104 height 282
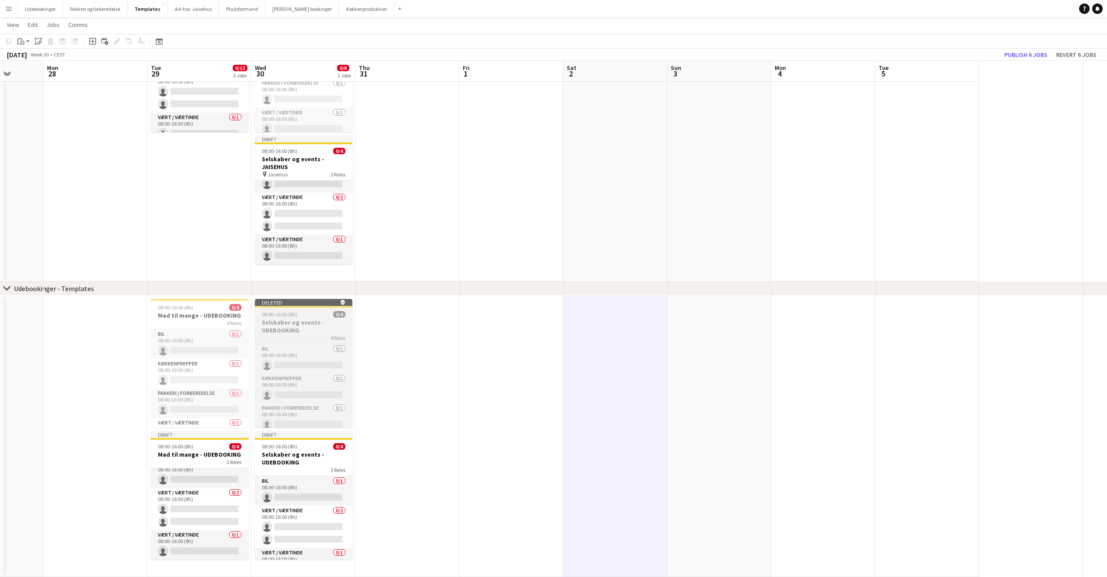
click at [258, 316] on div "08:00-16:00 (8h) 0/4" at bounding box center [303, 314] width 97 height 7
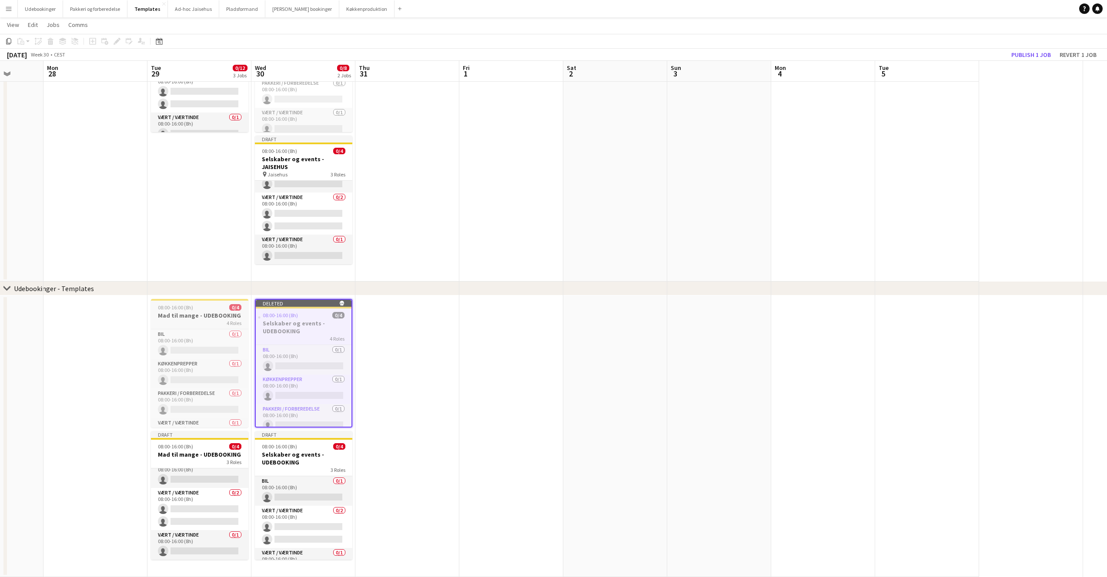
click at [186, 313] on h3 "Mad til mange - UDEBOOKING" at bounding box center [199, 316] width 97 height 8
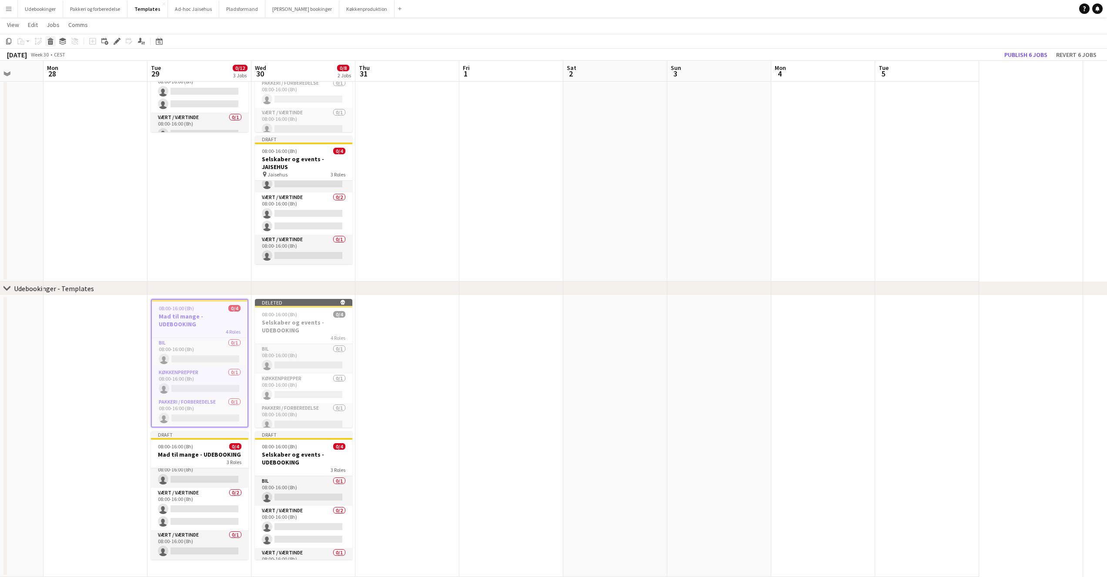
click at [53, 40] on icon "Delete" at bounding box center [50, 41] width 7 height 7
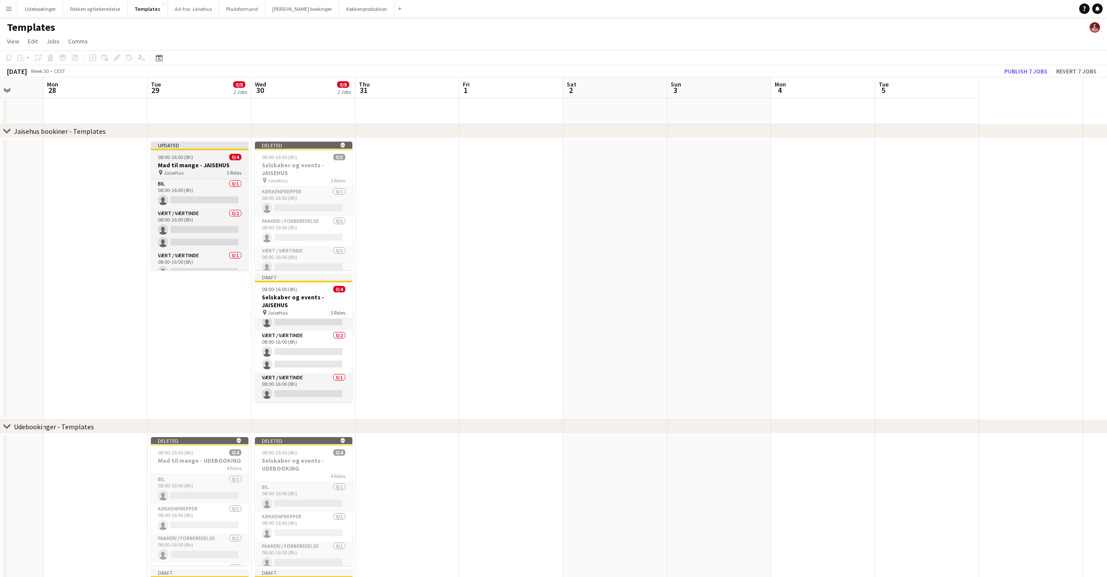
click at [219, 160] on app-job-card "Updated 08:00-16:00 (8h) 0/4 Mad til mange - JAISEHUS pin Jaisehus 3 Roles Bil …" at bounding box center [199, 206] width 97 height 129
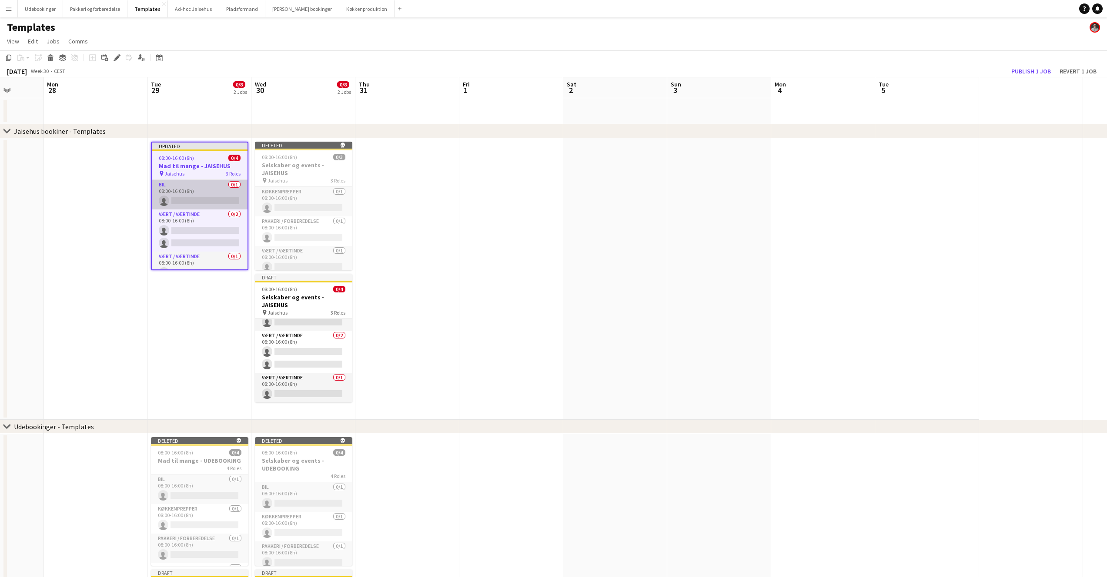
click at [189, 187] on app-card-role "Bil 0/1 08:00-16:00 (8h) single-neutral-actions" at bounding box center [200, 195] width 96 height 30
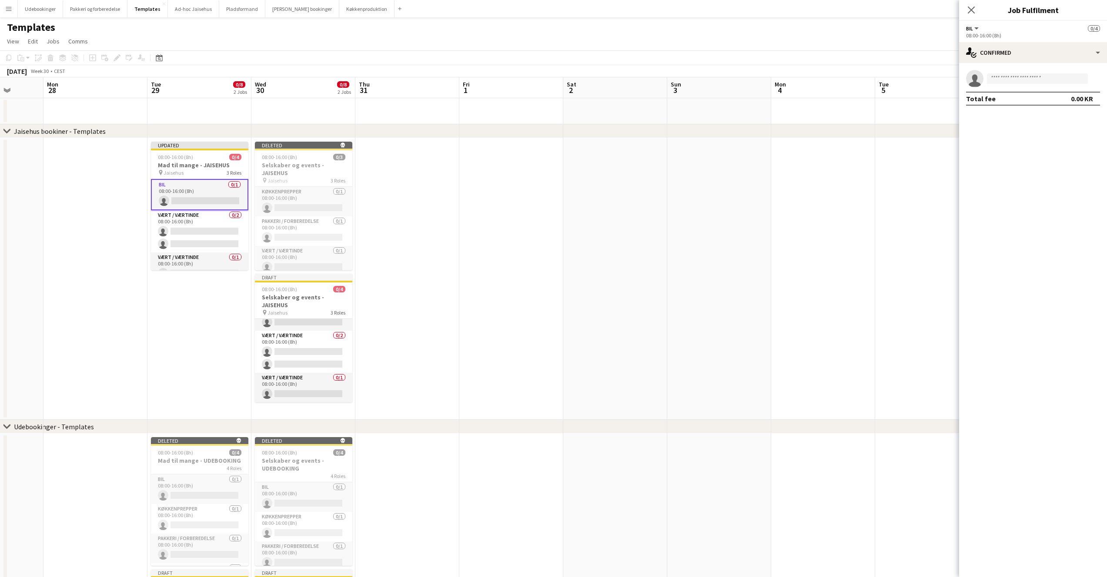
click at [185, 162] on h3 "Mad til mange - JAISEHUS" at bounding box center [199, 165] width 97 height 8
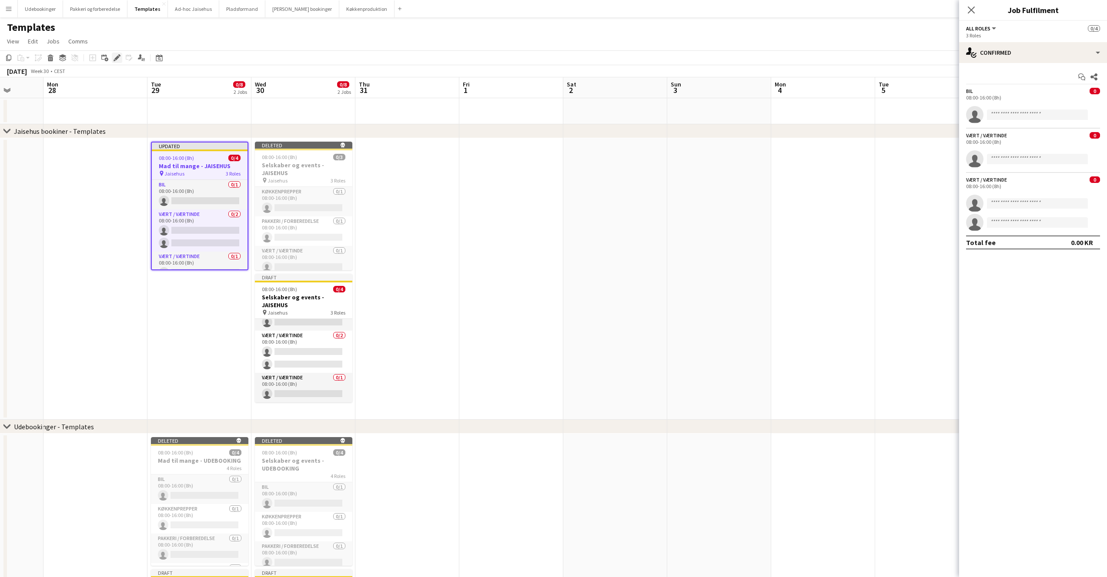
click at [113, 56] on icon "Edit" at bounding box center [116, 57] width 7 height 7
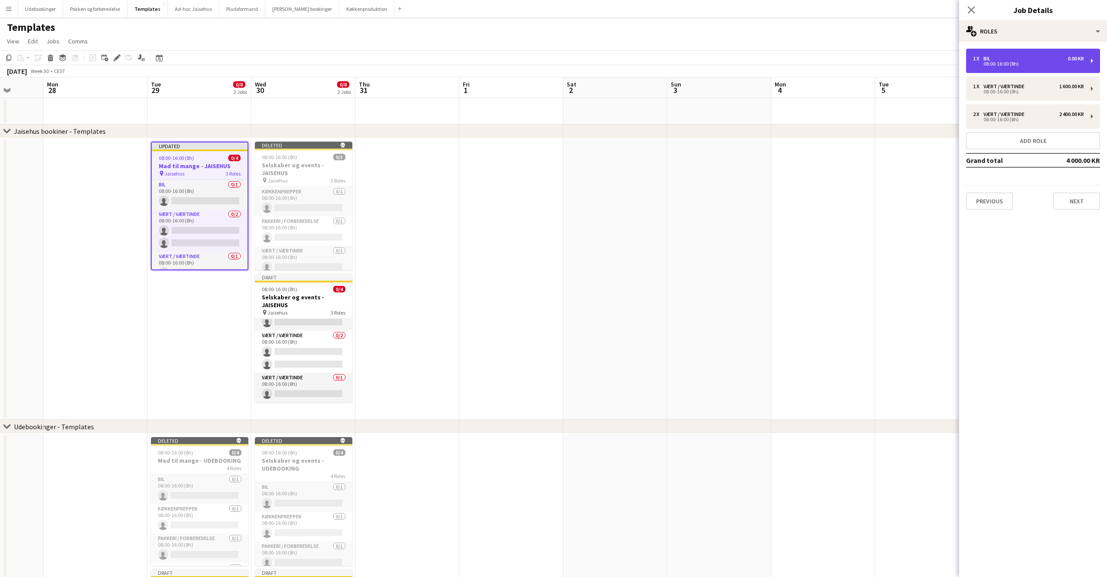
click at [1034, 52] on div "1 x Bil 0.00 KR 08:00-16:00 (8h)" at bounding box center [1033, 61] width 134 height 24
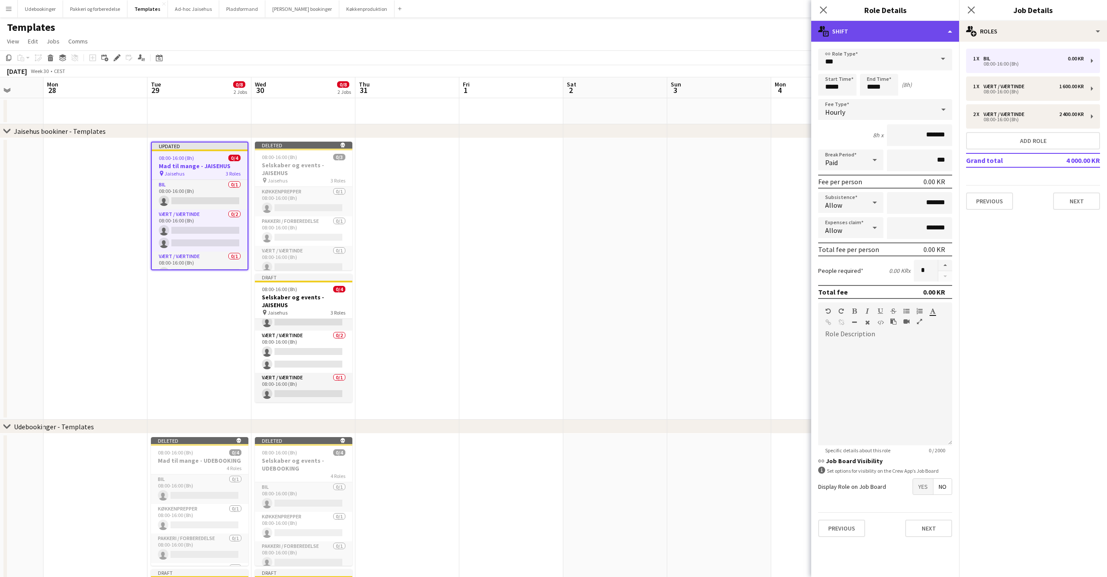
click at [875, 35] on div "multiple-actions-text Shift" at bounding box center [885, 31] width 148 height 21
click at [891, 112] on div "bin-2 Delete Role" at bounding box center [914, 103] width 86 height 17
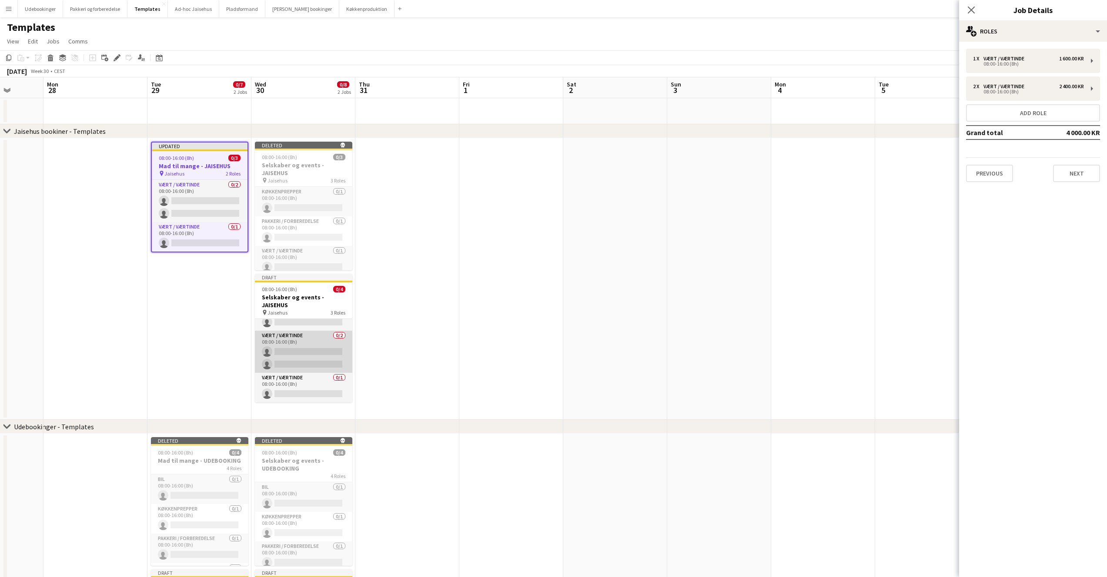
click at [290, 345] on app-card-role "Vært / Værtinde 0/2 08:00-16:00 (8h) single-neutral-actions single-neutral-acti…" at bounding box center [303, 352] width 97 height 42
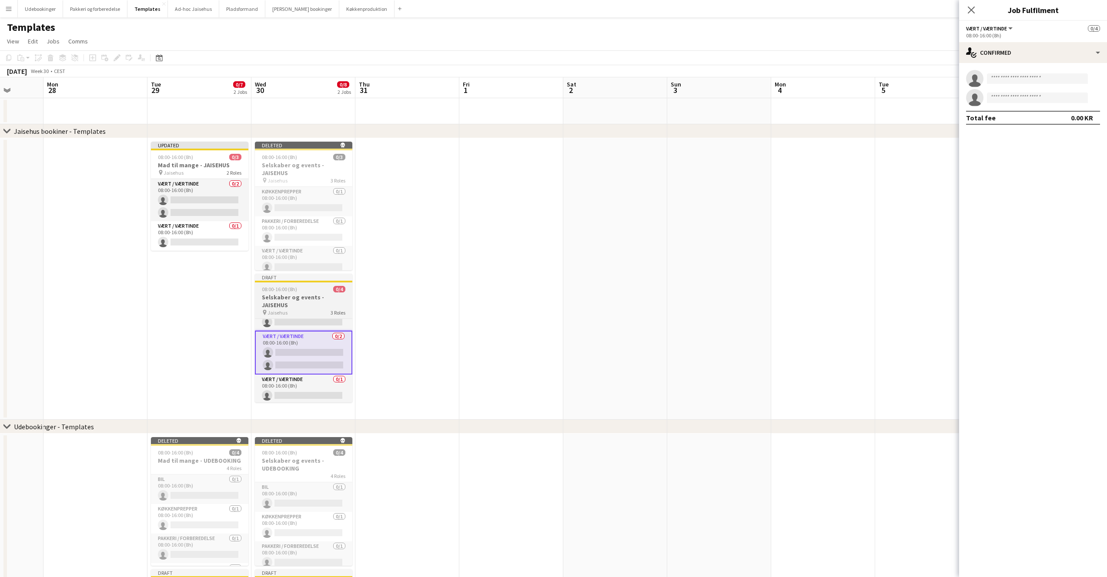
click at [285, 303] on h3 "Selskaber og events - JAISEHUS" at bounding box center [303, 302] width 97 height 16
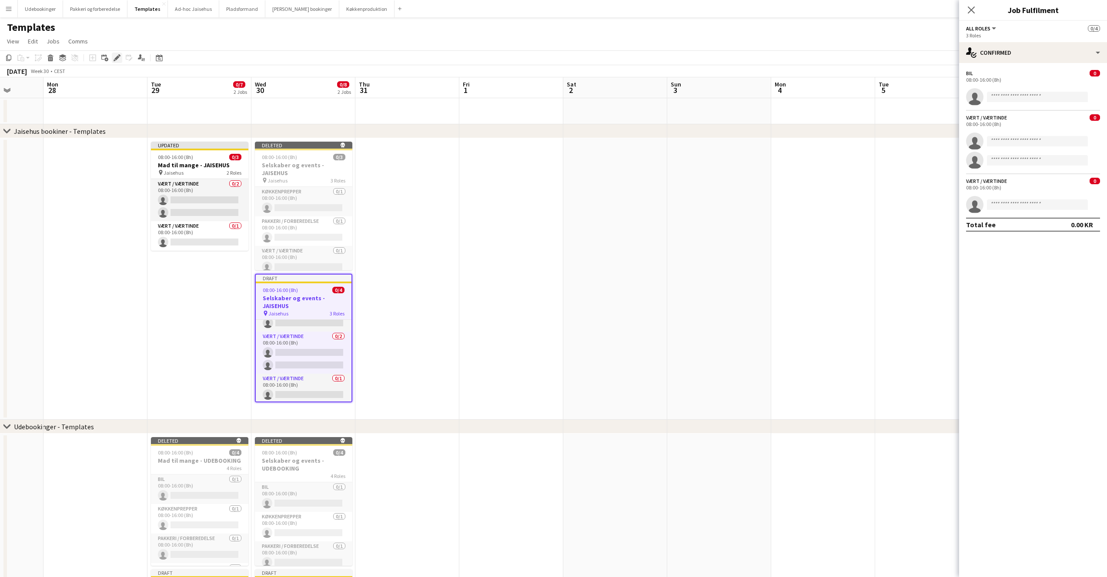
click at [113, 59] on div "Edit" at bounding box center [117, 58] width 10 height 10
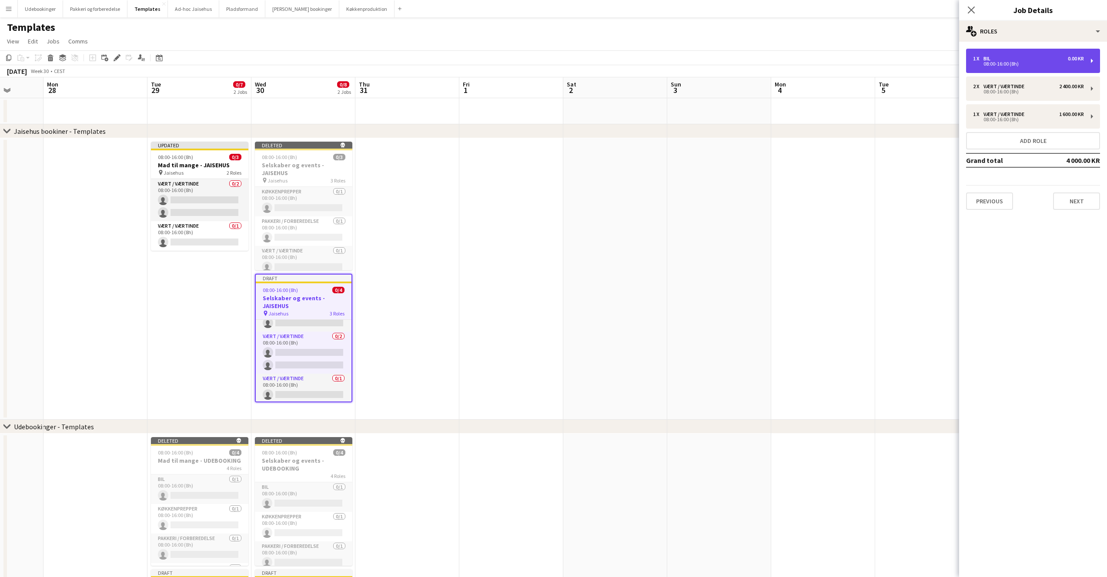
click at [1024, 58] on div "1 x Bil 0.00 KR" at bounding box center [1028, 59] width 111 height 6
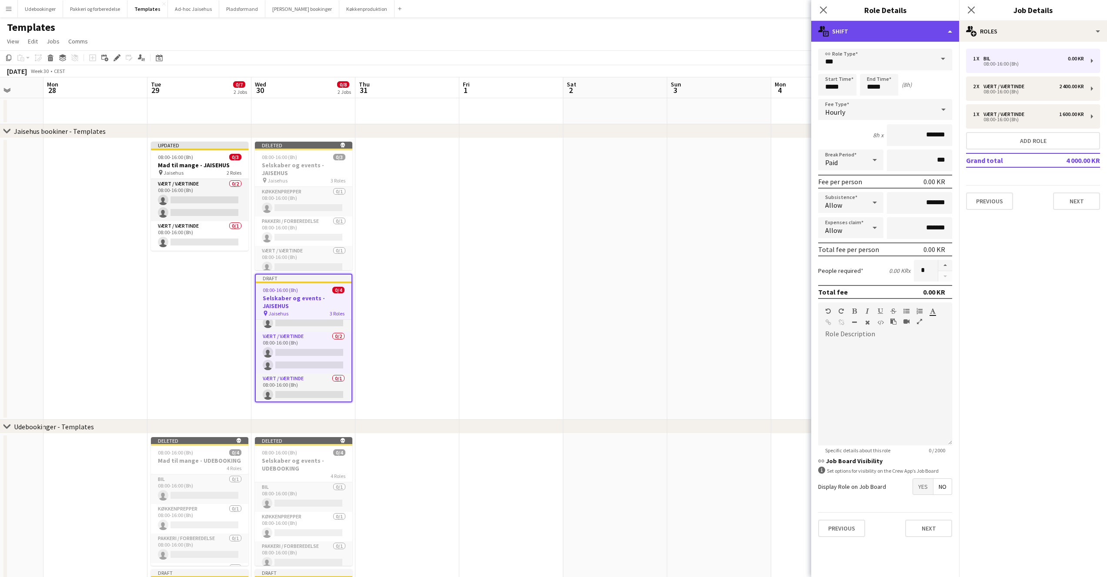
click at [901, 25] on div "multiple-actions-text Shift" at bounding box center [885, 31] width 148 height 21
click at [889, 103] on div "bin-2 Delete Role" at bounding box center [914, 103] width 86 height 17
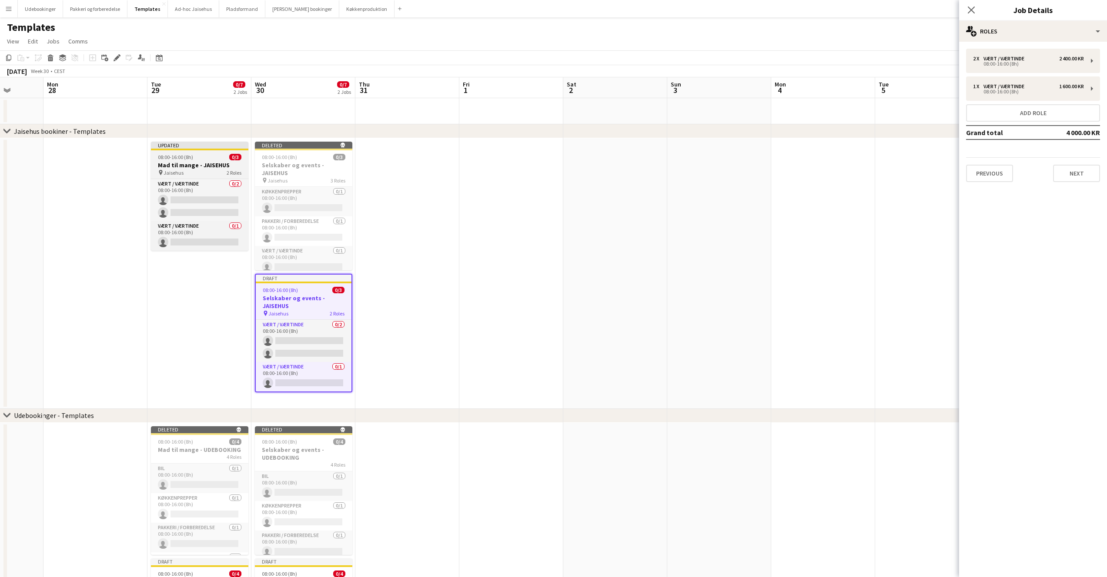
click at [194, 157] on div "08:00-16:00 (8h) 0/3" at bounding box center [199, 157] width 97 height 7
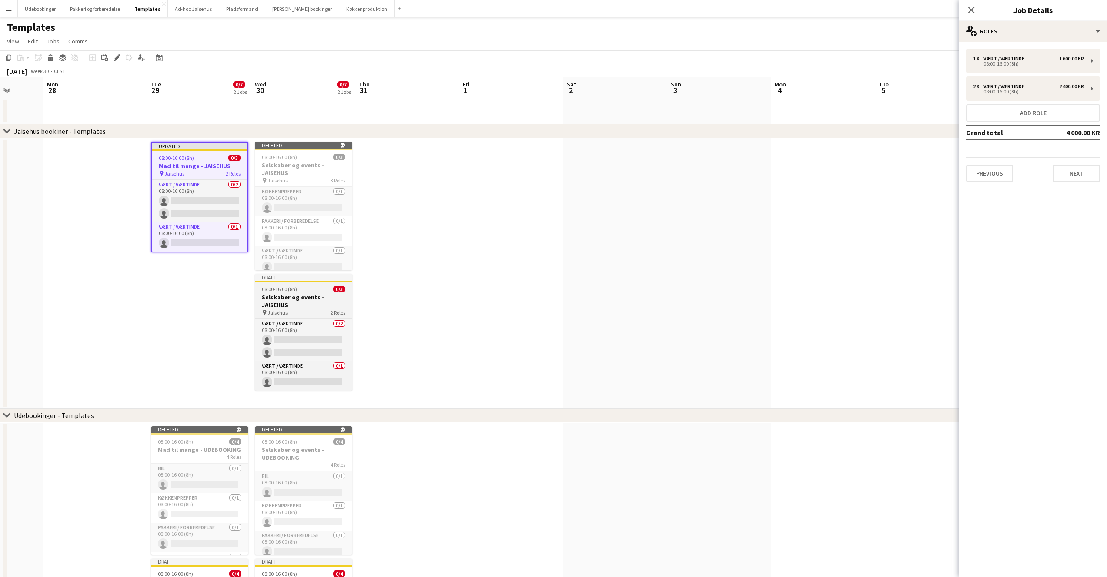
click at [297, 293] on app-job-card "Draft 08:00-16:00 (8h) 0/3 Selskaber og events - JAISEHUS pin Jaisehus 2 Roles …" at bounding box center [303, 332] width 97 height 117
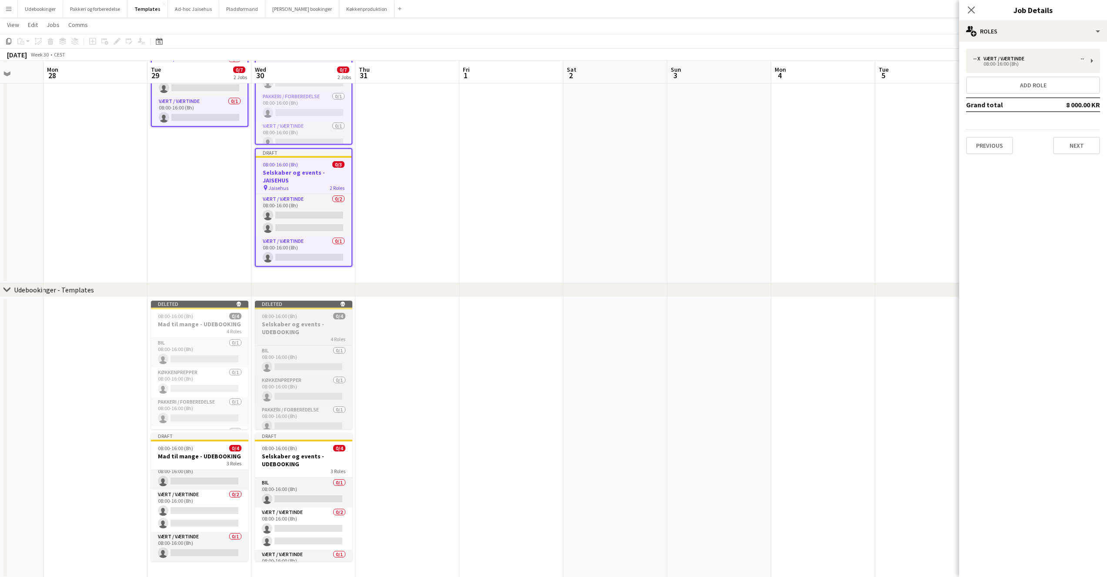
scroll to position [126, 0]
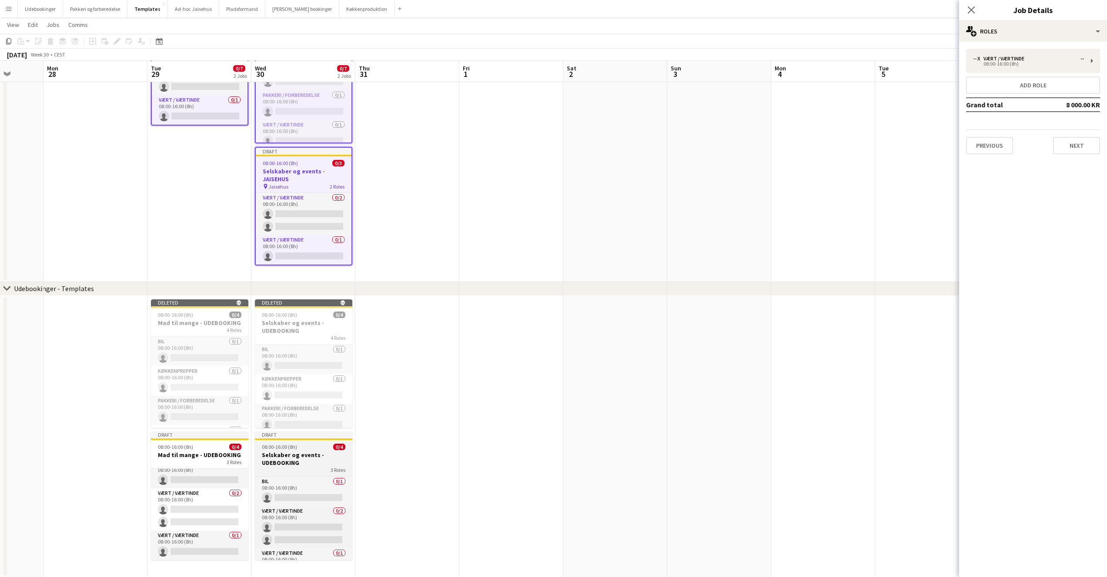
click at [291, 453] on h3 "Selskaber og events - UDEBOOKING" at bounding box center [303, 459] width 97 height 16
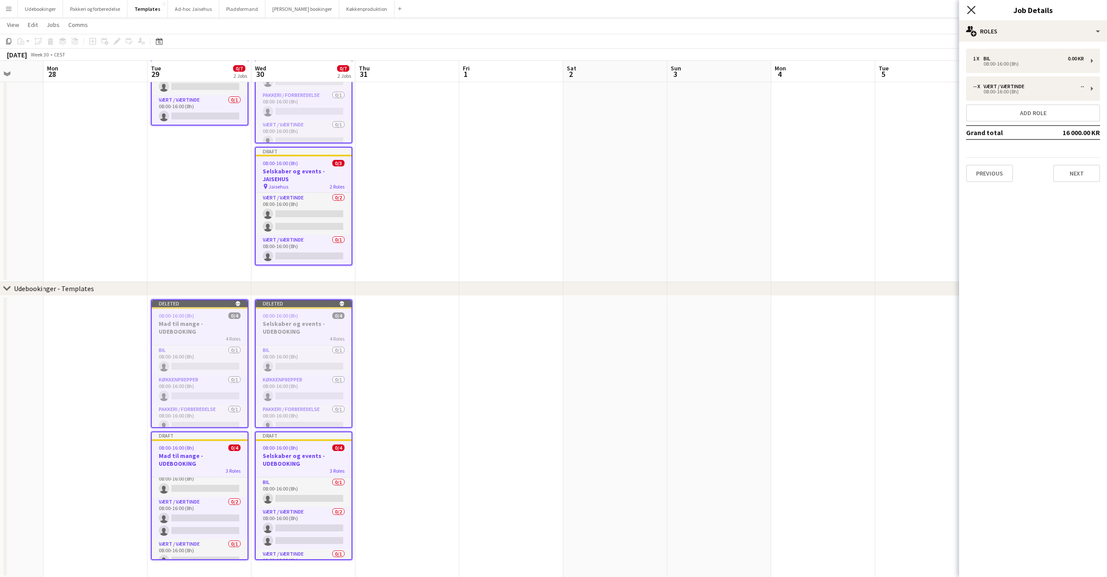
click at [969, 13] on icon "Close pop-in" at bounding box center [971, 10] width 8 height 8
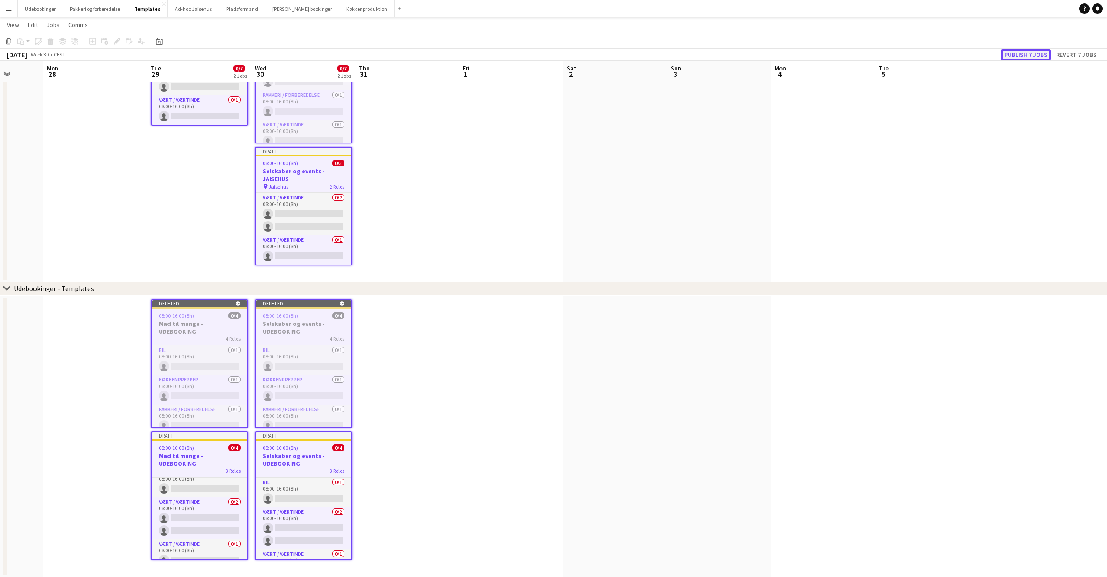
click at [1021, 53] on button "Publish 7 jobs" at bounding box center [1026, 54] width 50 height 11
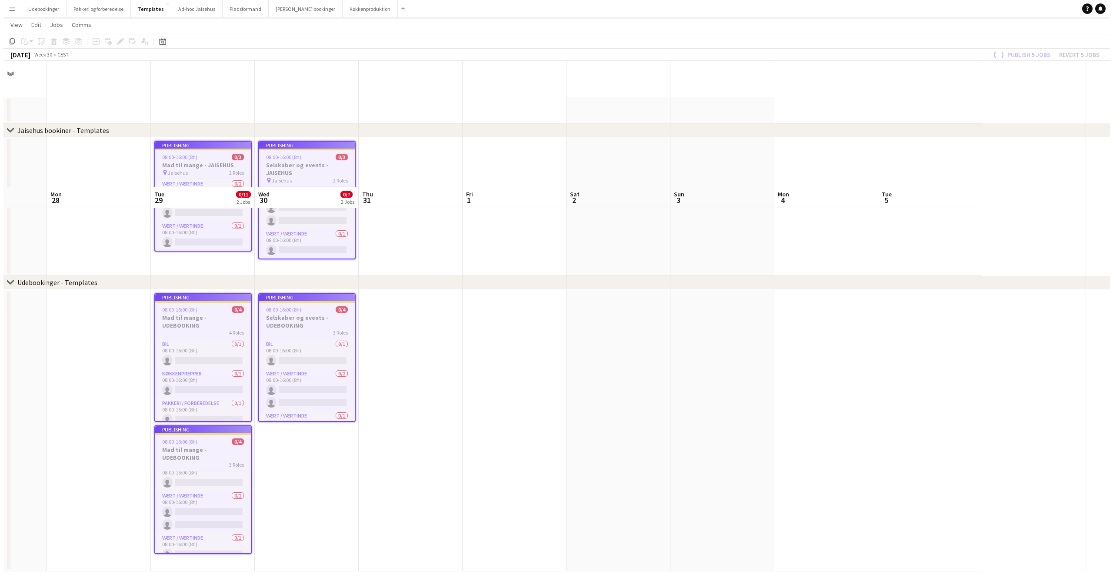
scroll to position [0, 0]
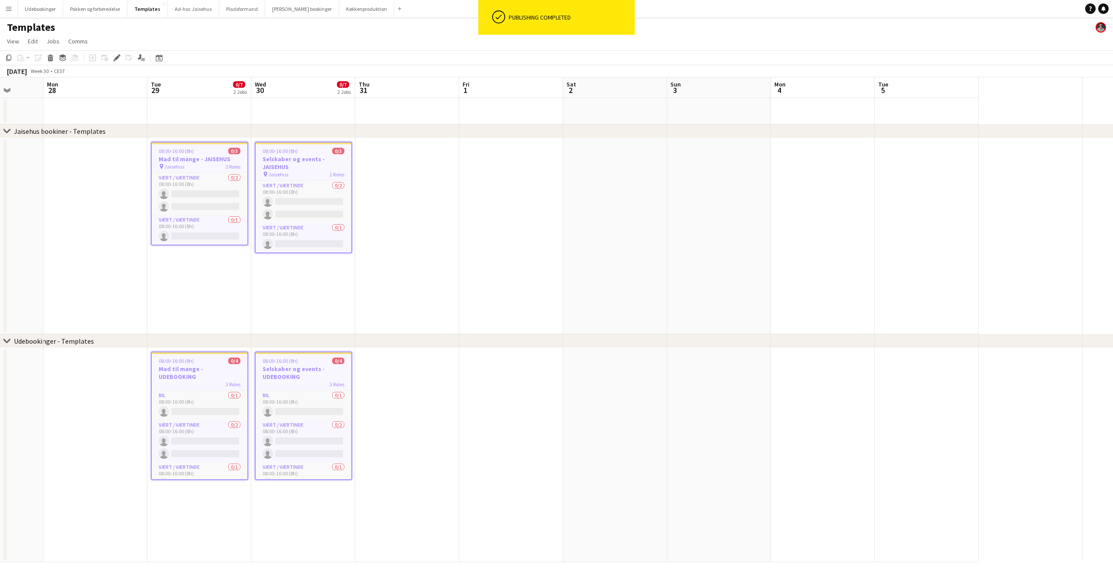
click at [339, 297] on app-date-cell "08:00-16:00 (8h) 0/3 Selskaber og events - JAISEHUS pin Jaisehus 2 Roles Vært /…" at bounding box center [303, 236] width 104 height 196
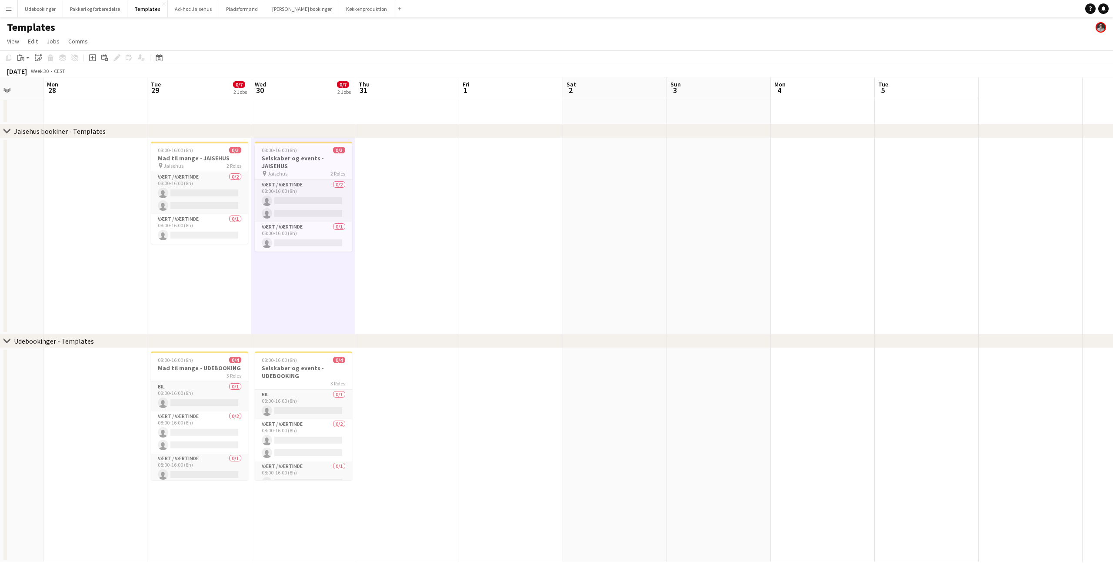
click at [205, 286] on app-date-cell "08:00-16:00 (8h) 0/3 Mad til mange - JAISEHUS pin Jaisehus 2 Roles Vært / Værti…" at bounding box center [199, 236] width 104 height 196
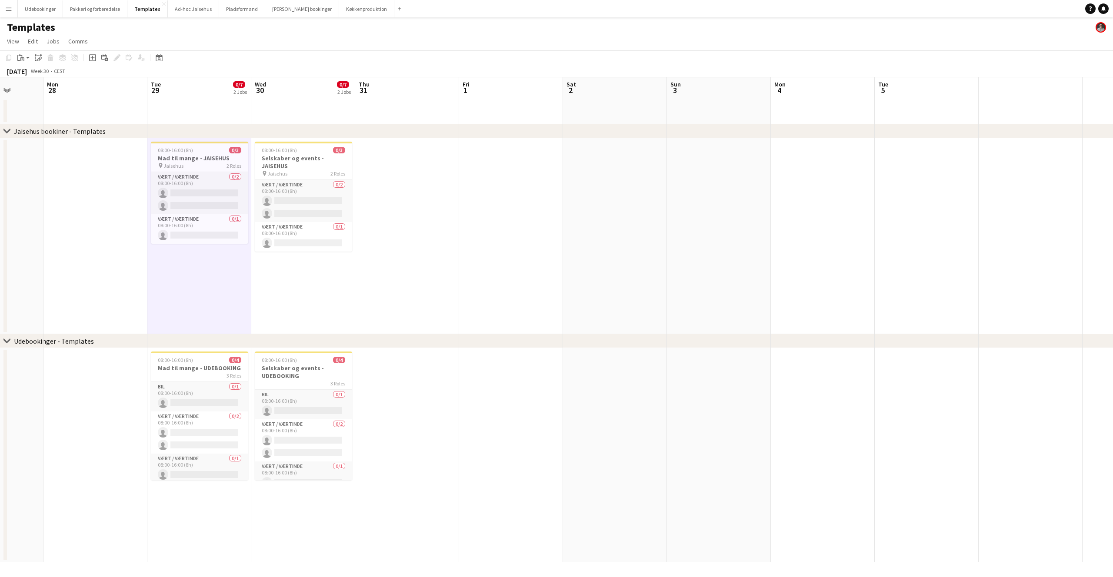
click at [426, 281] on app-date-cell at bounding box center [407, 236] width 104 height 196
